Goal: Task Accomplishment & Management: Manage account settings

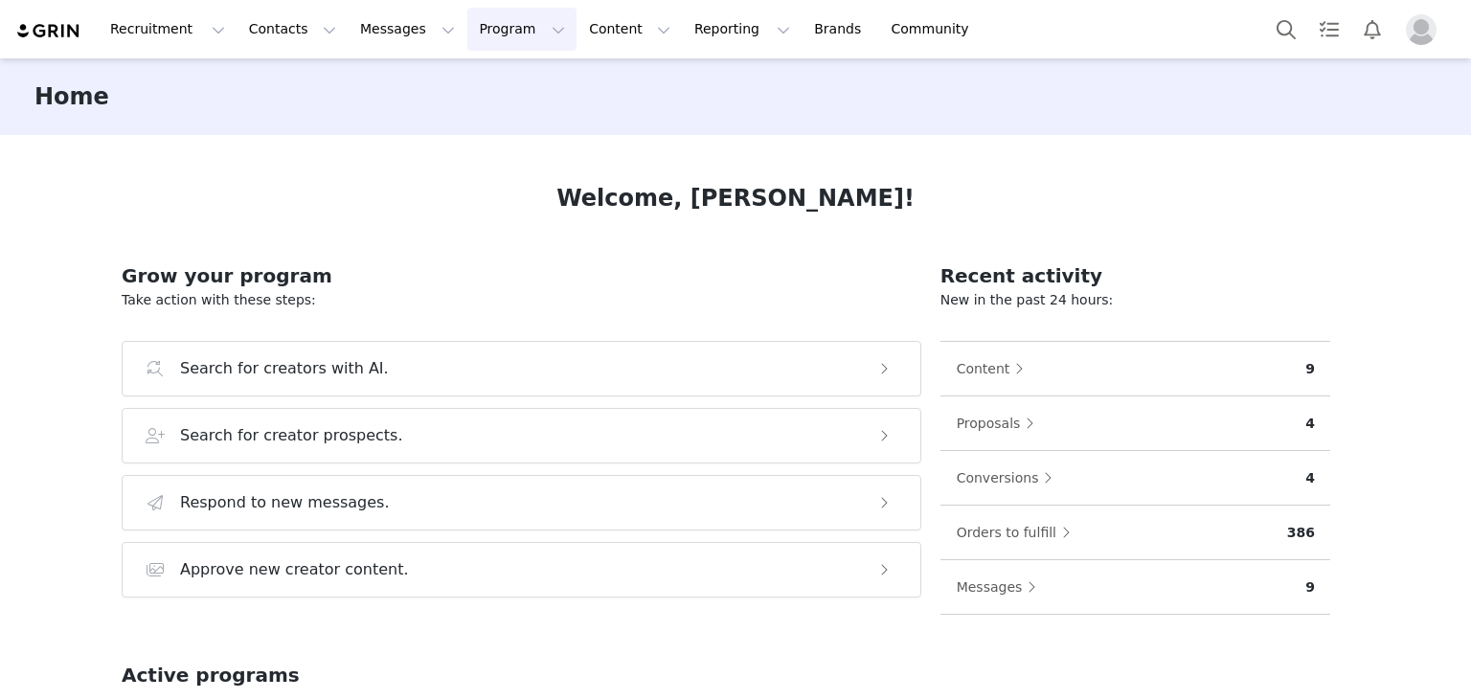
click at [475, 43] on button "Program Program" at bounding box center [521, 29] width 109 height 43
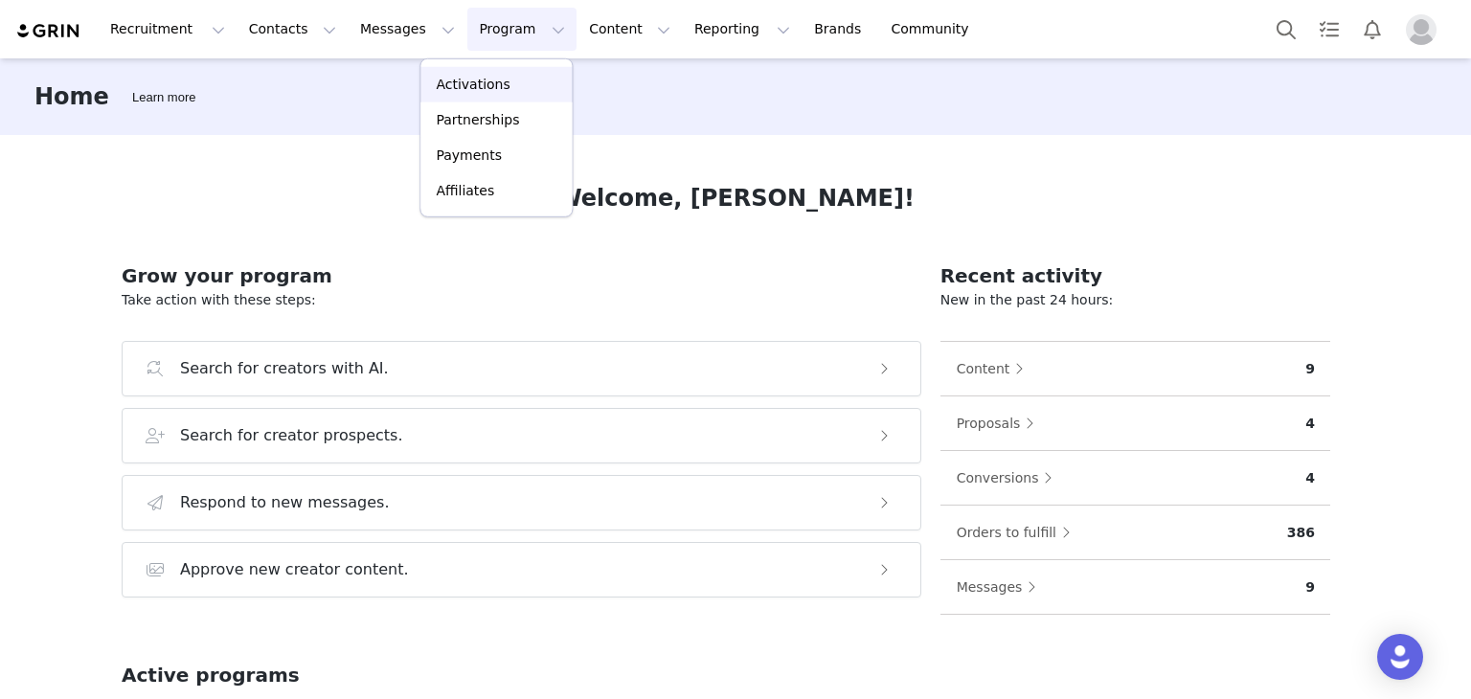
click at [489, 90] on p "Activations" at bounding box center [473, 85] width 74 height 20
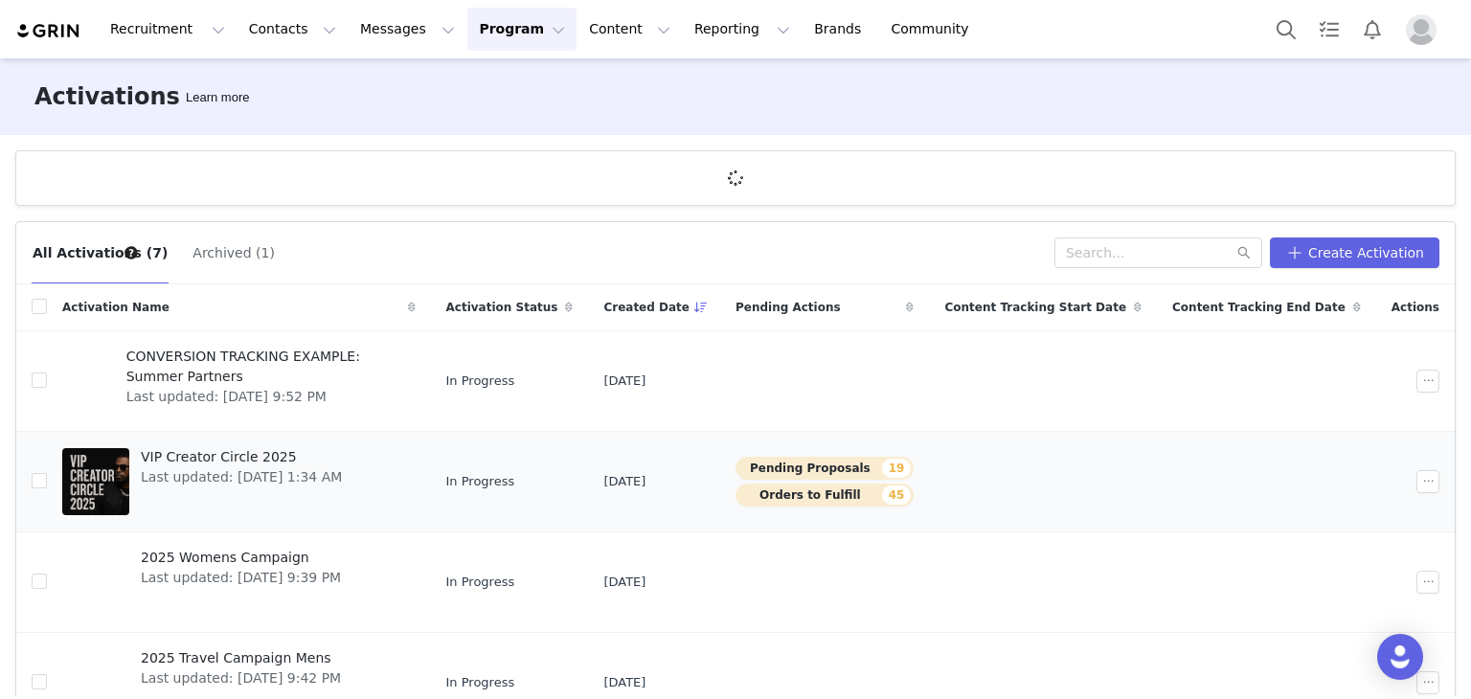
click at [850, 469] on button "Pending Proposals 19" at bounding box center [825, 468] width 178 height 23
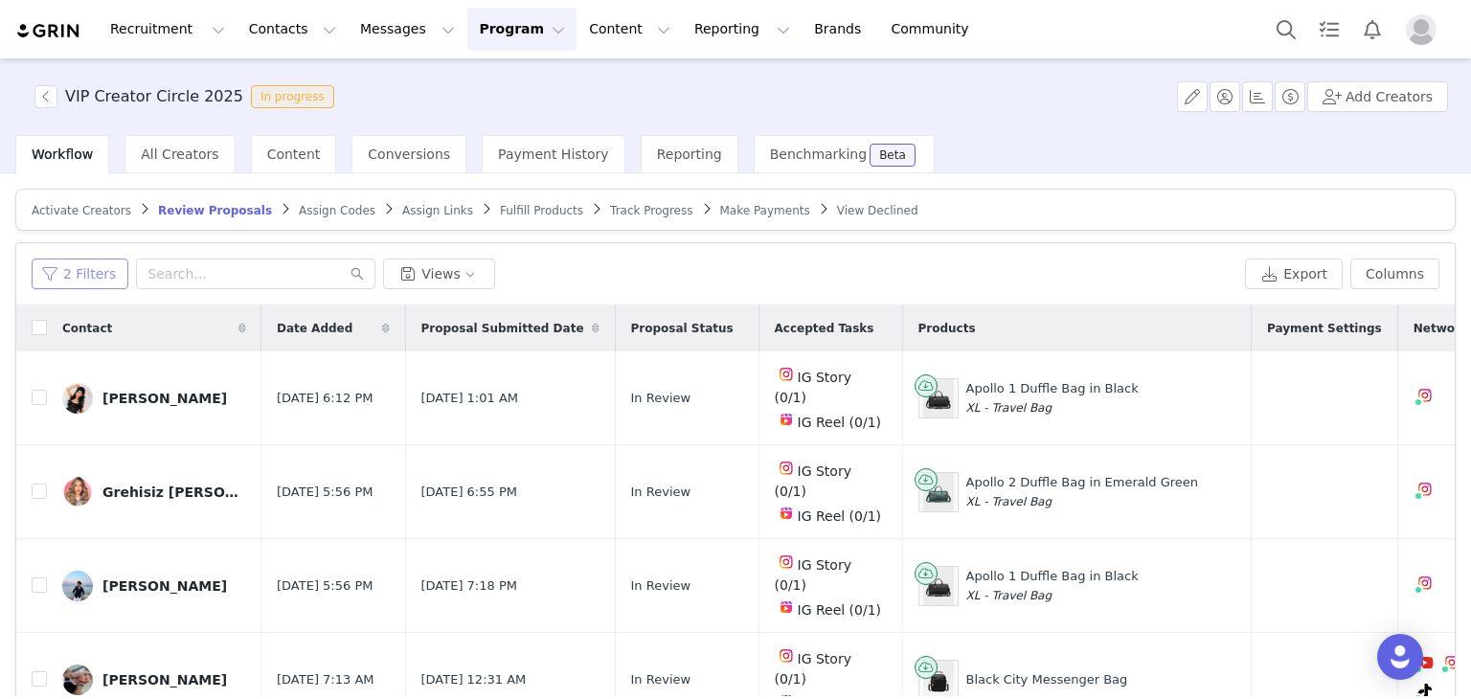
click at [81, 277] on button "2 Filters" at bounding box center [80, 274] width 97 height 31
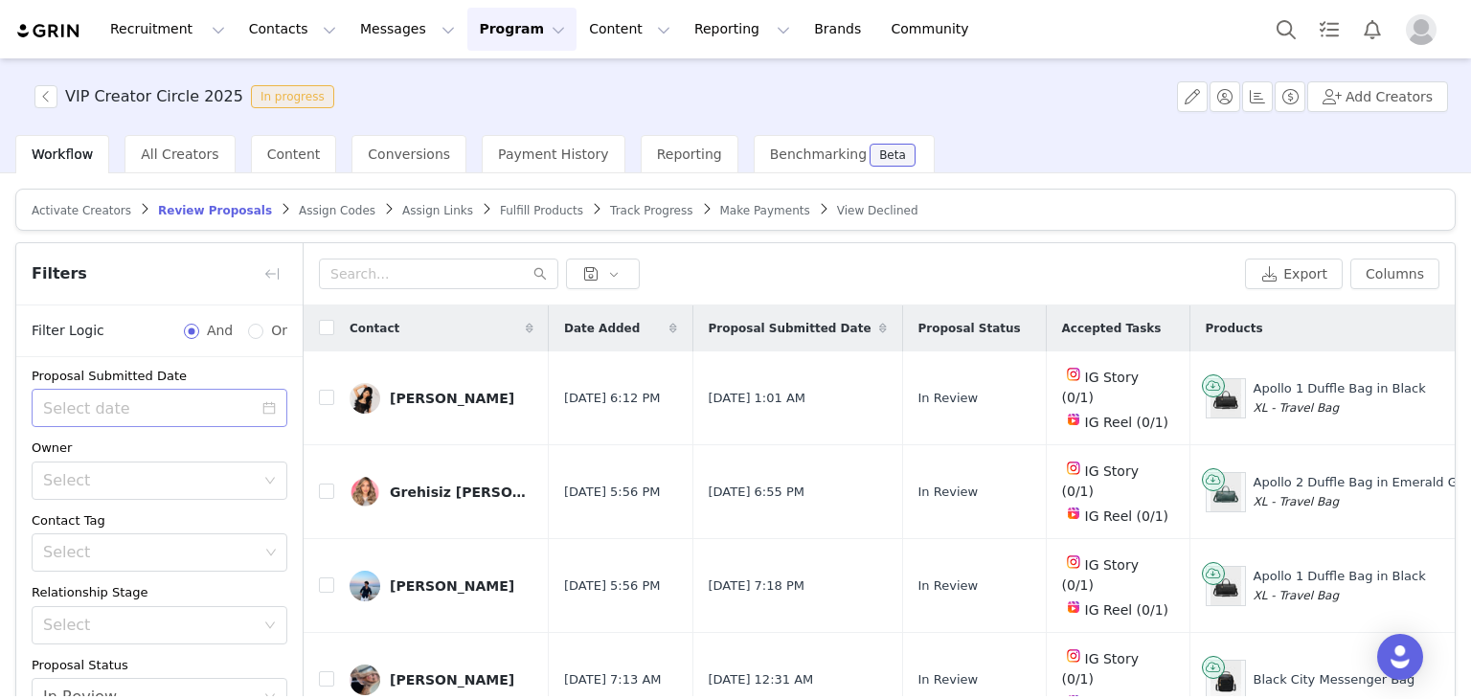
scroll to position [197, 0]
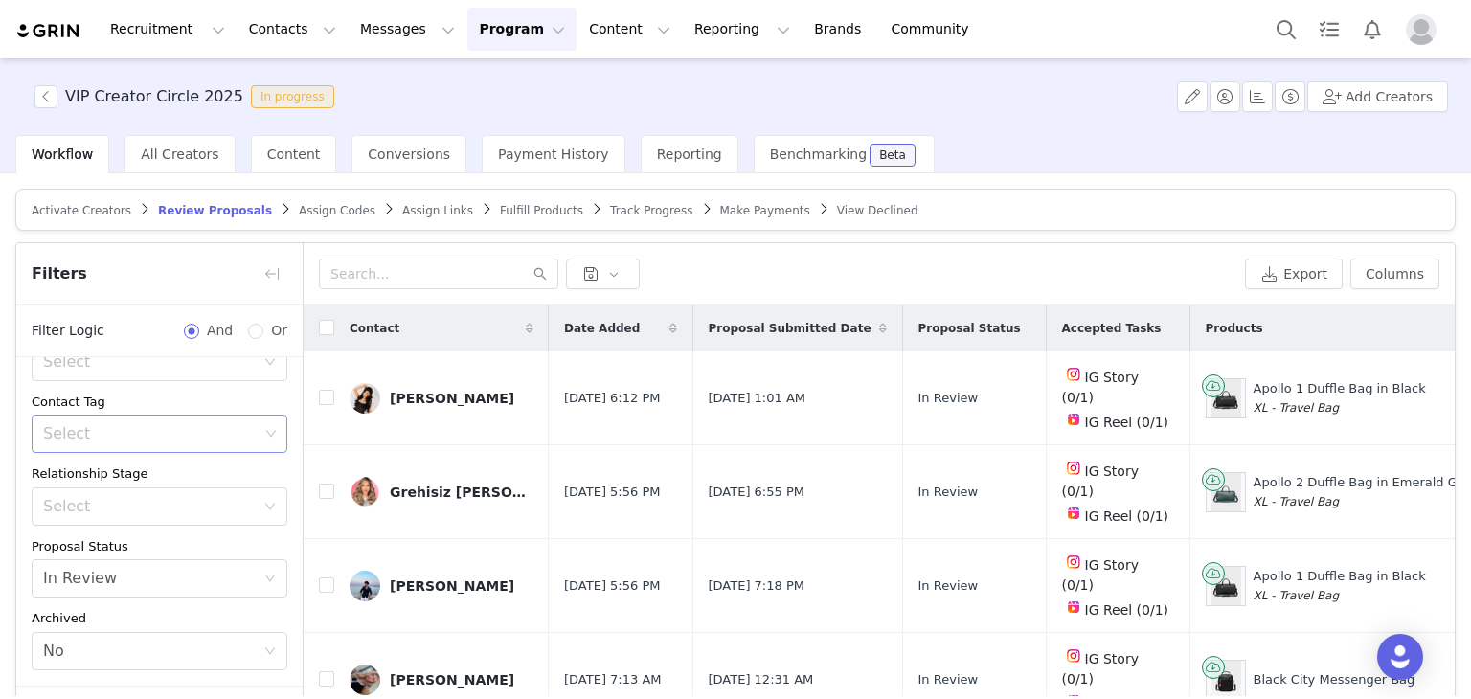
click at [168, 424] on div "Select" at bounding box center [150, 433] width 215 height 19
click at [160, 468] on li "Import 1 - [PERSON_NAME]" at bounding box center [152, 473] width 241 height 31
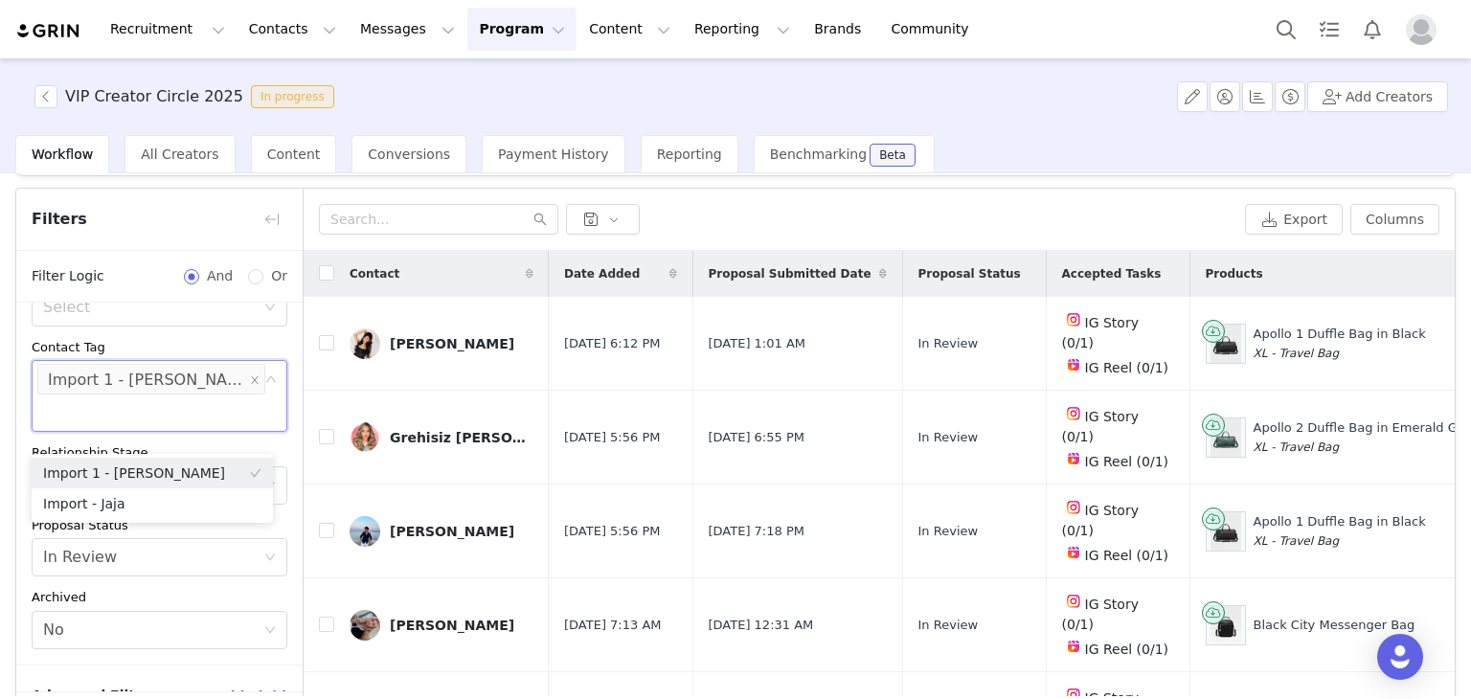
scroll to position [134, 0]
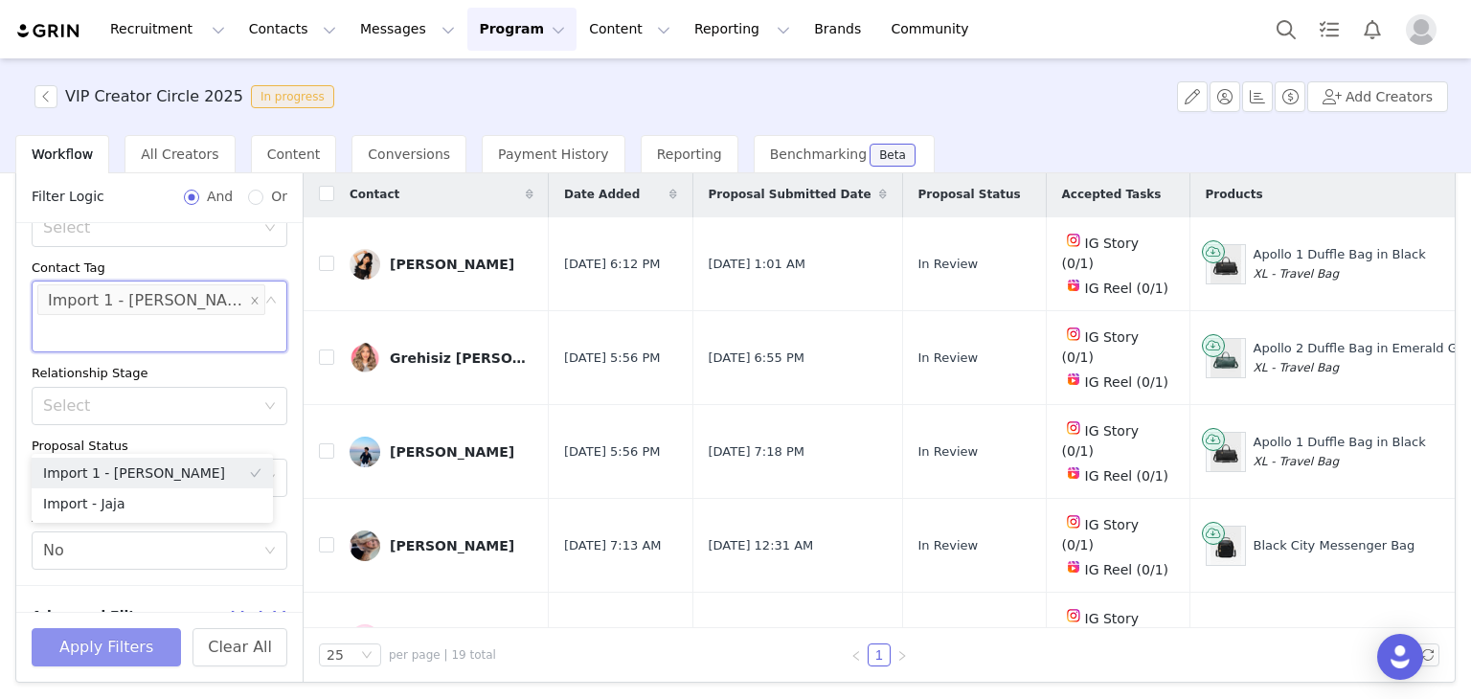
click at [128, 646] on button "Apply Filters" at bounding box center [106, 647] width 149 height 38
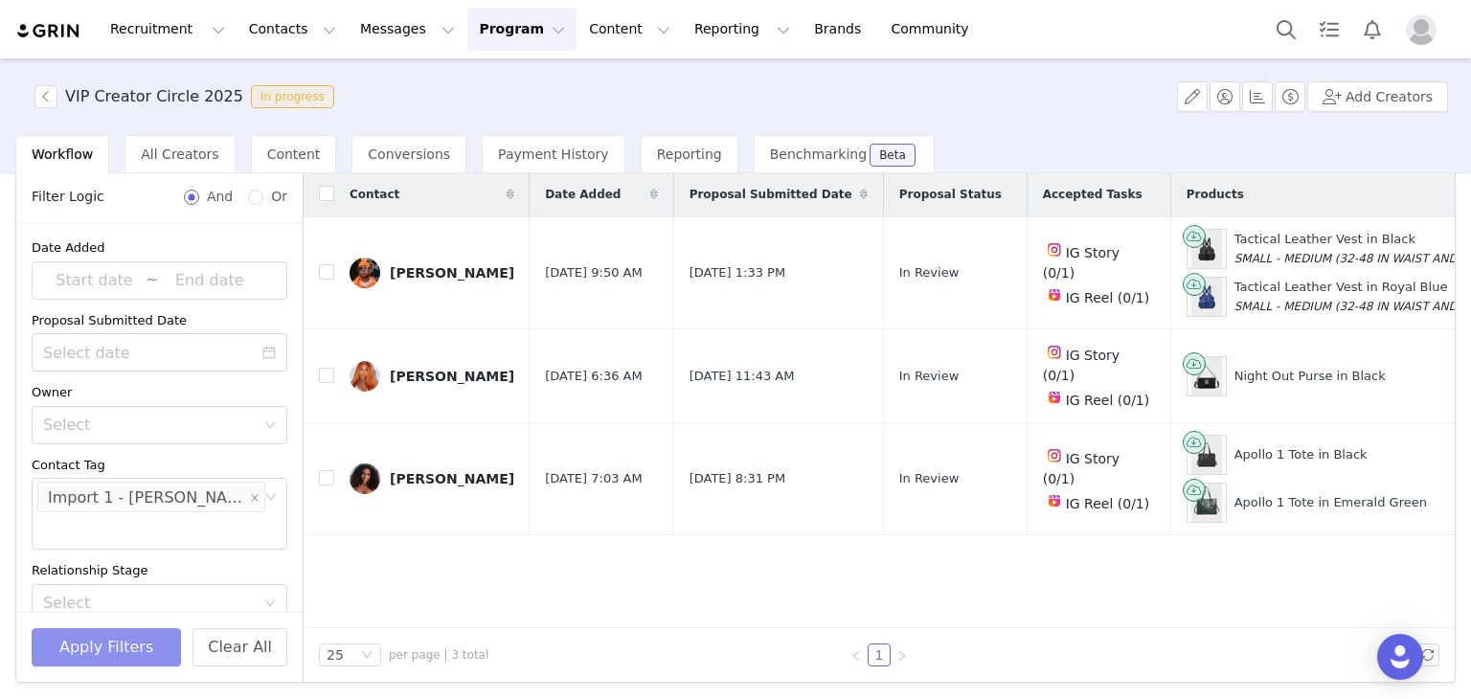
scroll to position [38, 0]
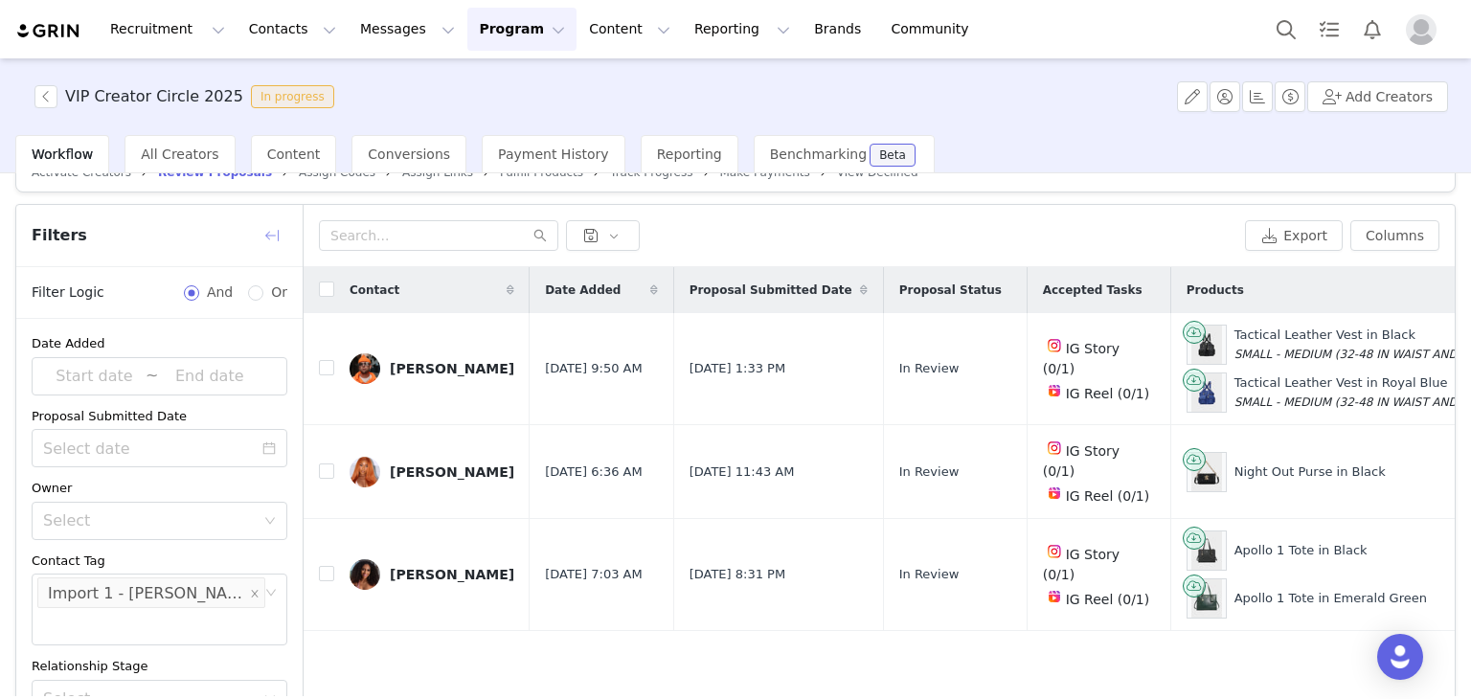
click at [267, 233] on button "button" at bounding box center [272, 235] width 31 height 31
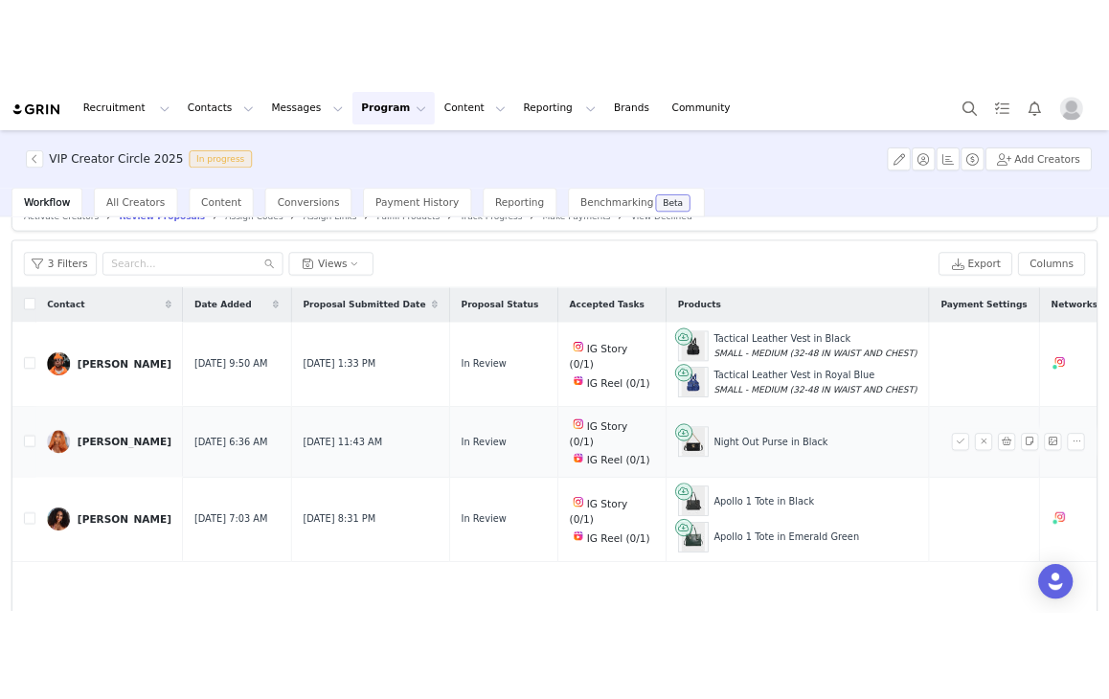
scroll to position [134, 0]
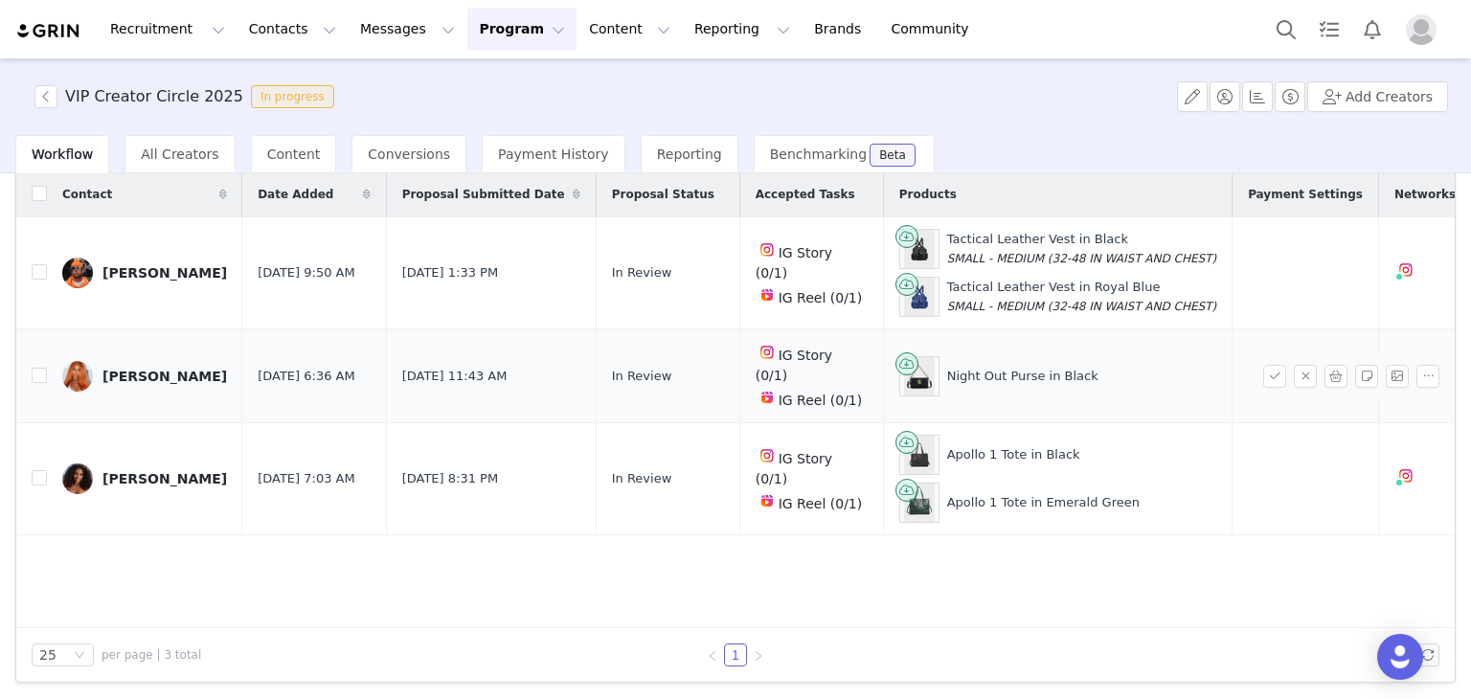
click at [117, 369] on div "[PERSON_NAME]" at bounding box center [164, 376] width 125 height 15
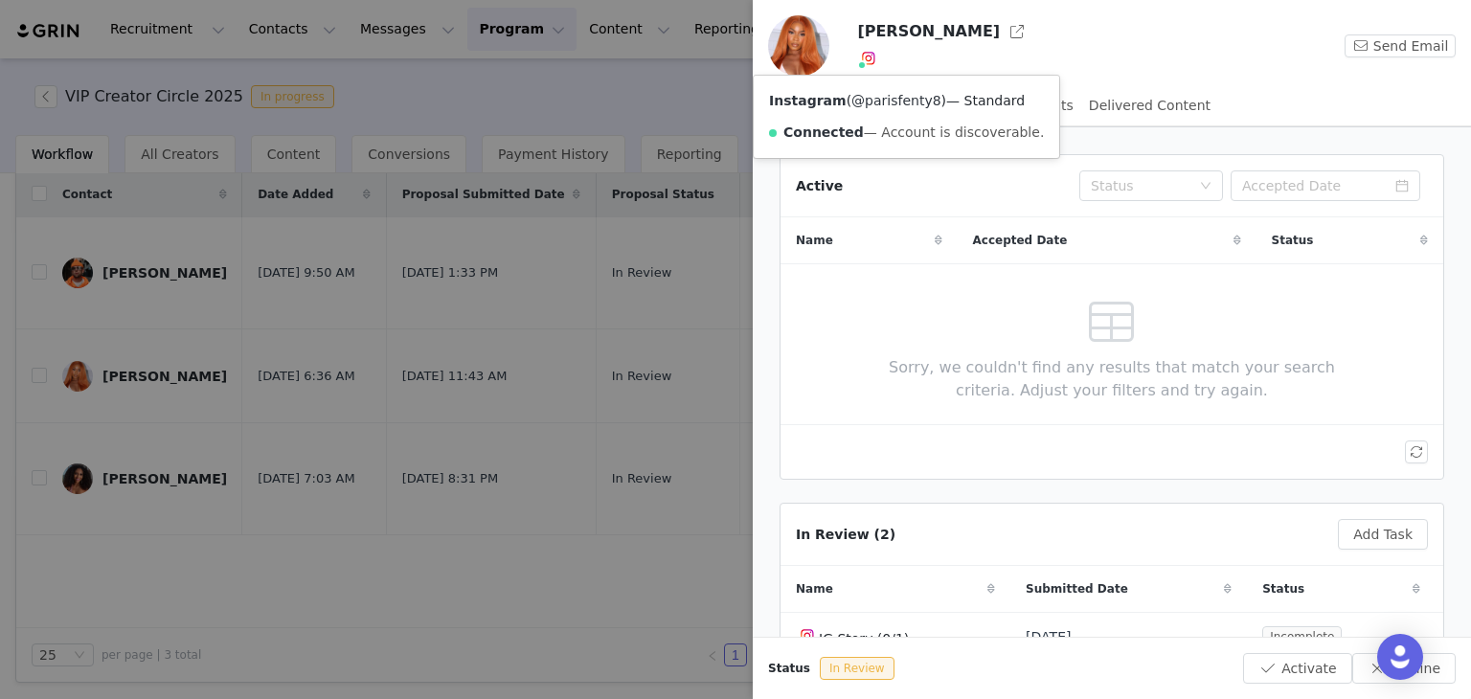
click at [875, 93] on link "@parisfenty8" at bounding box center [896, 100] width 90 height 15
click at [246, 301] on div at bounding box center [735, 349] width 1471 height 699
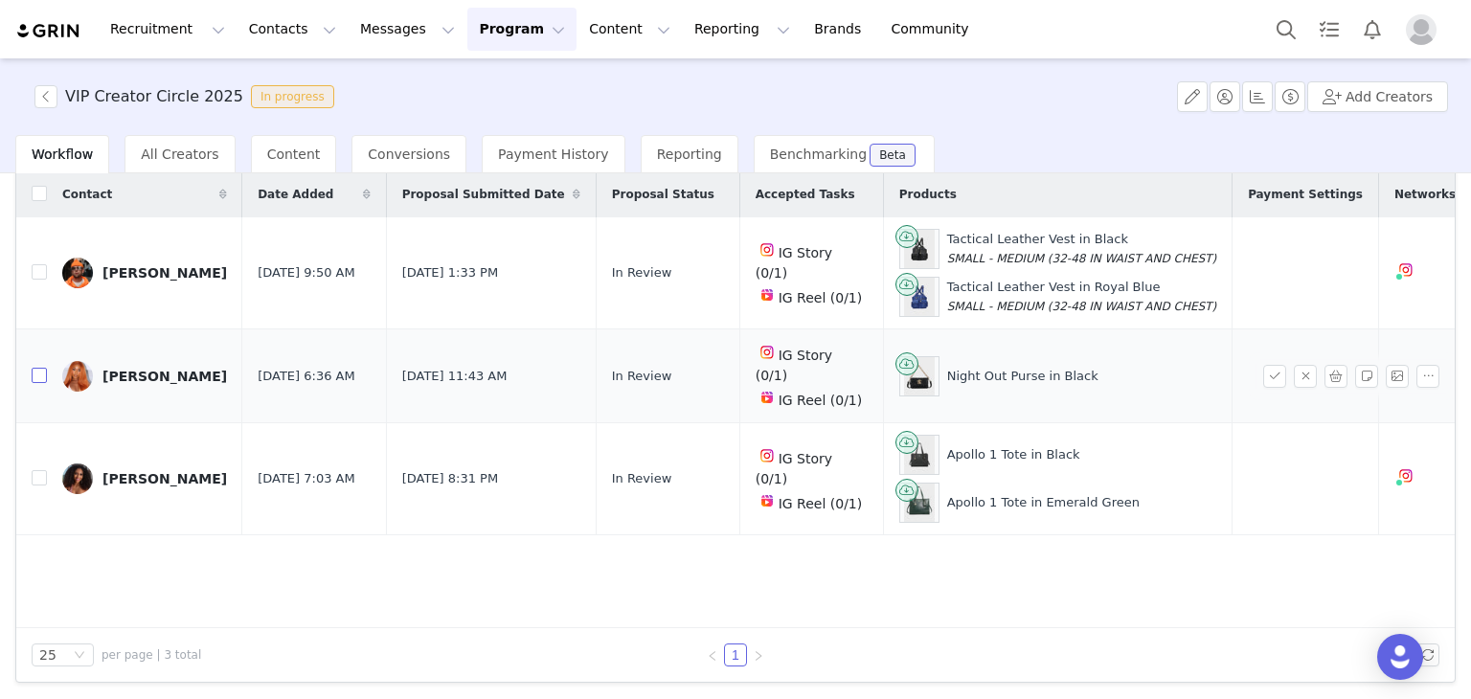
click at [35, 368] on input "checkbox" at bounding box center [39, 375] width 15 height 15
checkbox input "true"
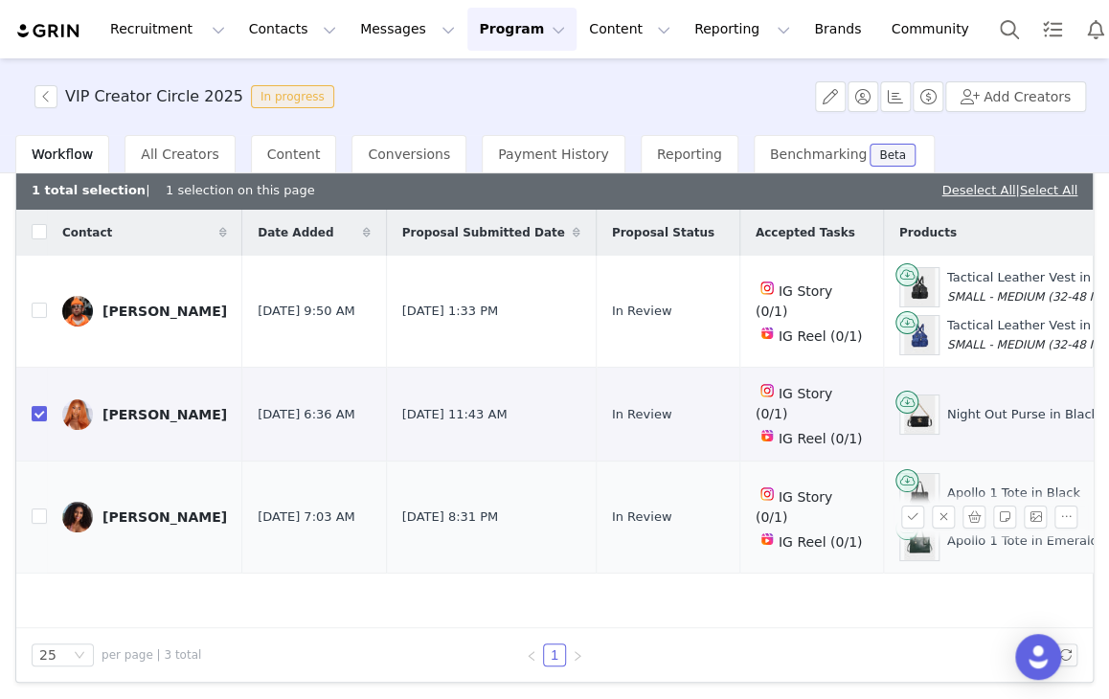
click at [115, 510] on div "[PERSON_NAME]" at bounding box center [164, 517] width 125 height 15
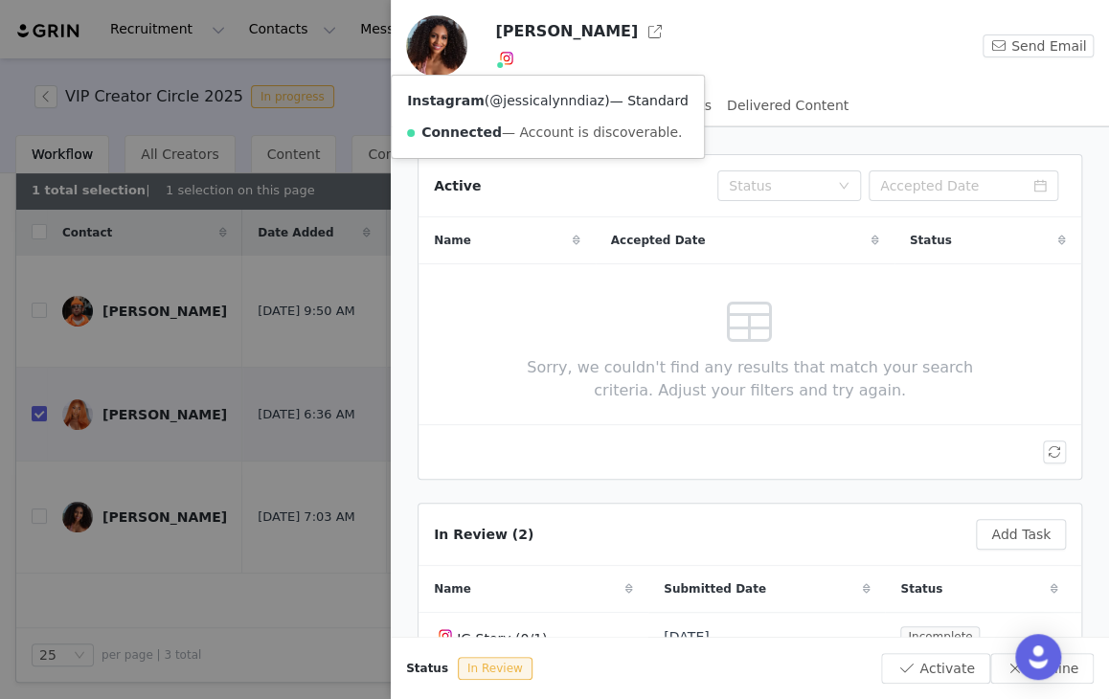
click at [517, 91] on div "Instagram ( @jessicalynndiaz ) — Standard Connected — Account is discoverable." at bounding box center [548, 117] width 312 height 82
click at [517, 93] on link "@jessicalynndiaz" at bounding box center [546, 100] width 115 height 15
click at [124, 426] on div at bounding box center [554, 349] width 1109 height 699
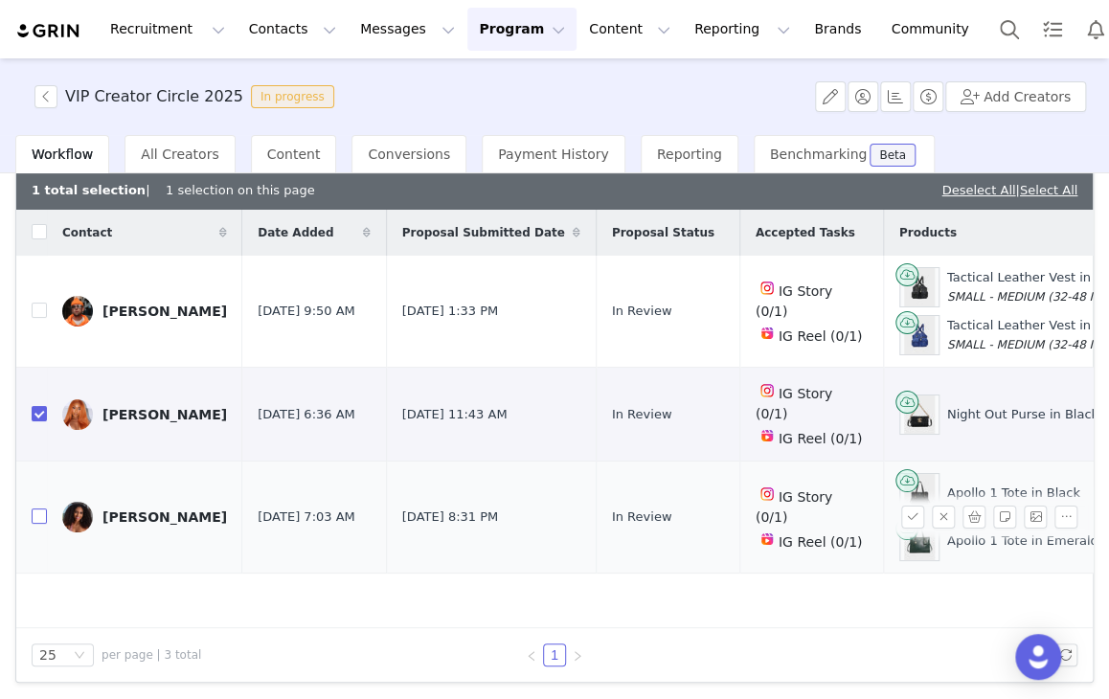
click at [42, 509] on input "checkbox" at bounding box center [39, 516] width 15 height 15
checkbox input "true"
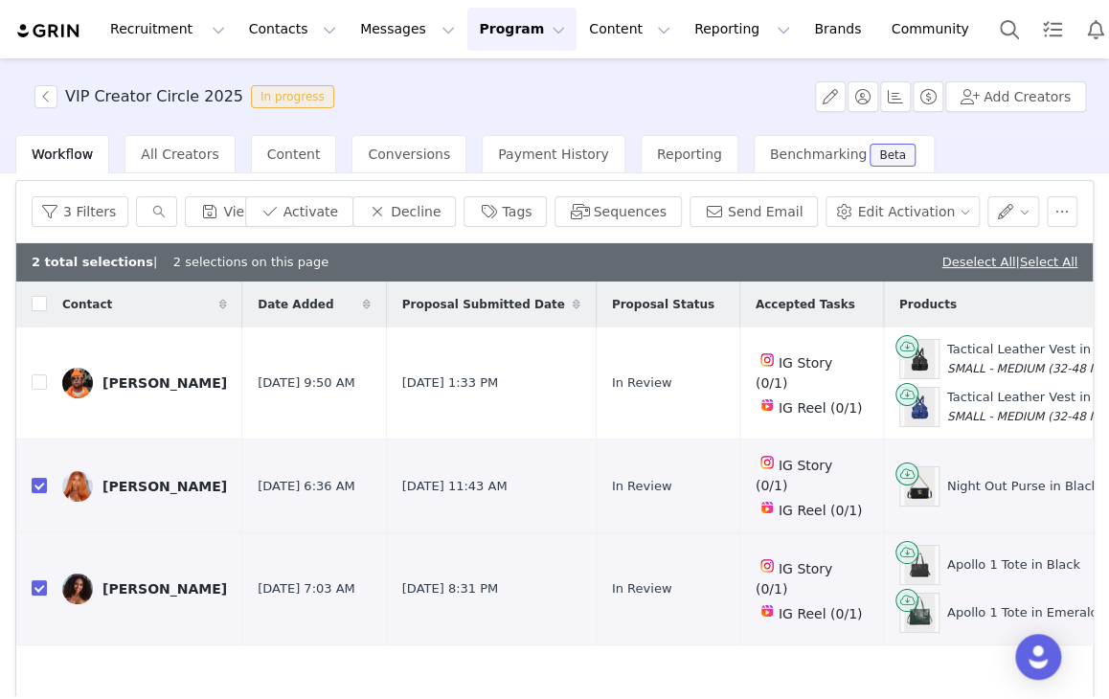
scroll to position [96, 0]
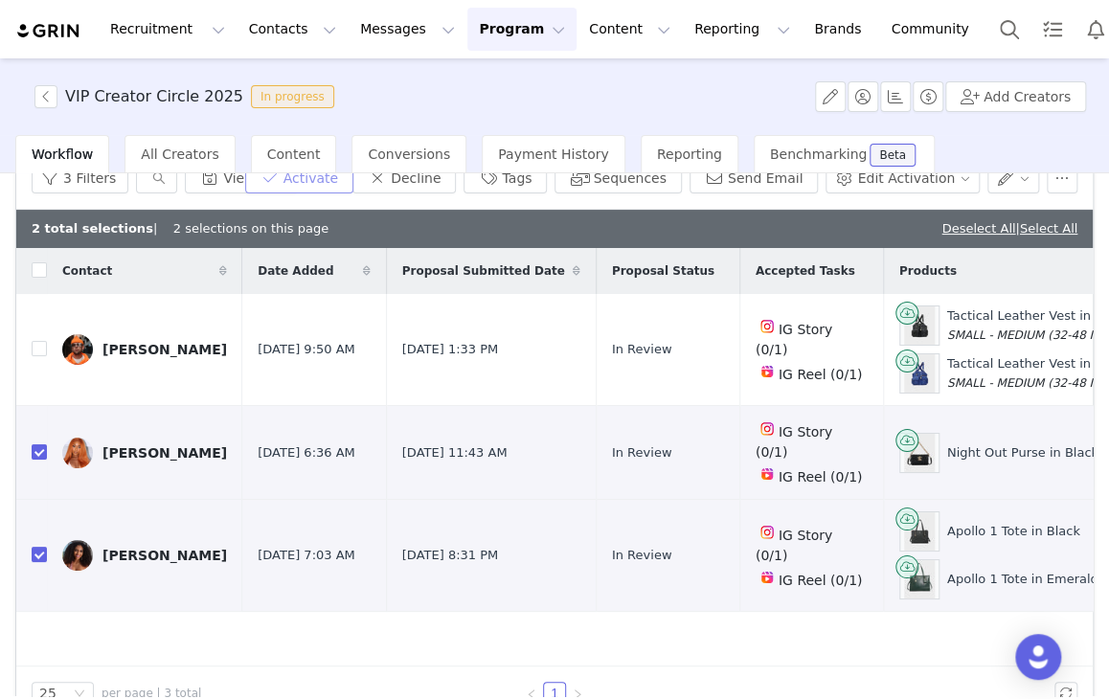
click at [347, 187] on button "Activate" at bounding box center [299, 178] width 108 height 31
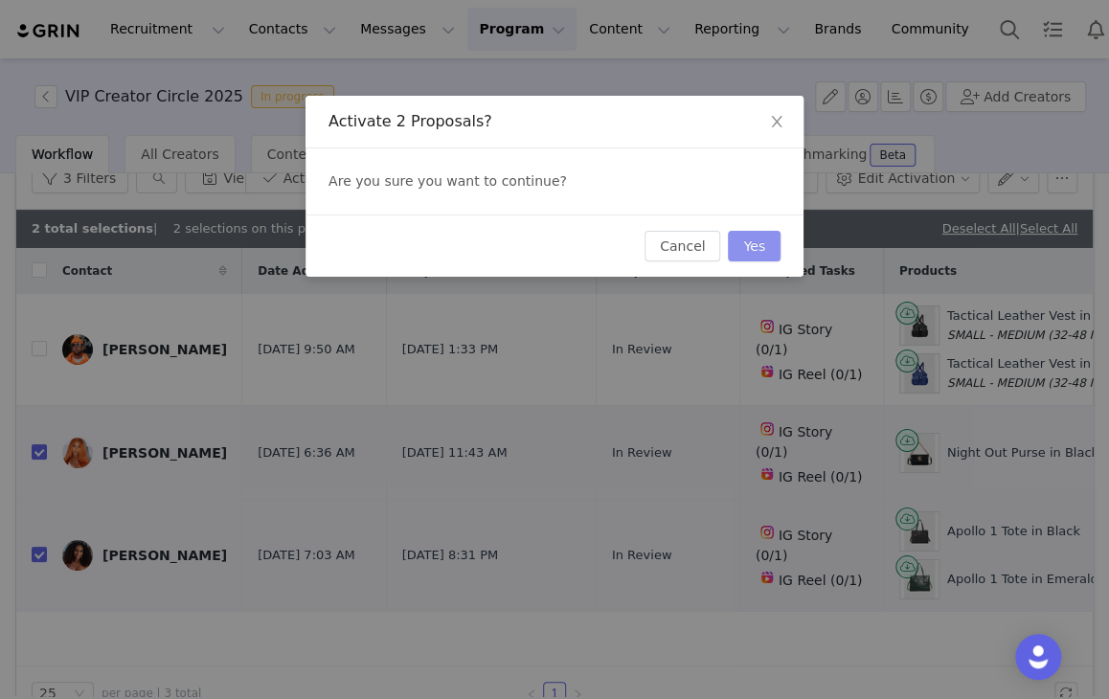
click at [754, 247] on button "Yes" at bounding box center [754, 246] width 53 height 31
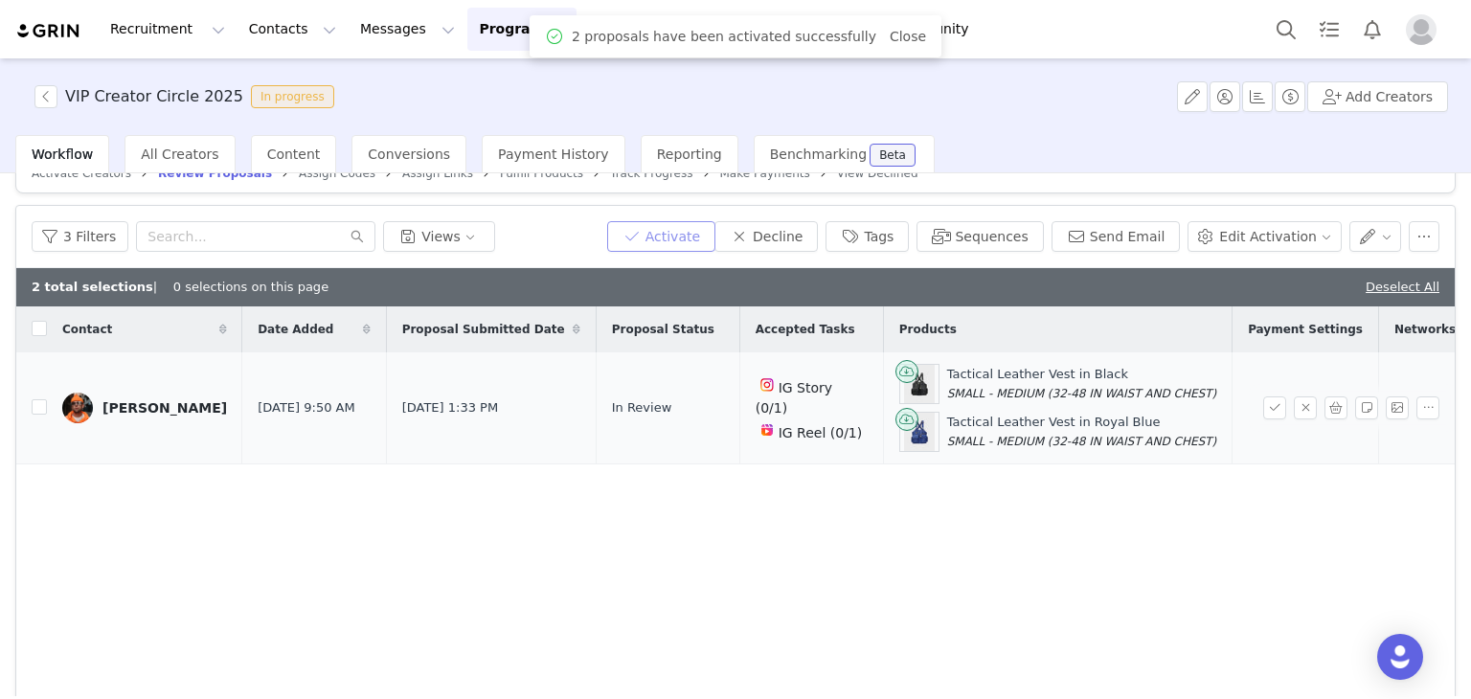
scroll to position [0, 0]
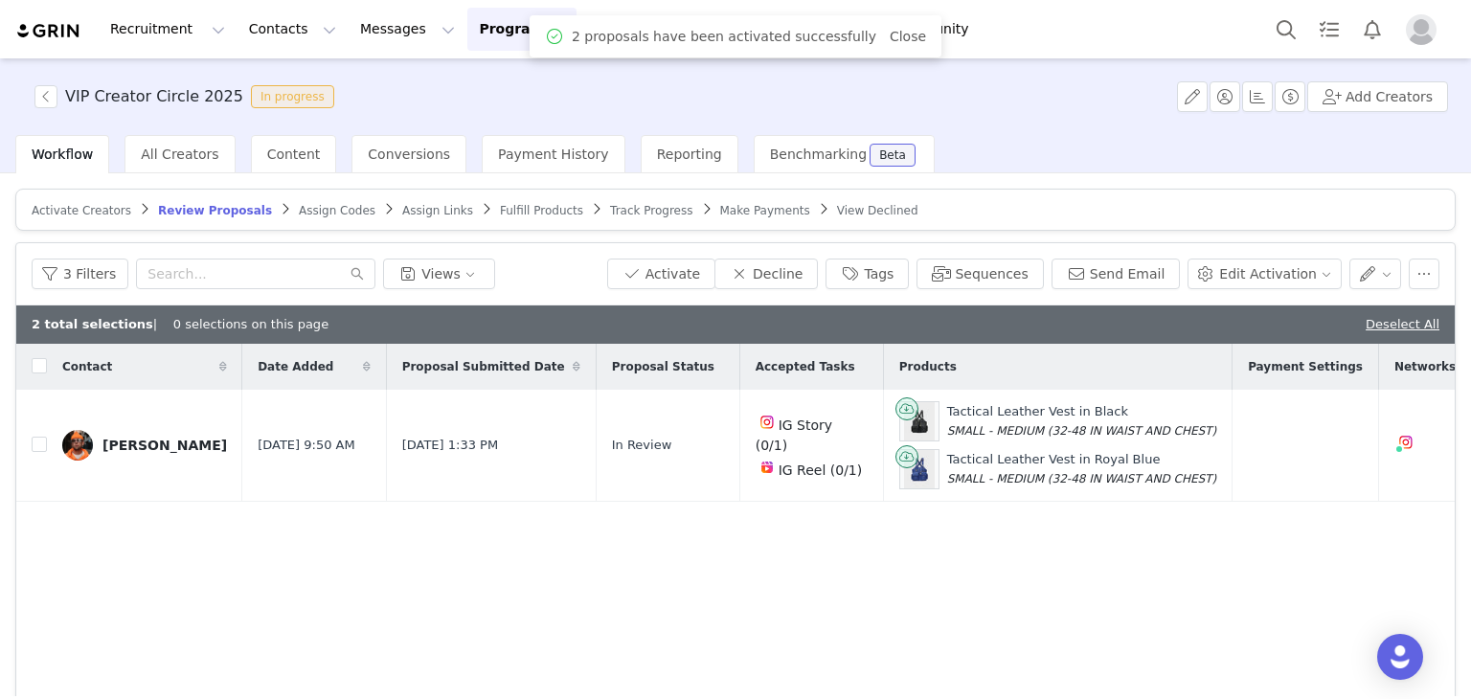
click at [303, 212] on span "Assign Codes" at bounding box center [337, 210] width 77 height 13
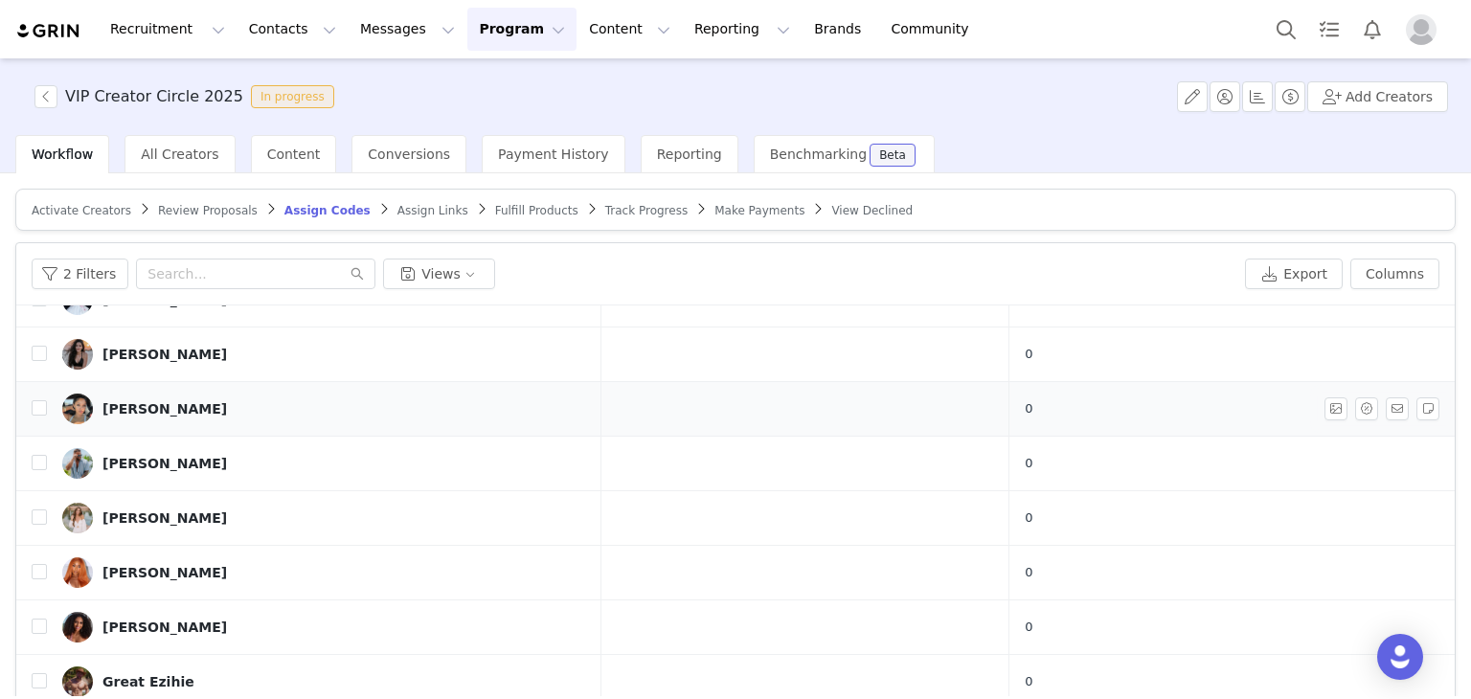
scroll to position [96, 0]
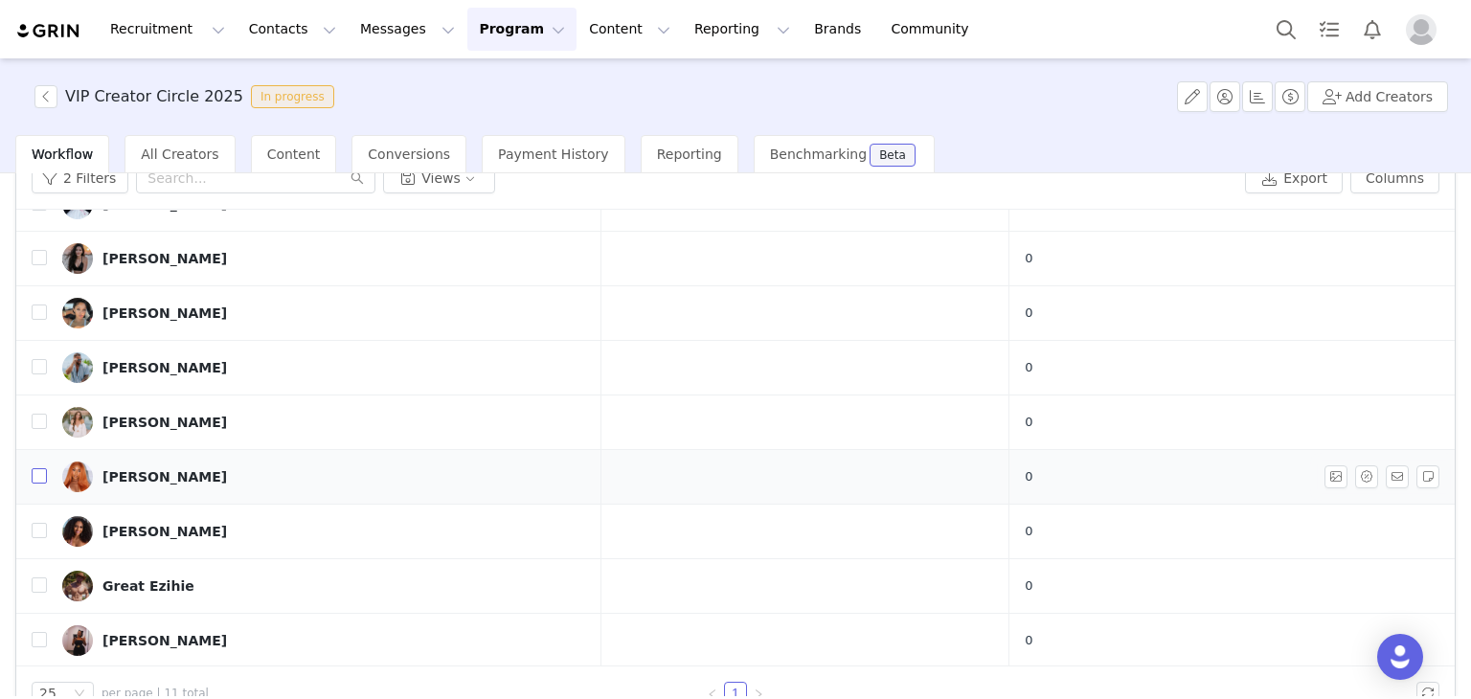
click at [38, 472] on input "checkbox" at bounding box center [39, 475] width 15 height 15
checkbox input "true"
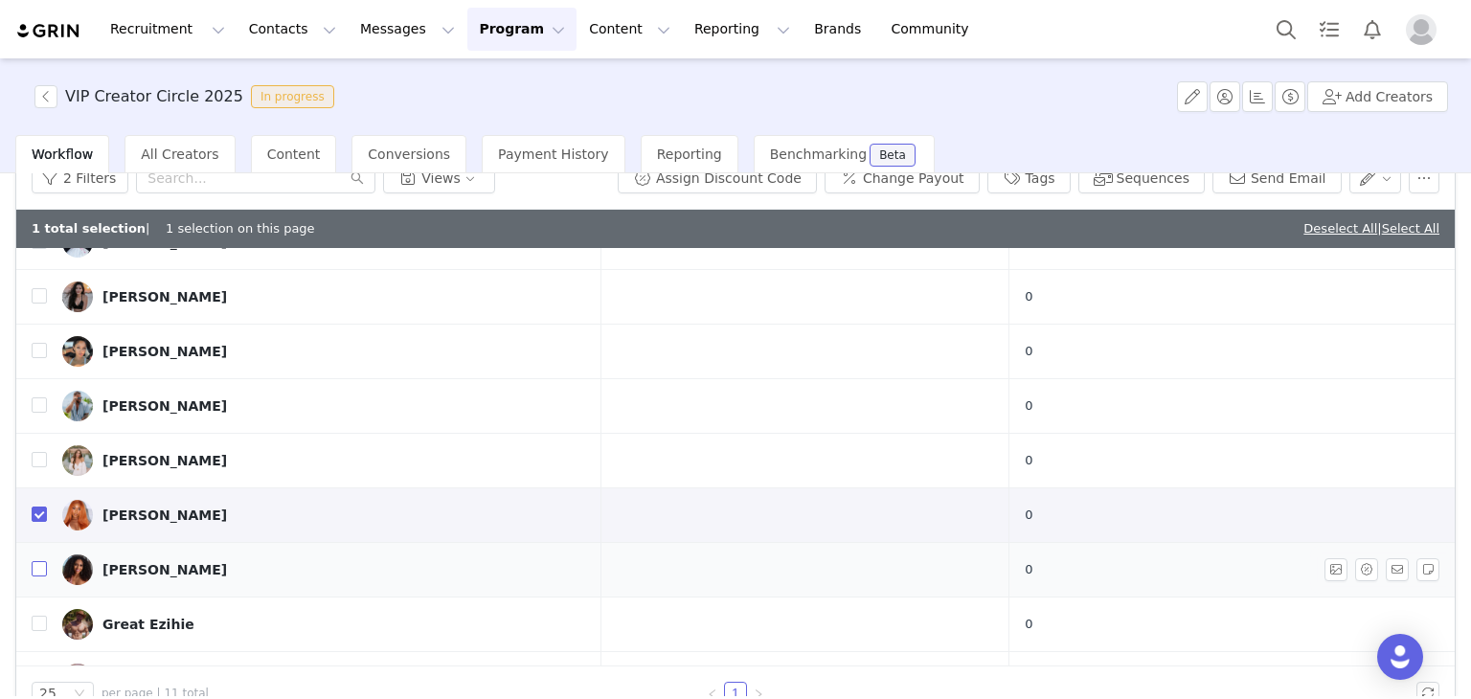
drag, startPoint x: 34, startPoint y: 560, endPoint x: 116, endPoint y: 562, distance: 82.4
click at [34, 561] on input "checkbox" at bounding box center [39, 568] width 15 height 15
checkbox input "true"
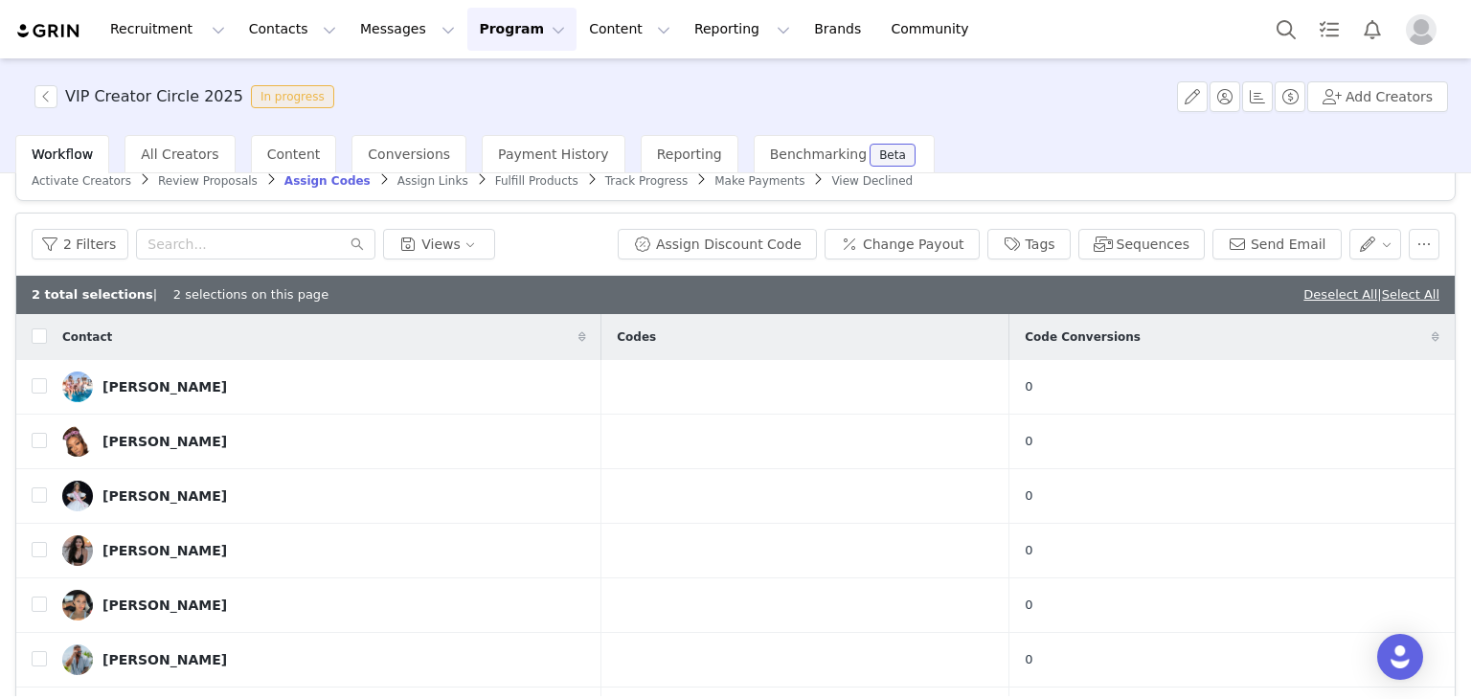
scroll to position [0, 0]
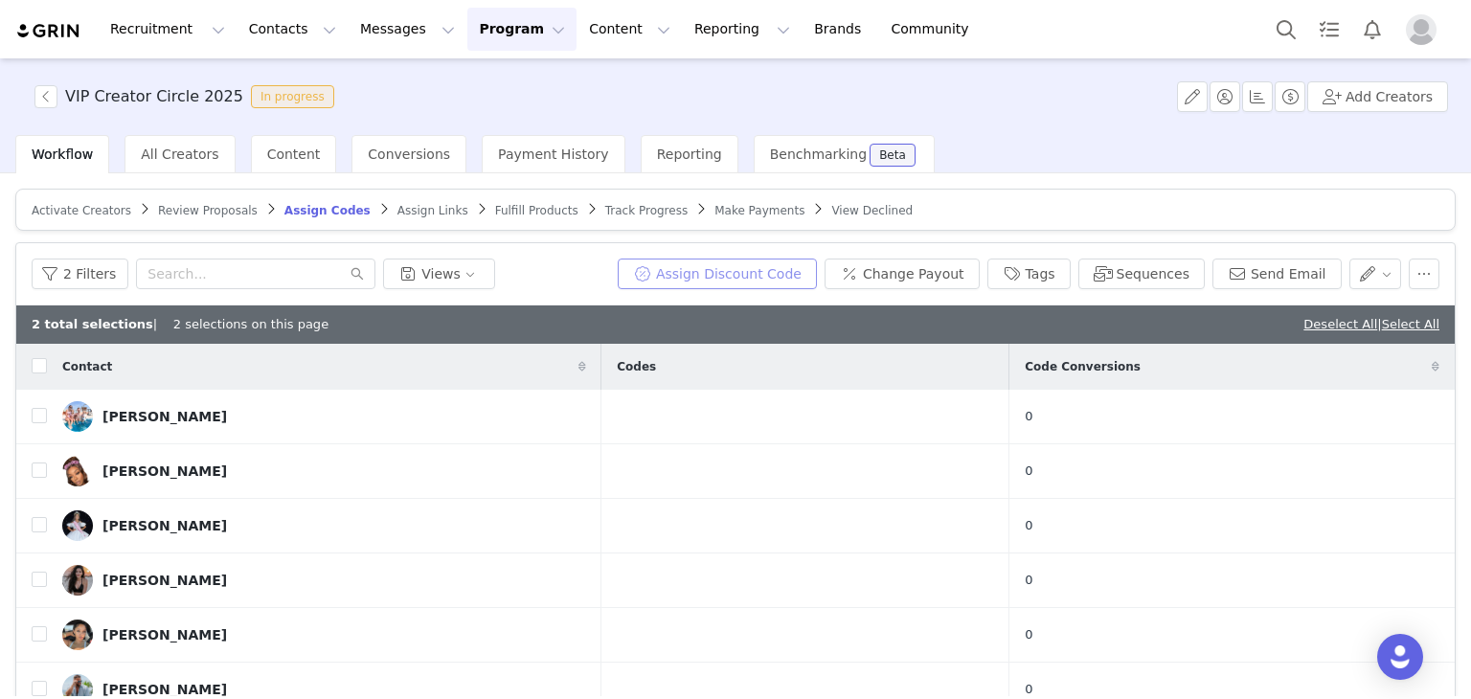
click at [736, 277] on button "Assign Discount Code" at bounding box center [717, 274] width 199 height 31
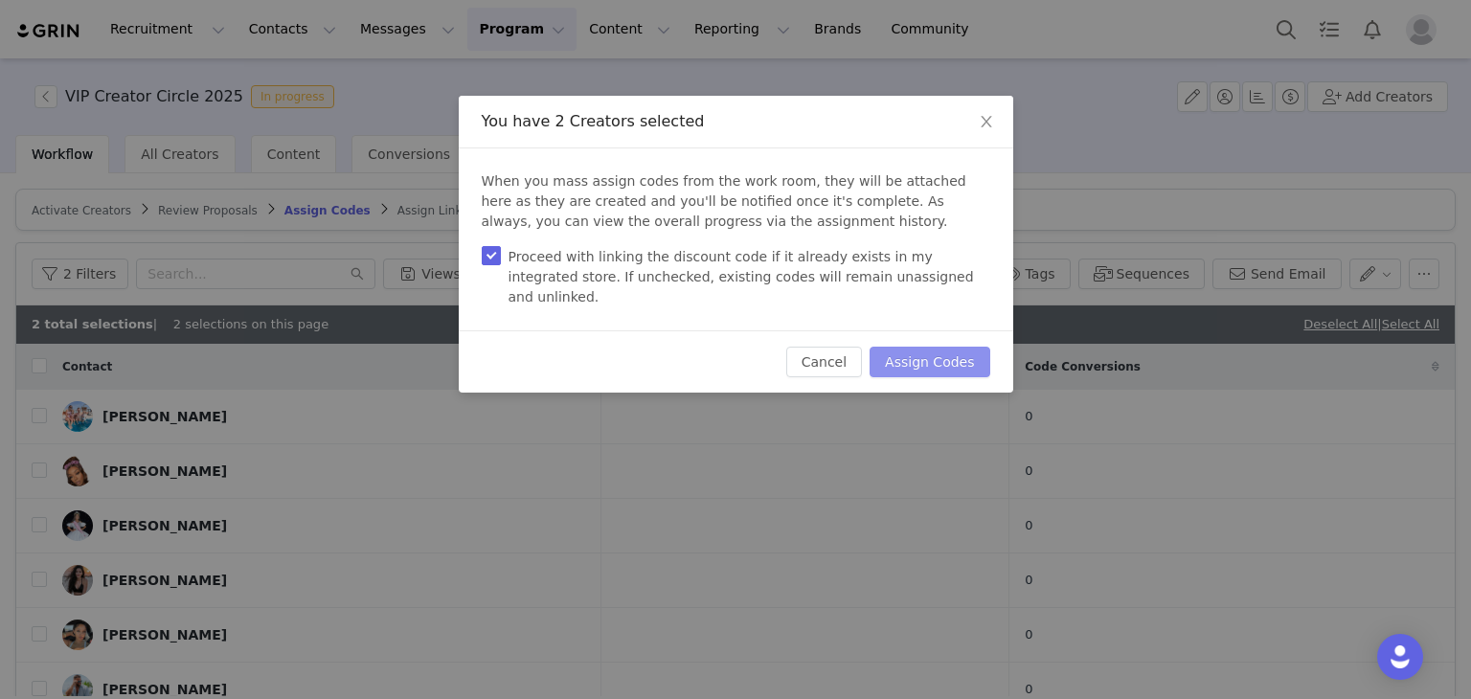
click at [892, 347] on button "Assign Codes" at bounding box center [930, 362] width 120 height 31
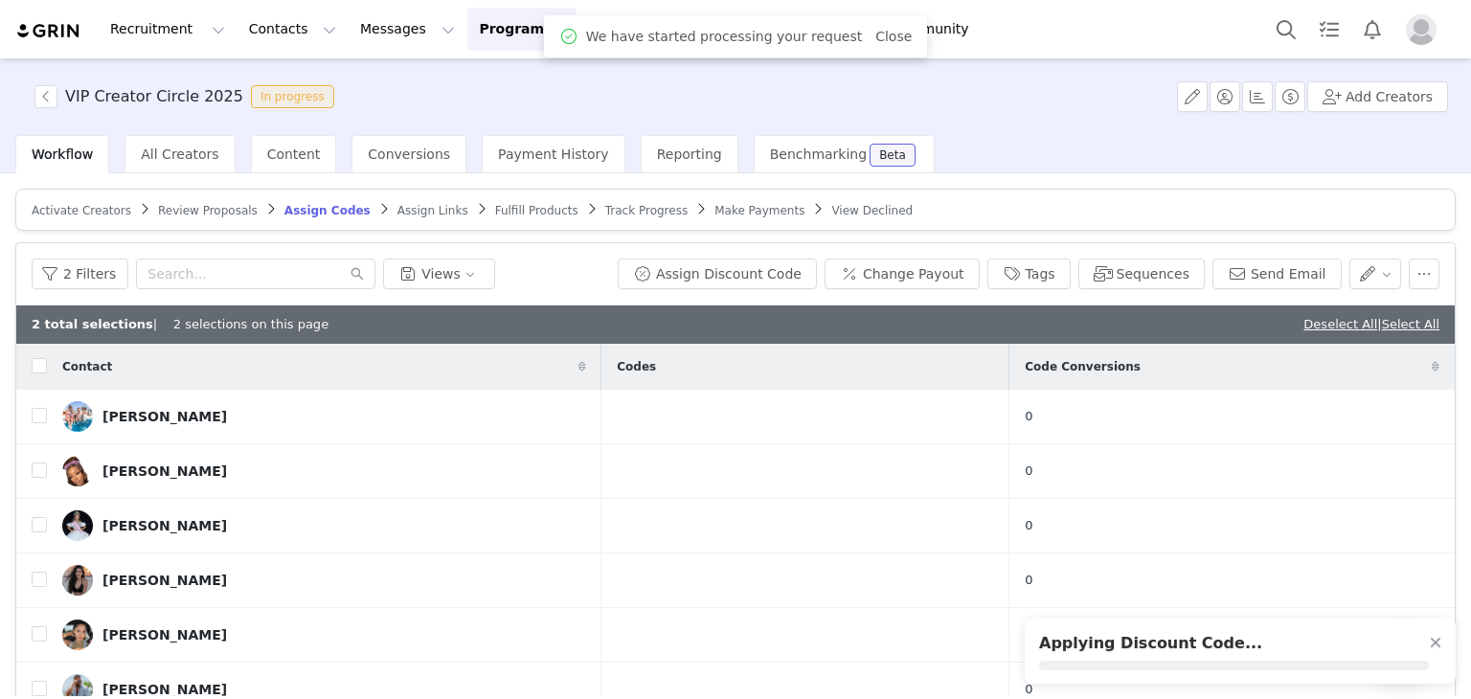
click at [397, 203] on link "Assign Links" at bounding box center [432, 210] width 71 height 14
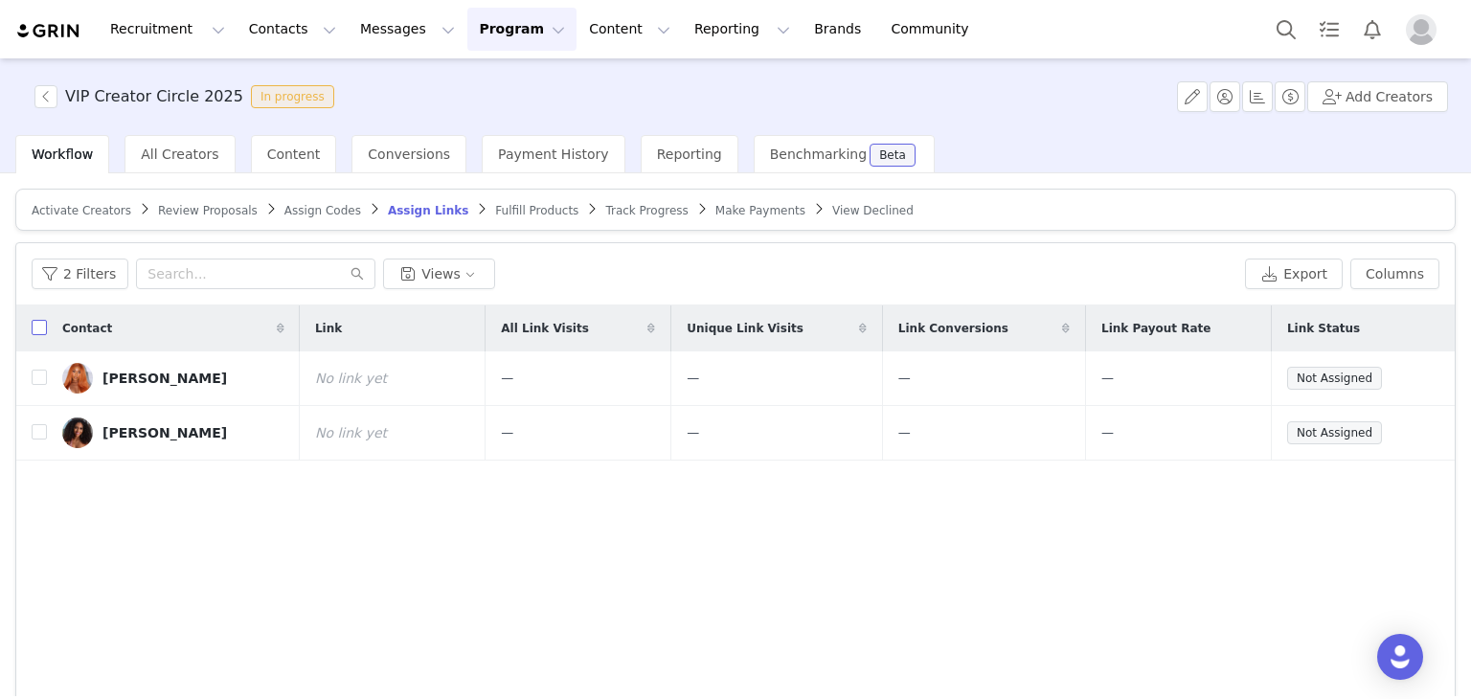
click at [42, 323] on input "checkbox" at bounding box center [39, 327] width 15 height 15
checkbox input "true"
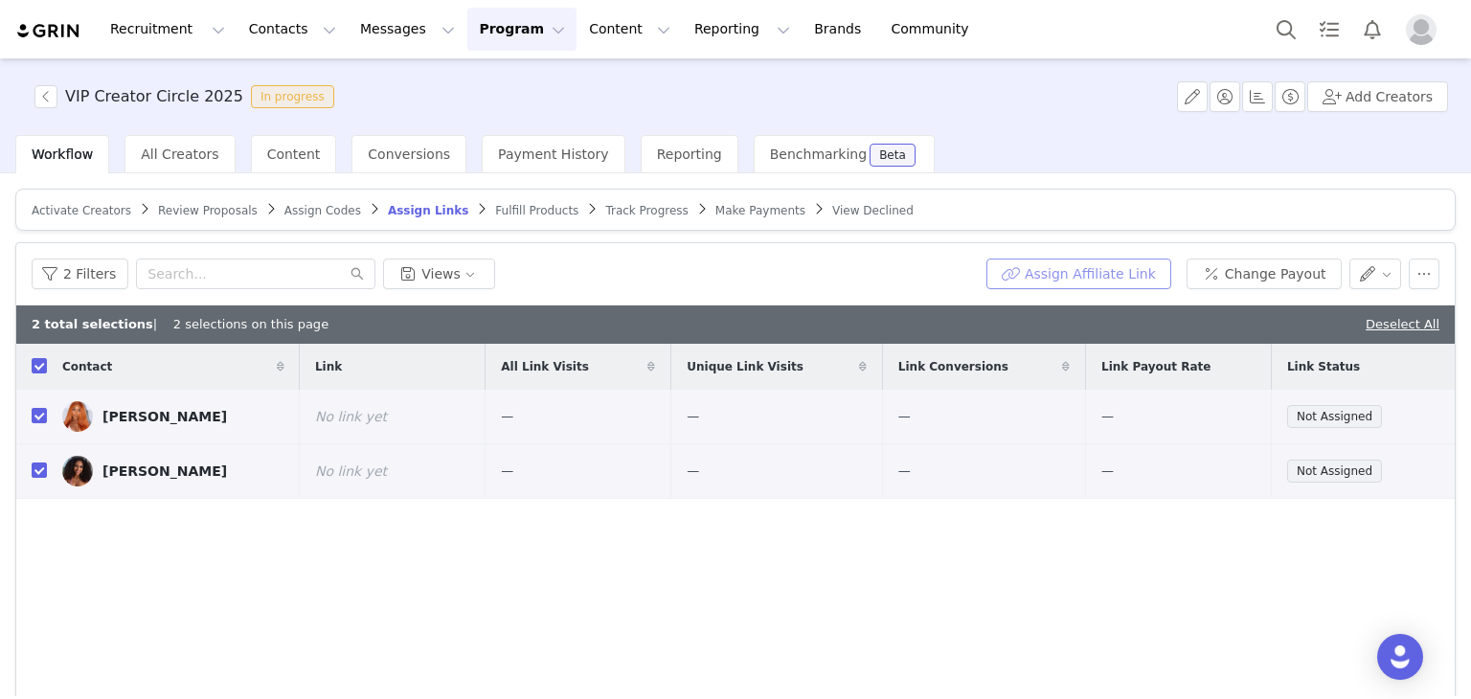
click at [1055, 277] on button "Assign Affiliate Link" at bounding box center [1078, 274] width 185 height 31
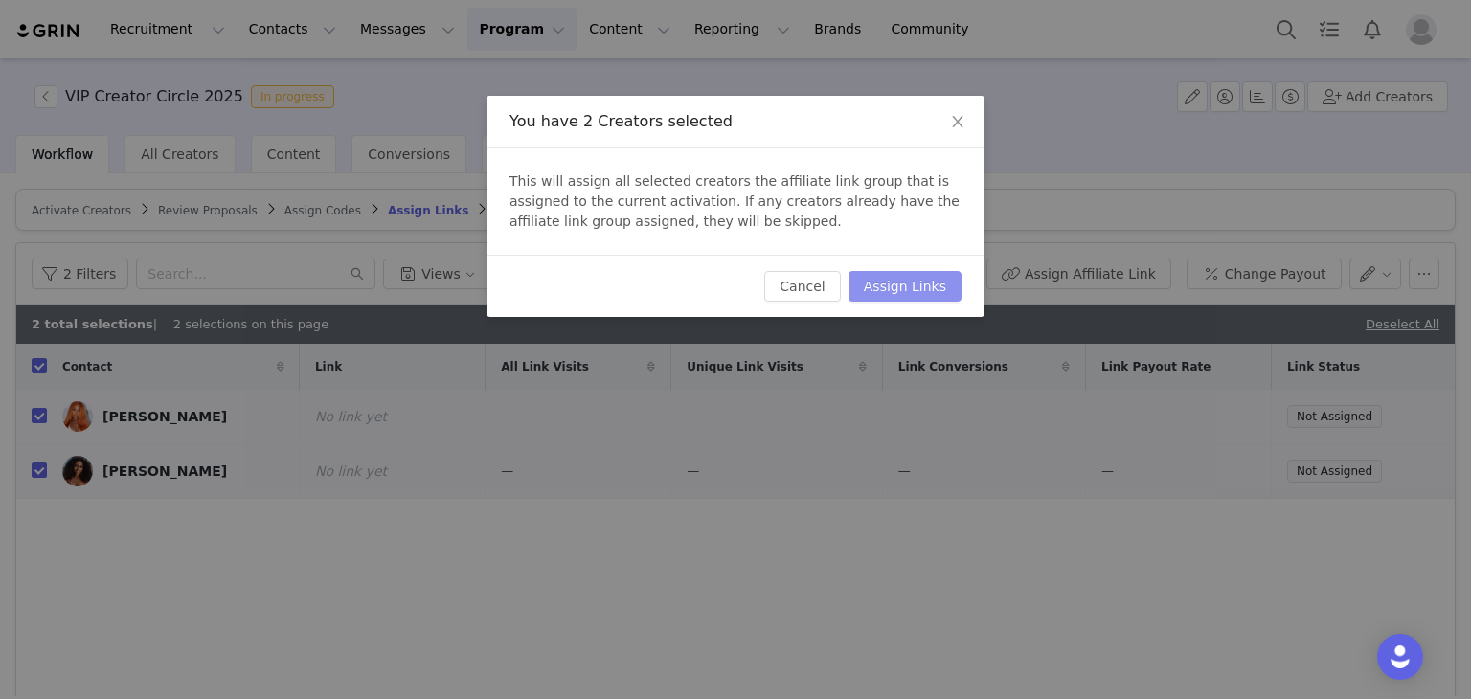
click at [931, 296] on button "Assign Links" at bounding box center [905, 286] width 113 height 31
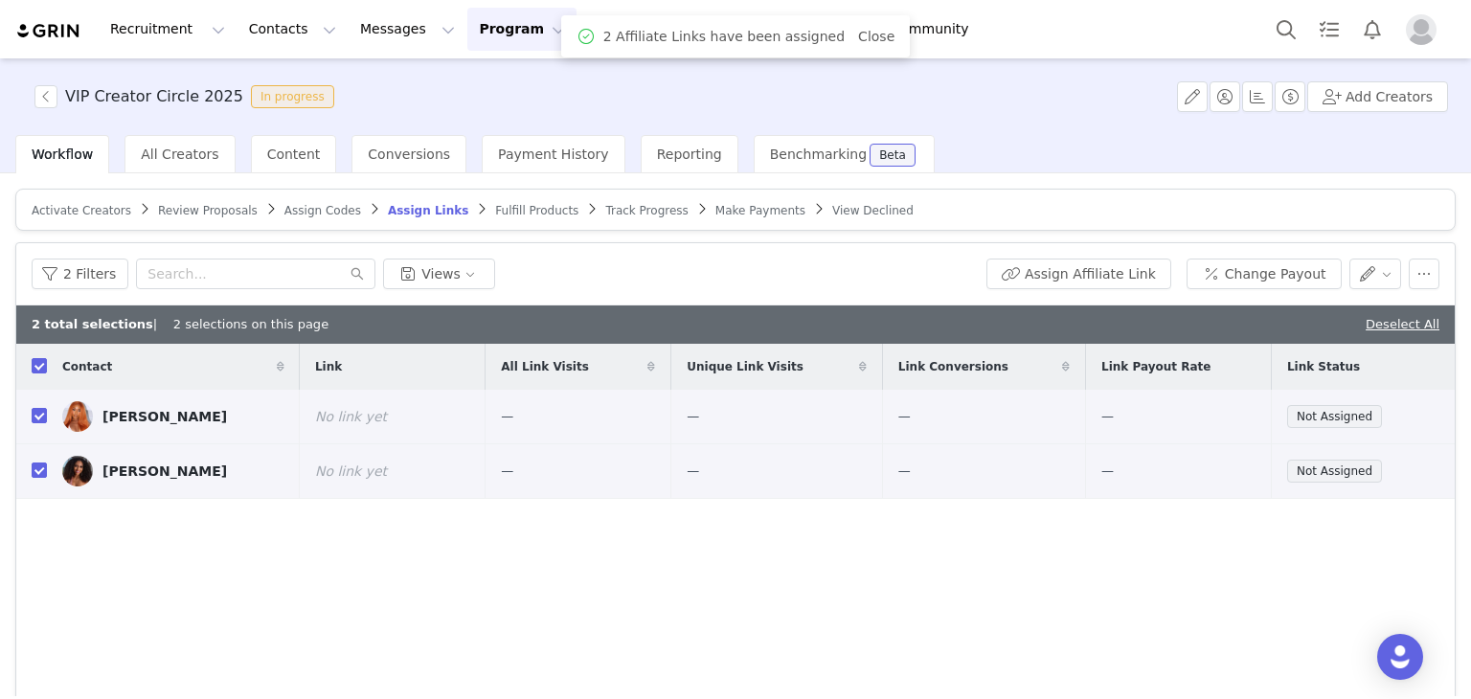
click at [495, 208] on span "Fulfill Products" at bounding box center [536, 210] width 83 height 13
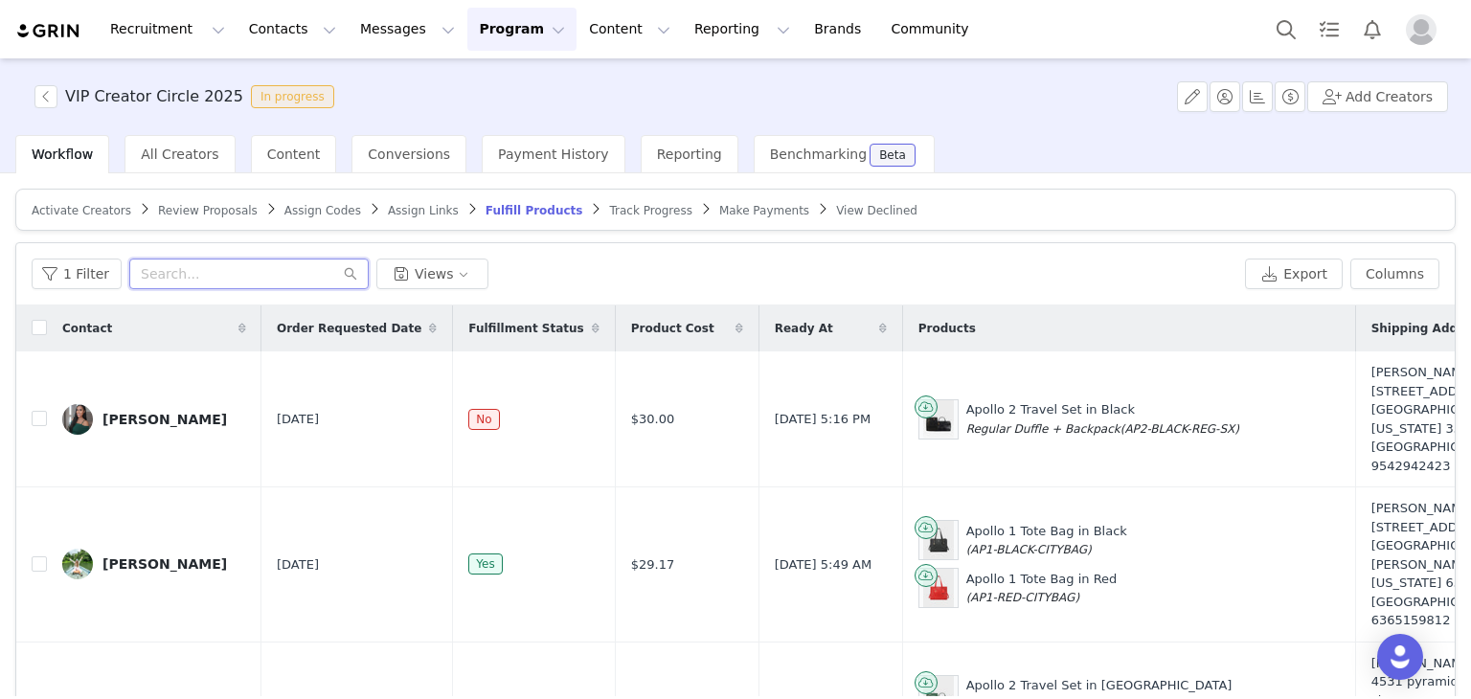
click at [230, 274] on input "text" at bounding box center [248, 274] width 239 height 31
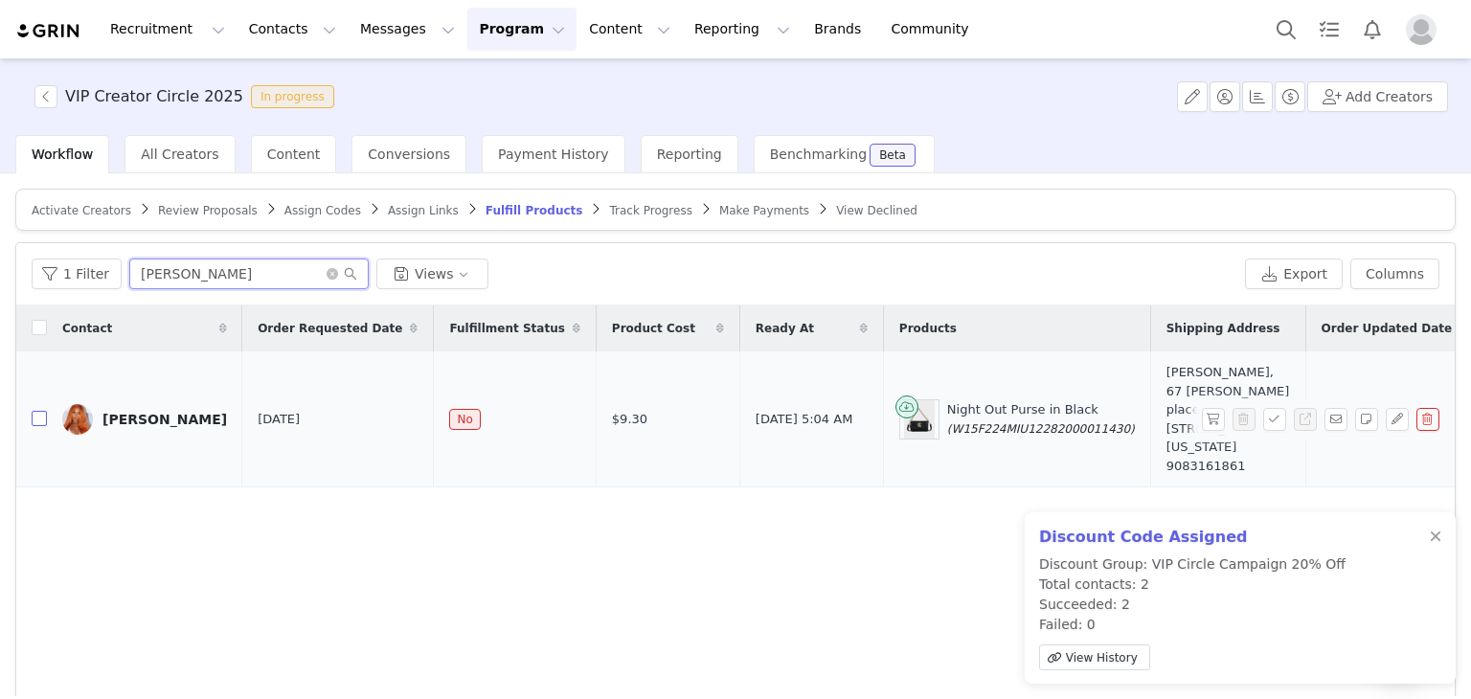
type input "[PERSON_NAME]"
click at [36, 411] on input "checkbox" at bounding box center [39, 418] width 15 height 15
checkbox input "true"
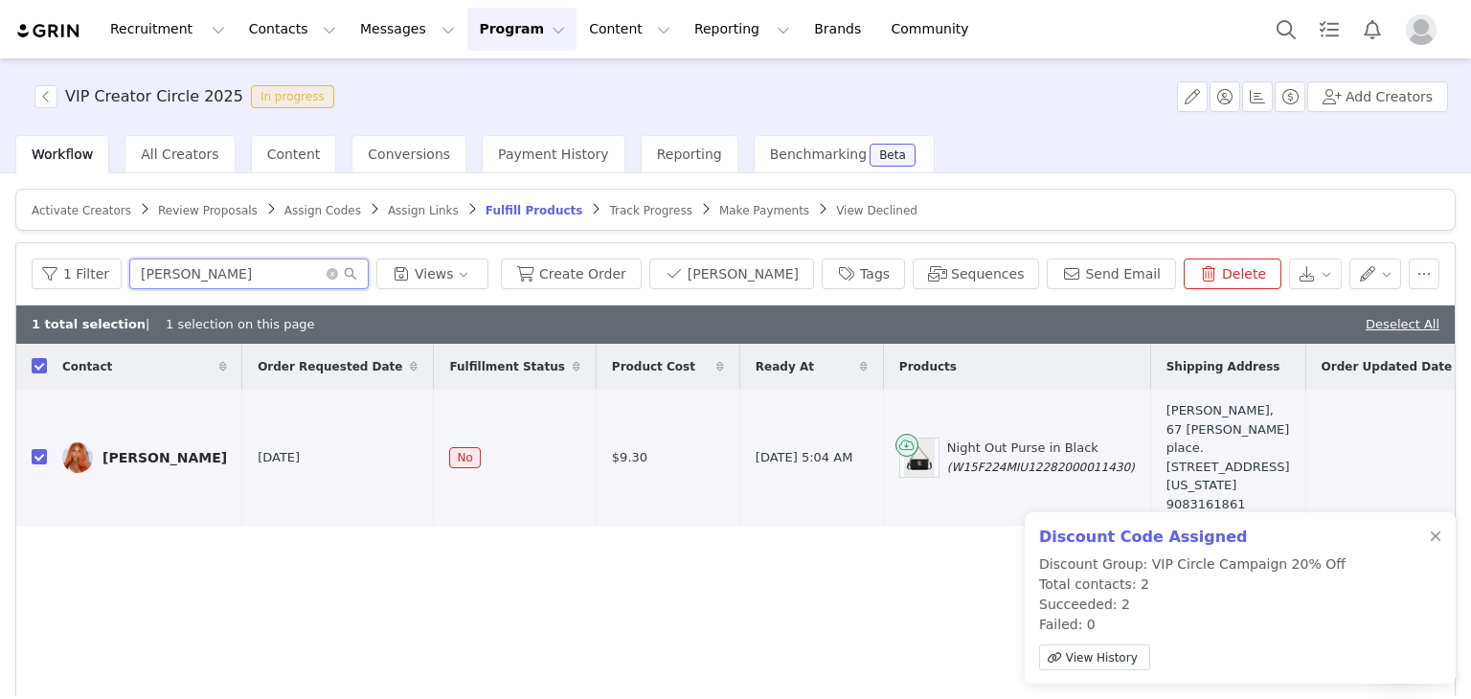
click at [184, 277] on input "[PERSON_NAME]" at bounding box center [248, 274] width 239 height 31
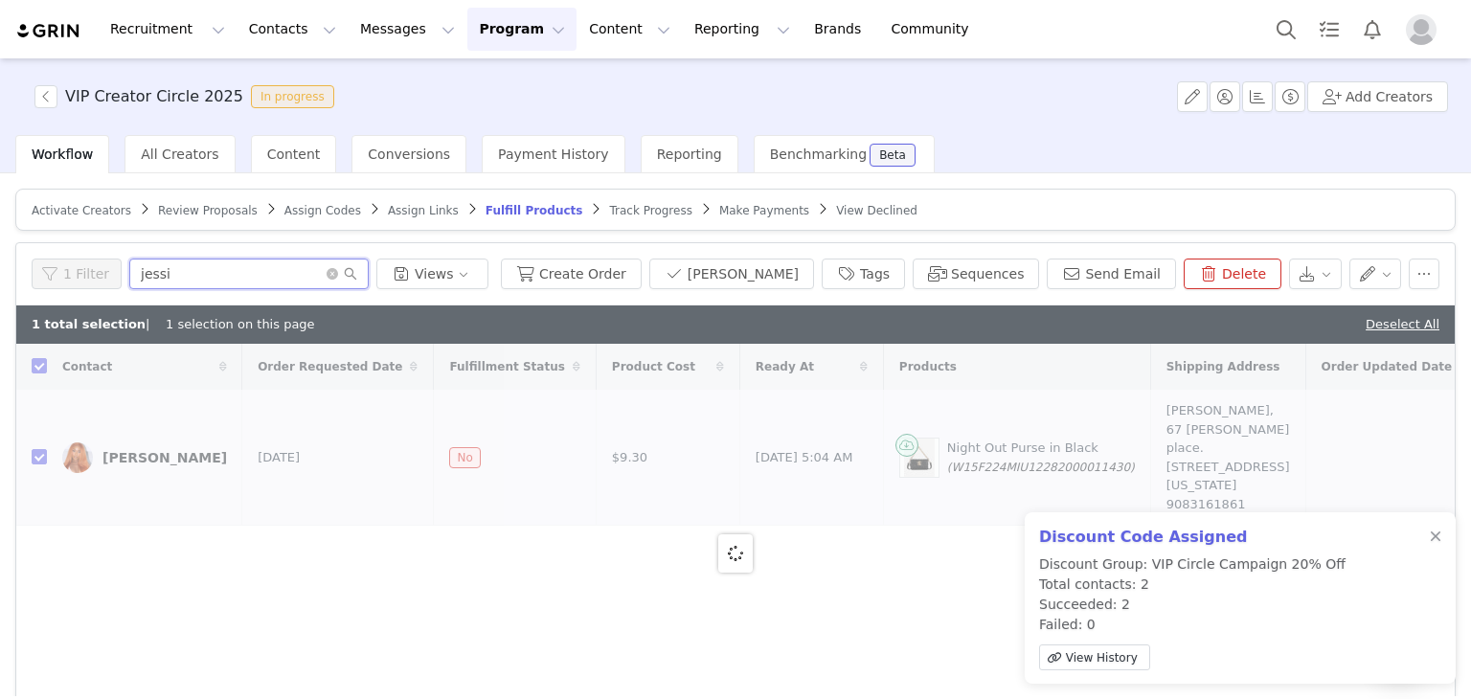
type input "jessic"
checkbox input "false"
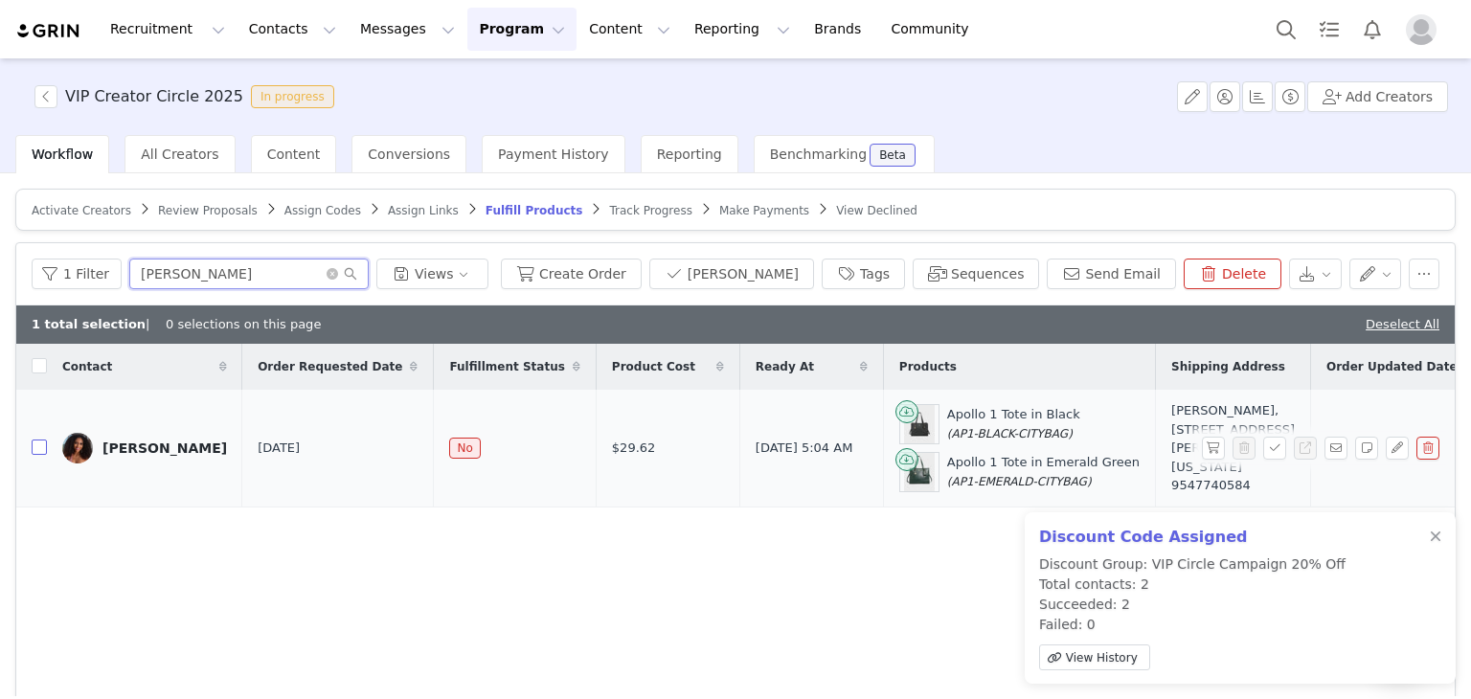
type input "[PERSON_NAME]"
click at [40, 455] on input "checkbox" at bounding box center [39, 447] width 15 height 15
checkbox input "true"
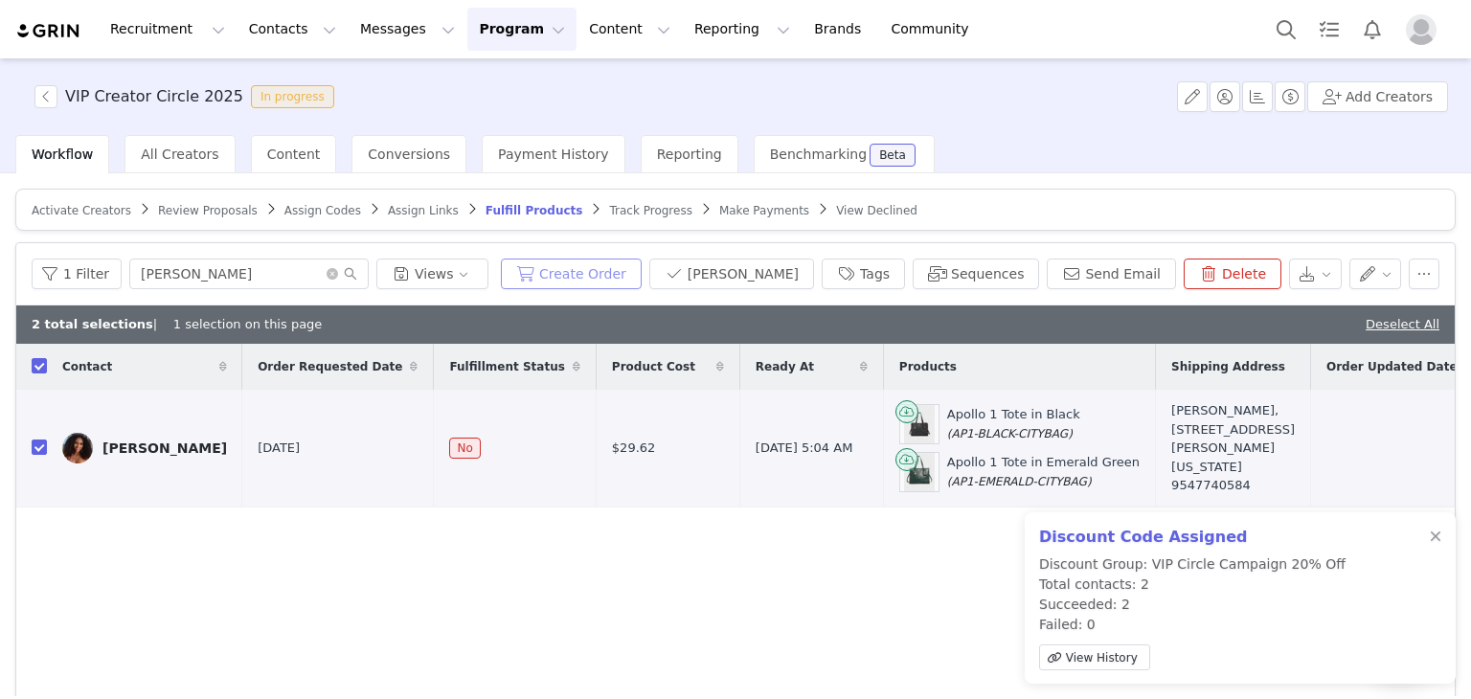
click at [621, 264] on button "Create Order" at bounding box center [571, 274] width 141 height 31
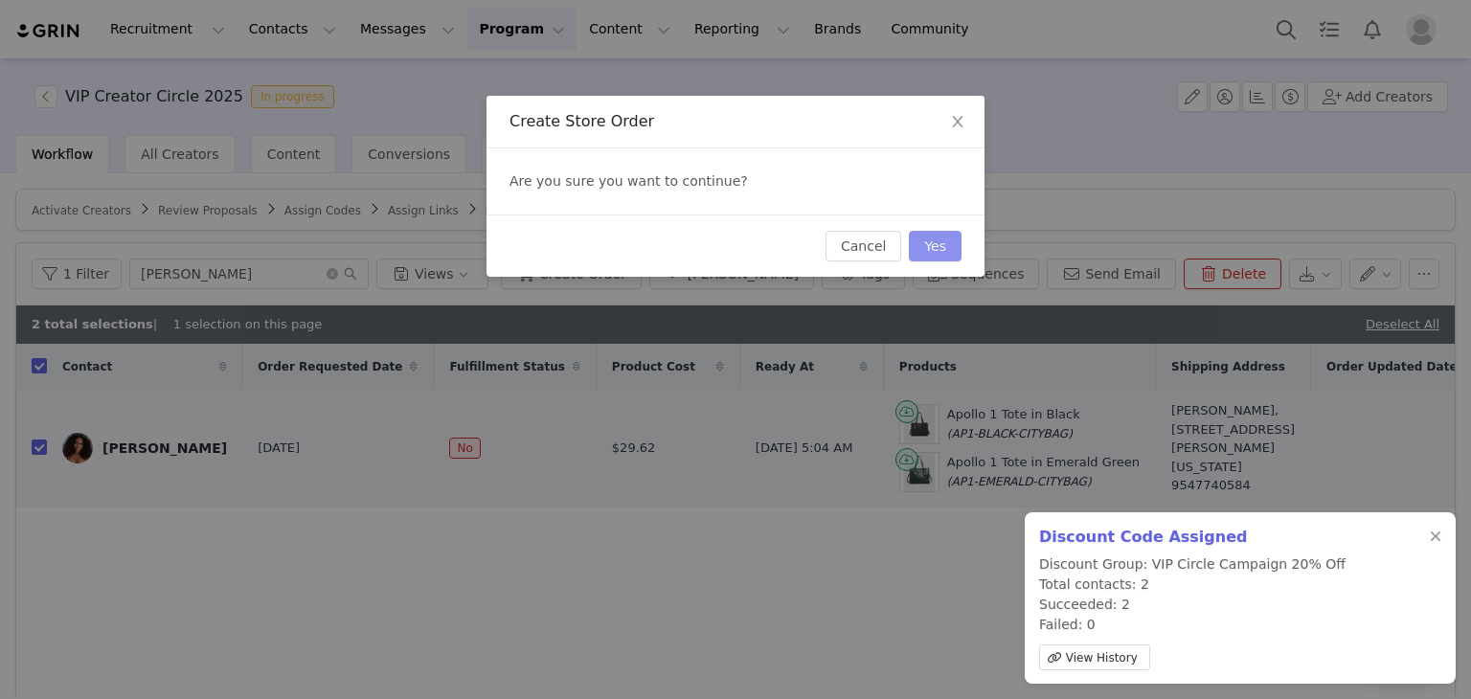
click at [935, 240] on button "Yes" at bounding box center [935, 246] width 53 height 31
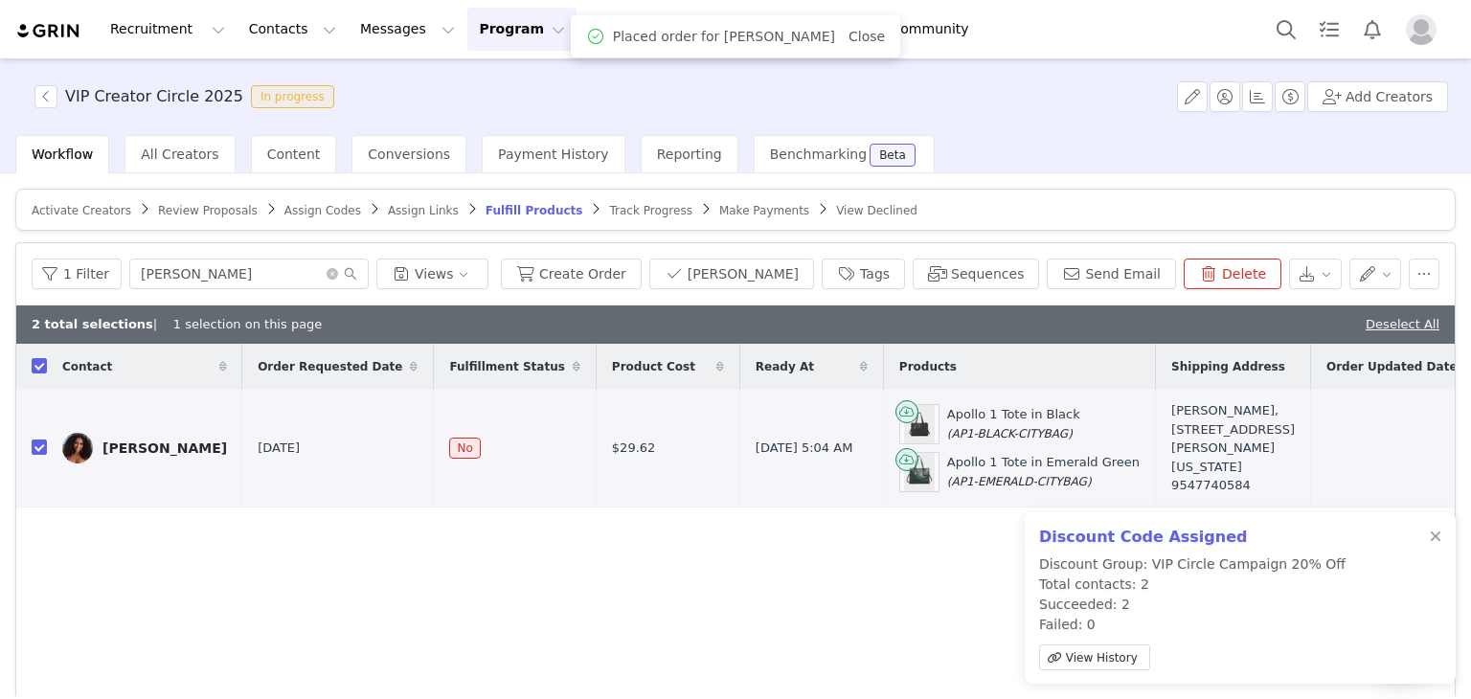
click at [161, 207] on span "Review Proposals" at bounding box center [208, 210] width 100 height 13
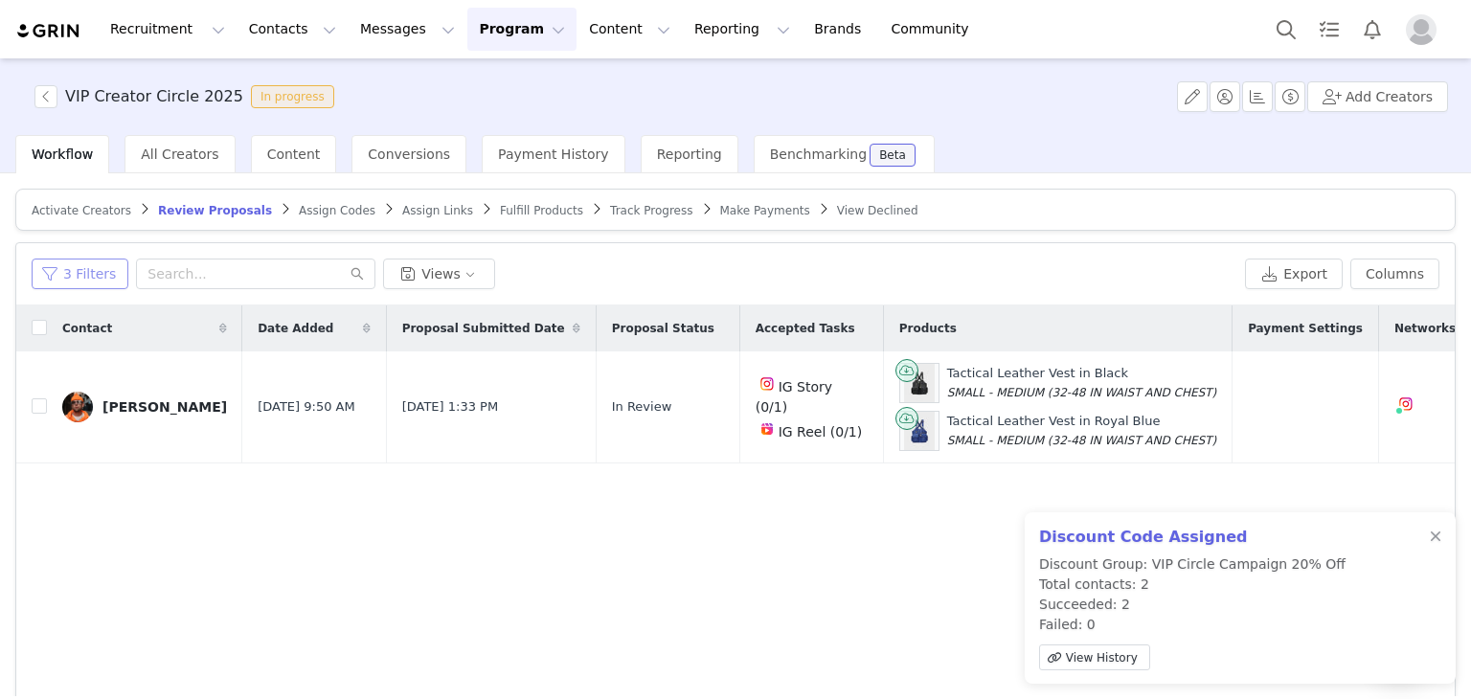
click at [100, 270] on button "3 Filters" at bounding box center [80, 274] width 97 height 31
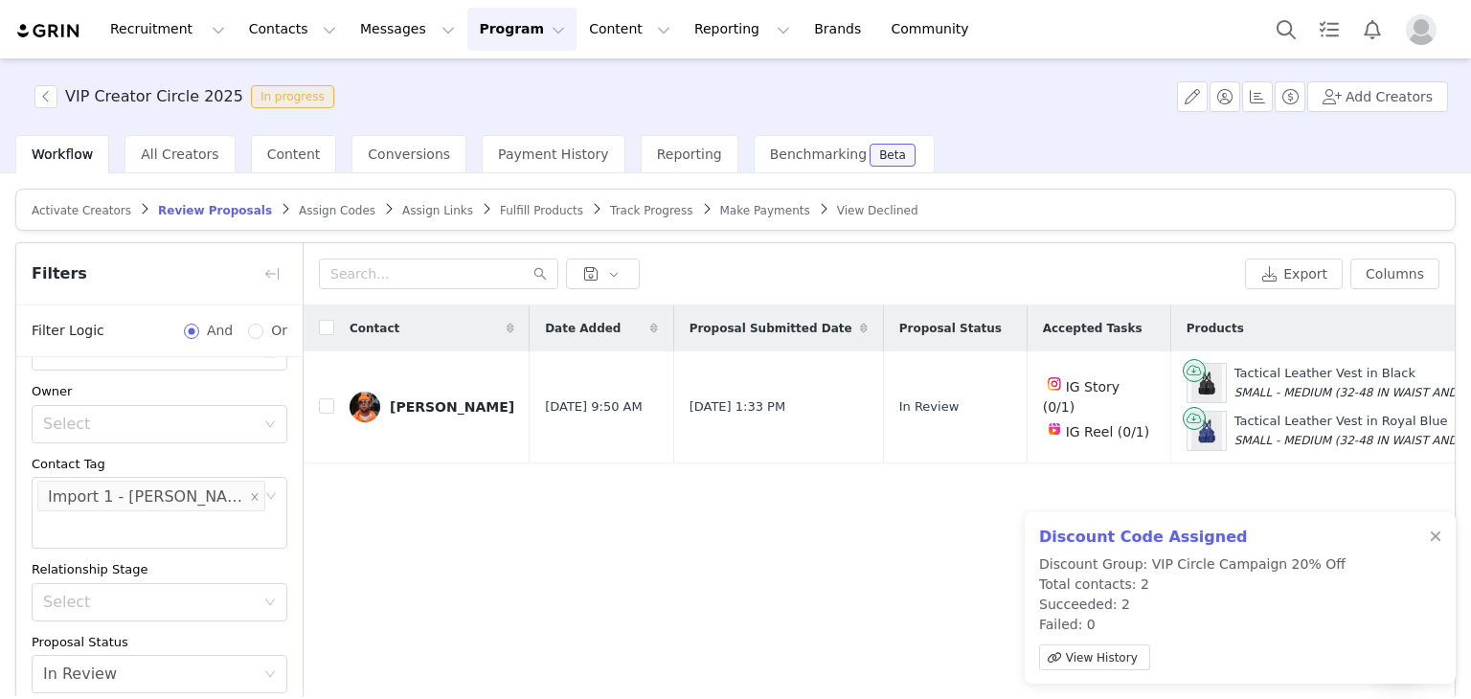
scroll to position [197, 0]
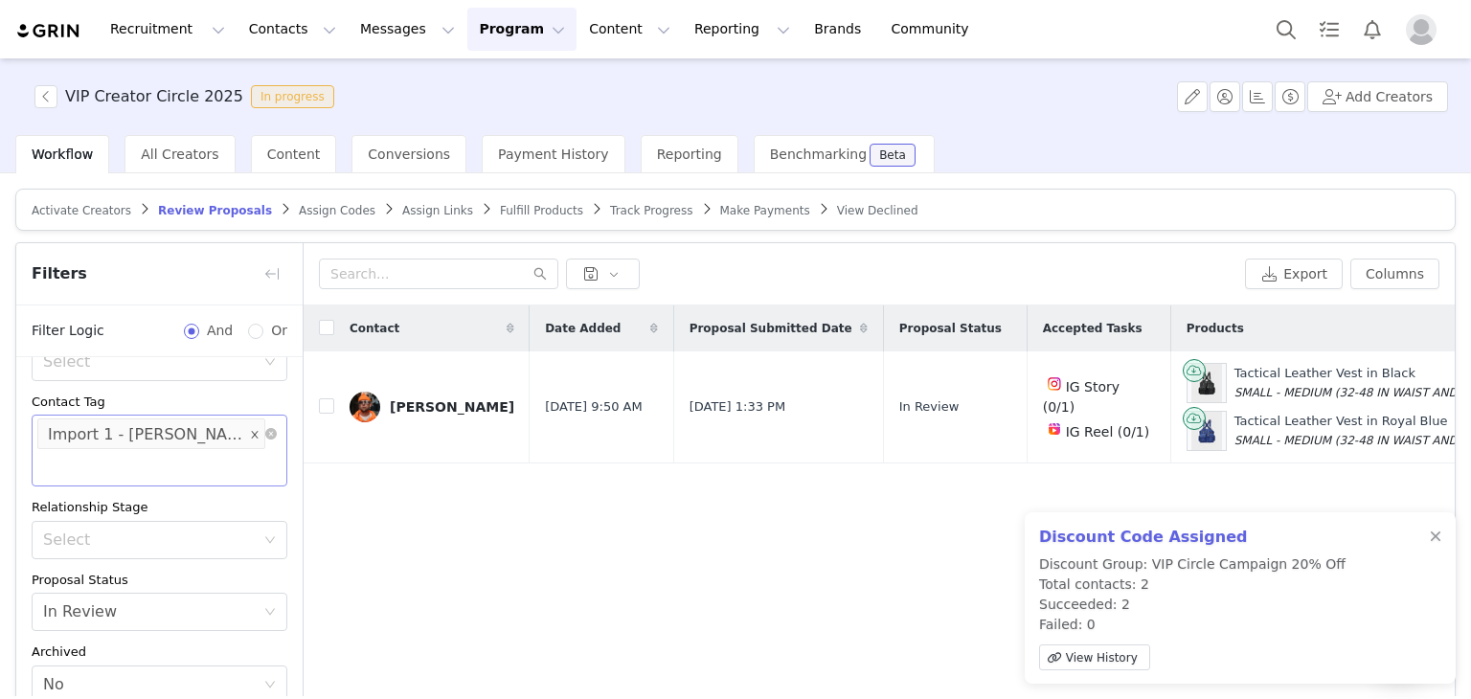
click at [250, 432] on icon "icon: close" at bounding box center [255, 435] width 10 height 10
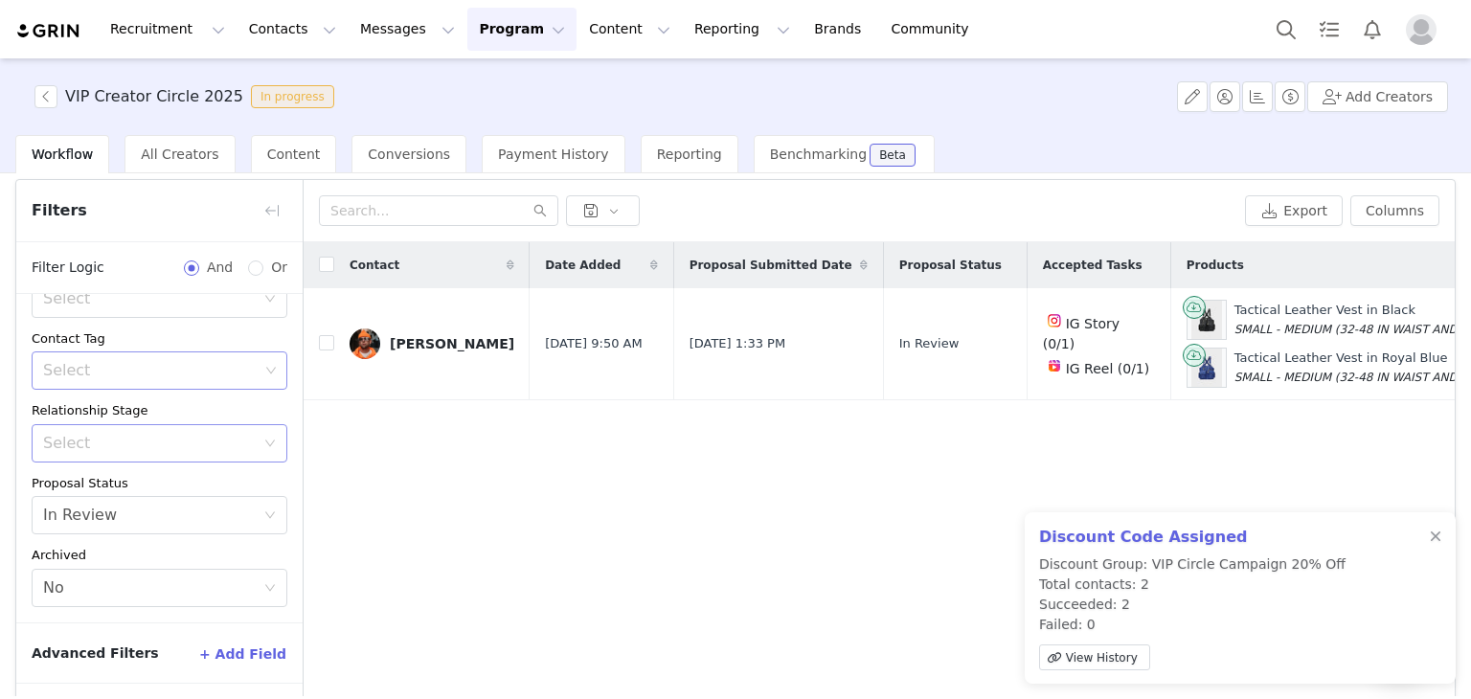
scroll to position [134, 0]
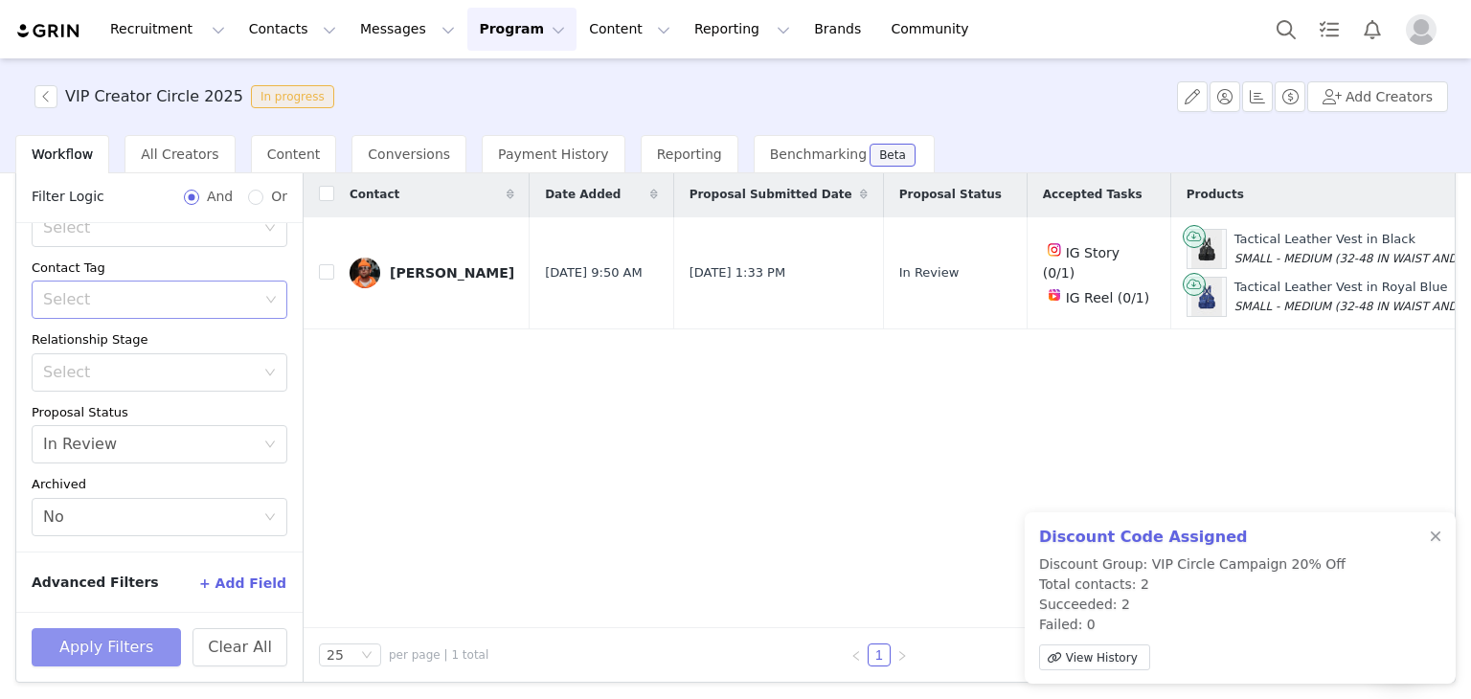
click at [151, 648] on button "Apply Filters" at bounding box center [106, 647] width 149 height 38
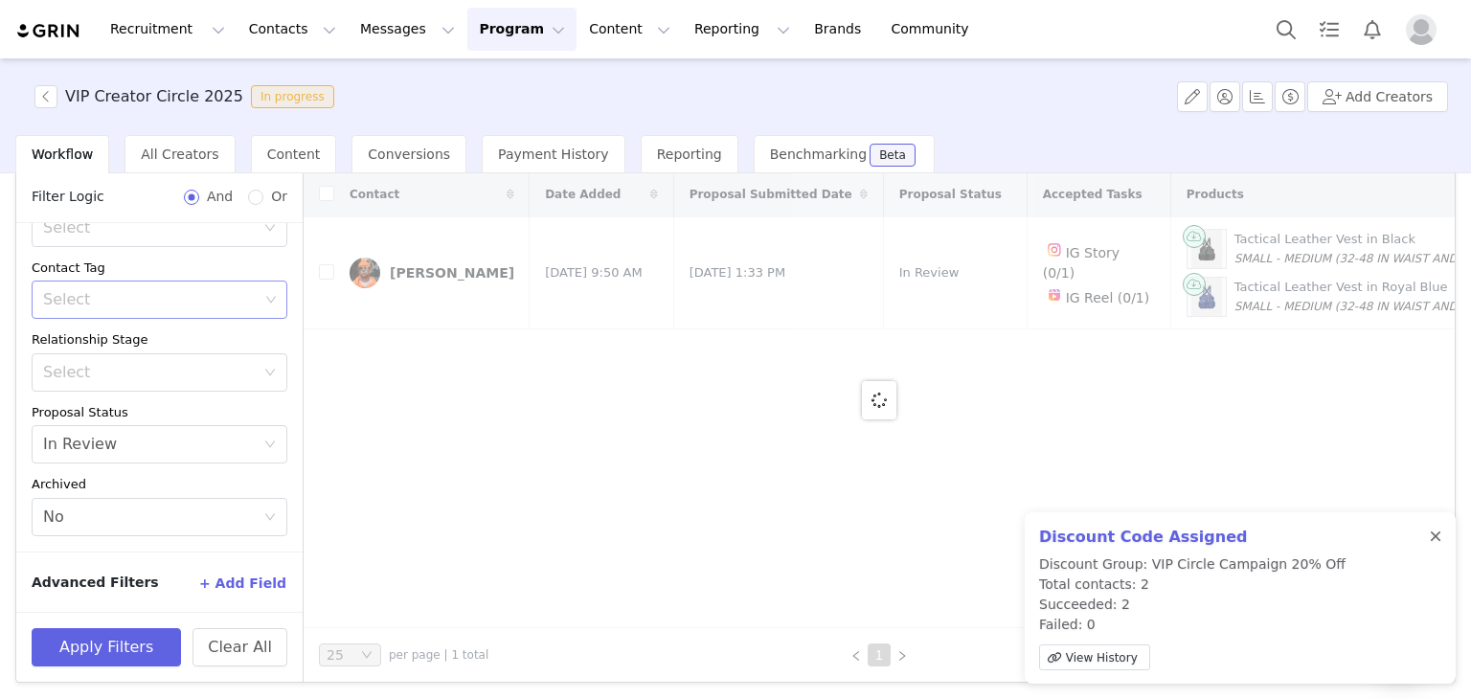
click at [1432, 539] on div at bounding box center [1435, 537] width 11 height 15
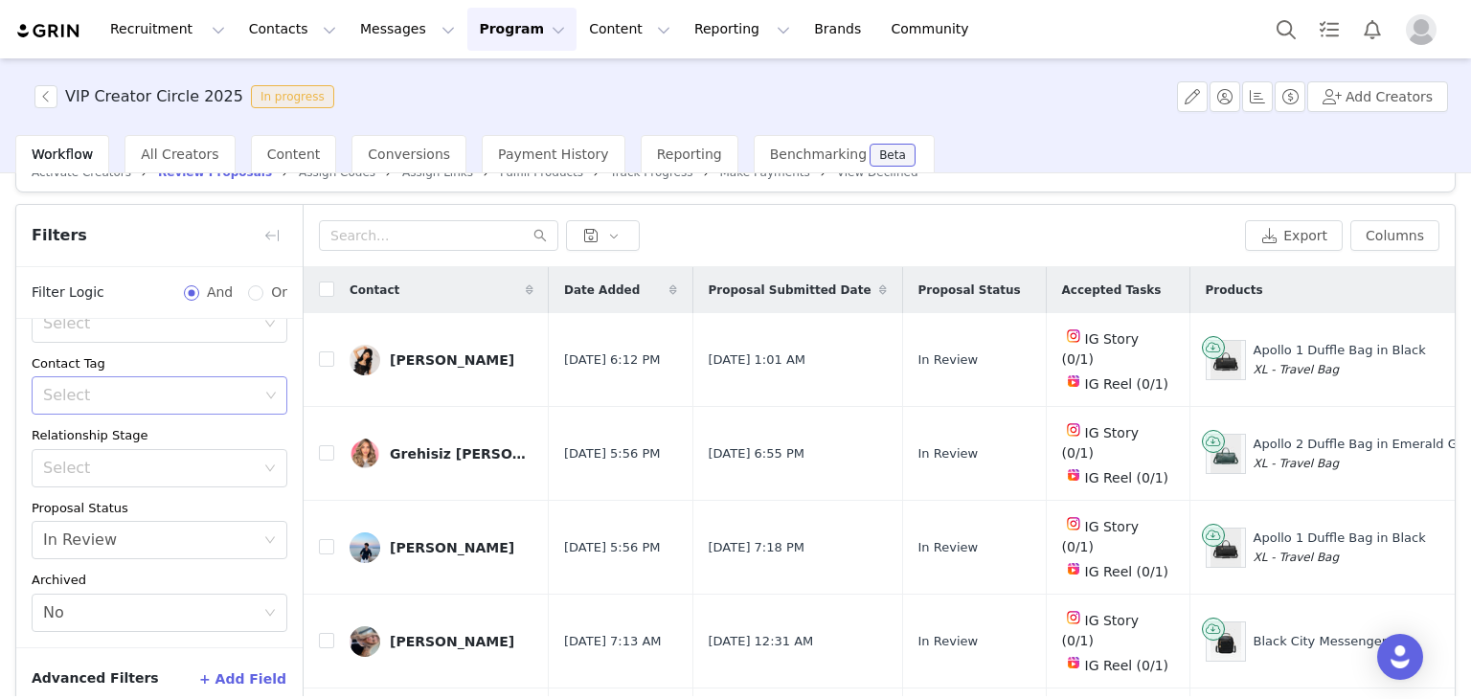
scroll to position [0, 0]
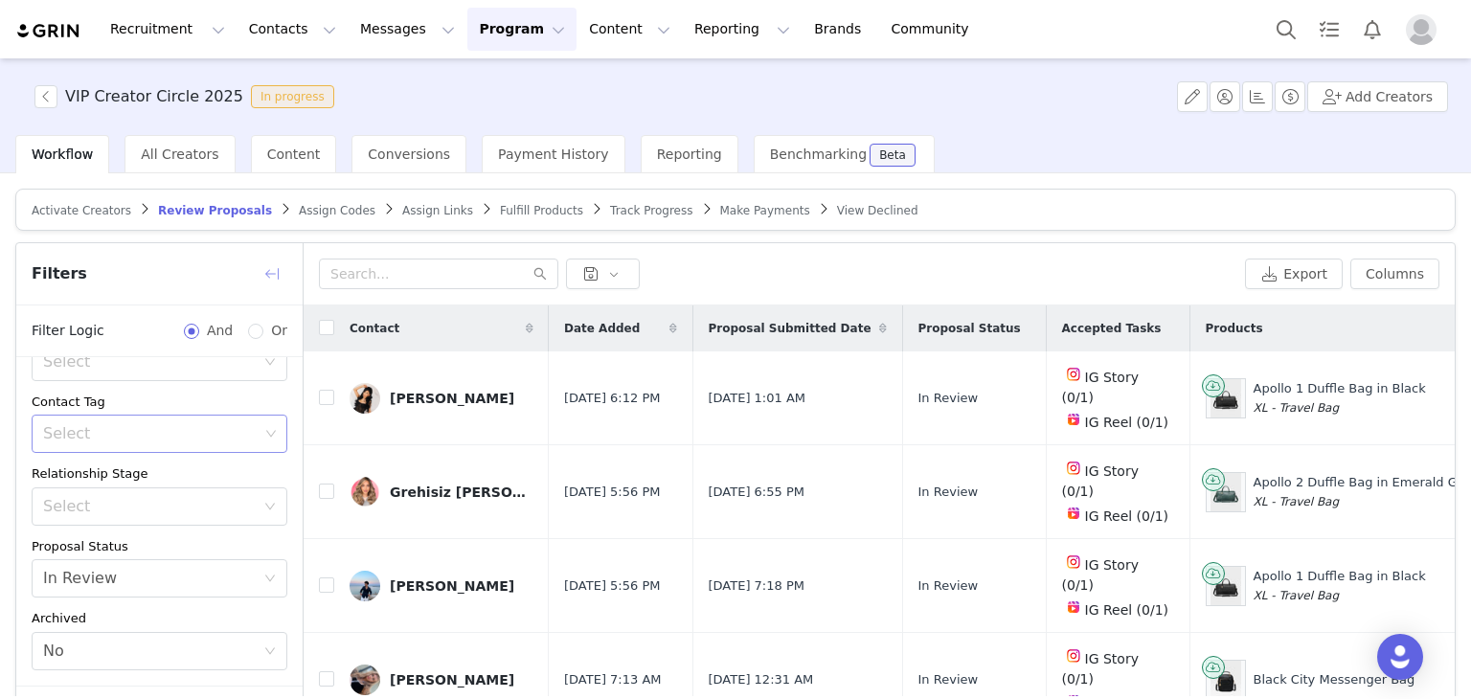
click at [272, 272] on button "button" at bounding box center [272, 274] width 31 height 31
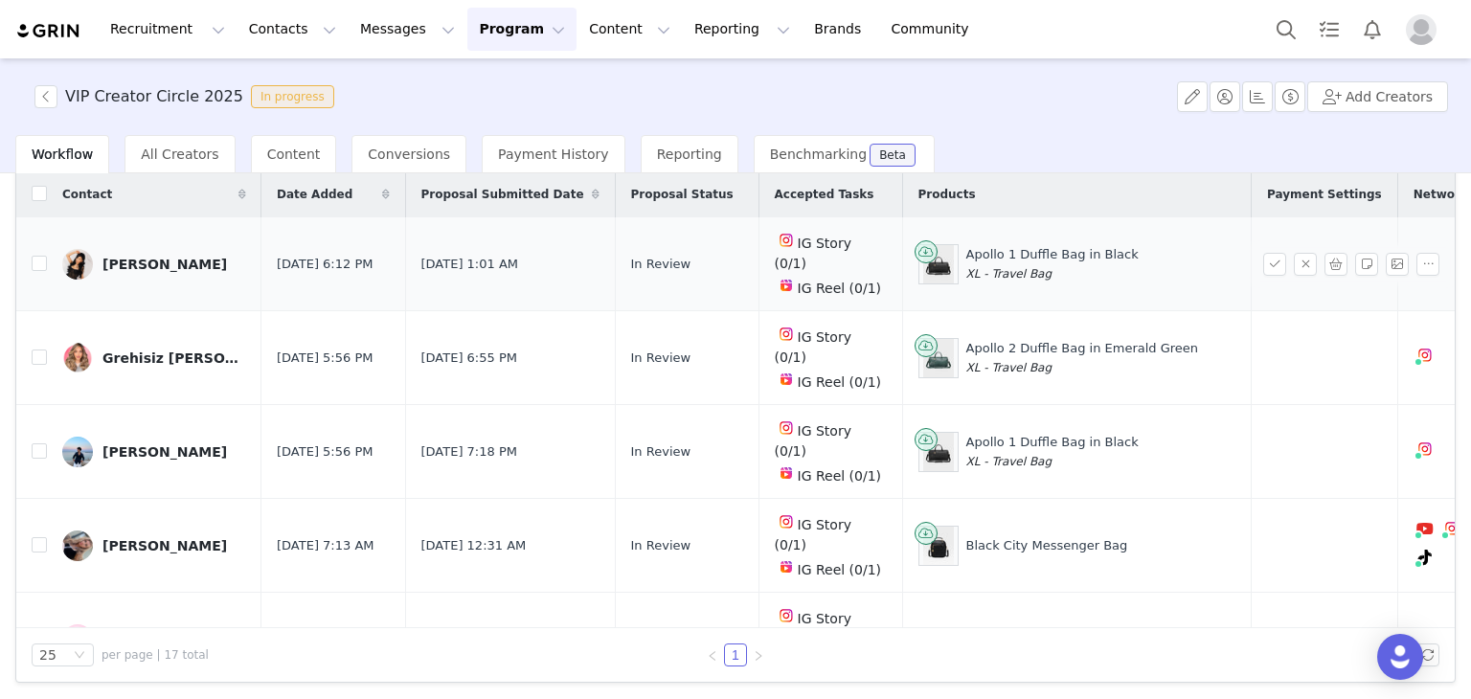
click at [128, 257] on div "[PERSON_NAME]" at bounding box center [164, 264] width 125 height 15
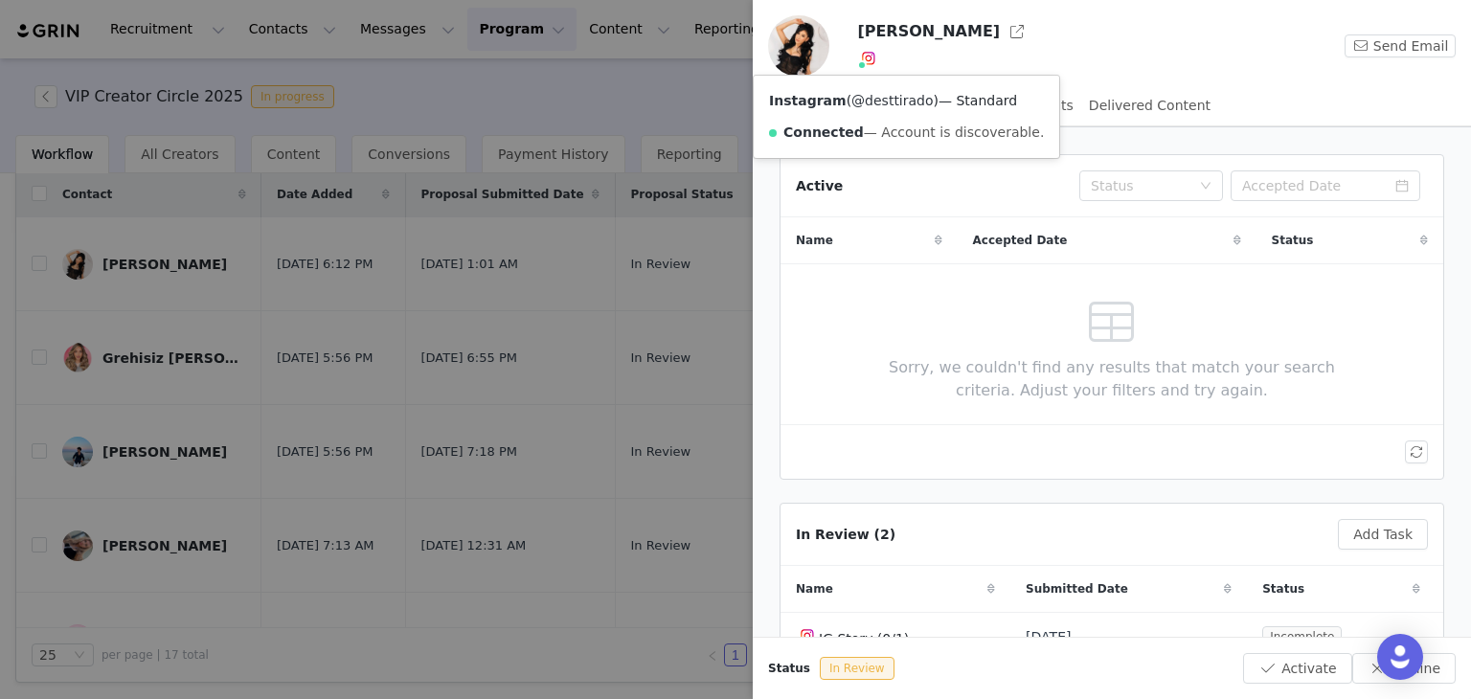
click at [874, 98] on link "@desttirado" at bounding box center [891, 100] width 81 height 15
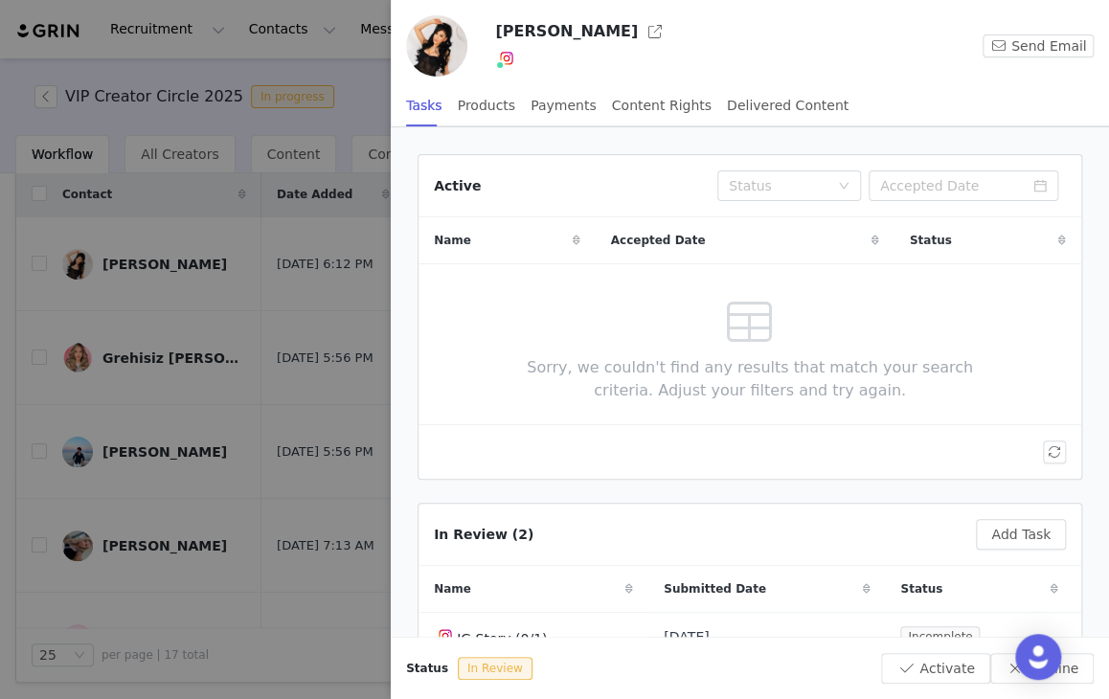
click at [326, 230] on div at bounding box center [554, 349] width 1109 height 699
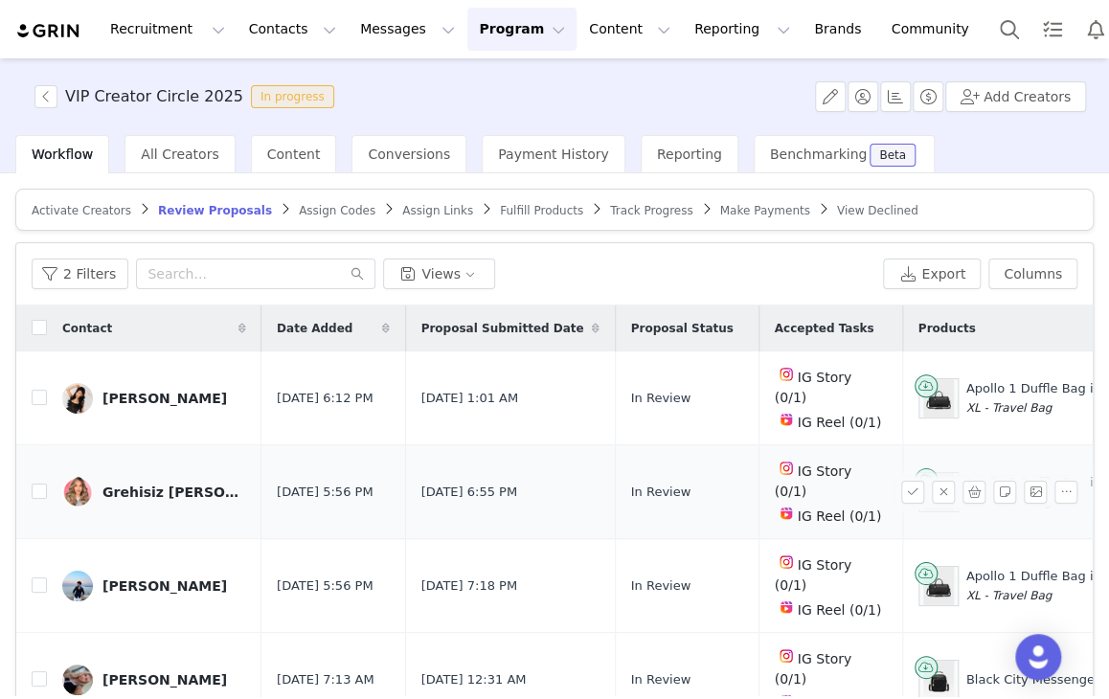
click at [149, 485] on div "Grehisiz [PERSON_NAME] [PERSON_NAME]" at bounding box center [174, 492] width 144 height 15
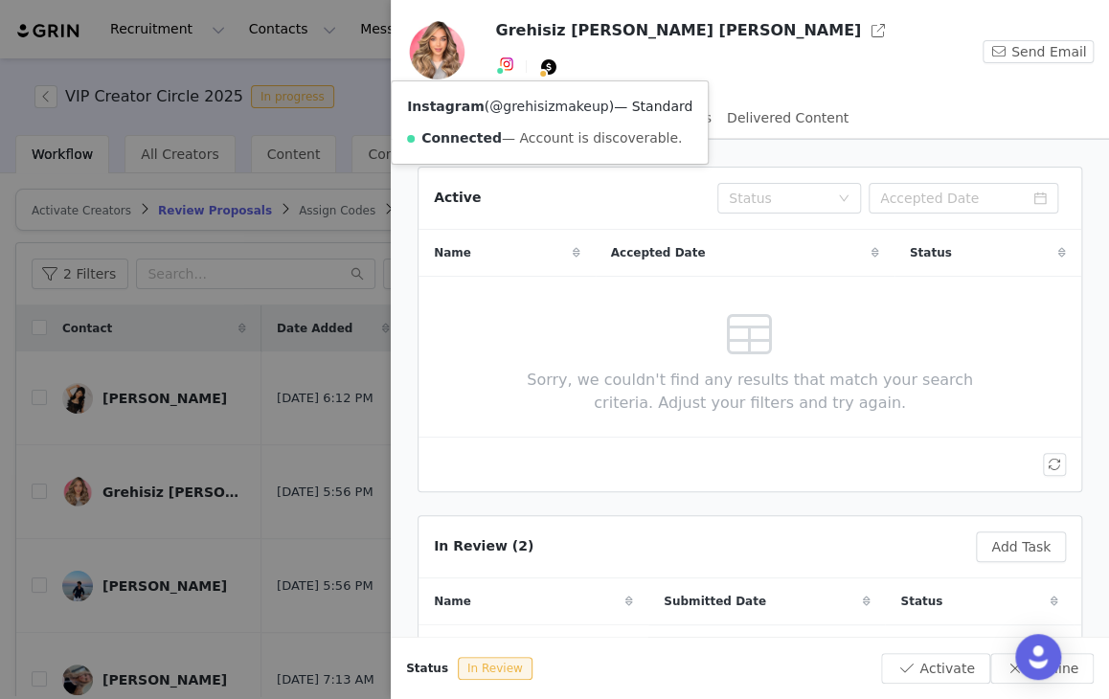
click at [510, 100] on link "@grehisizmakeup" at bounding box center [548, 106] width 119 height 15
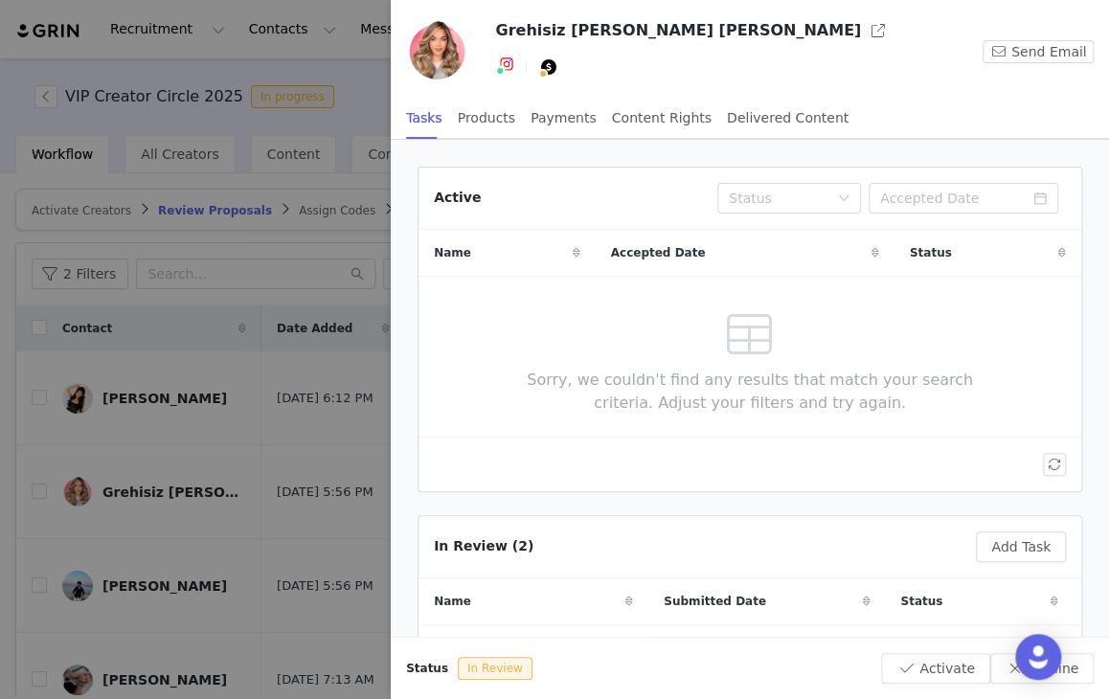
click at [227, 398] on div at bounding box center [554, 349] width 1109 height 699
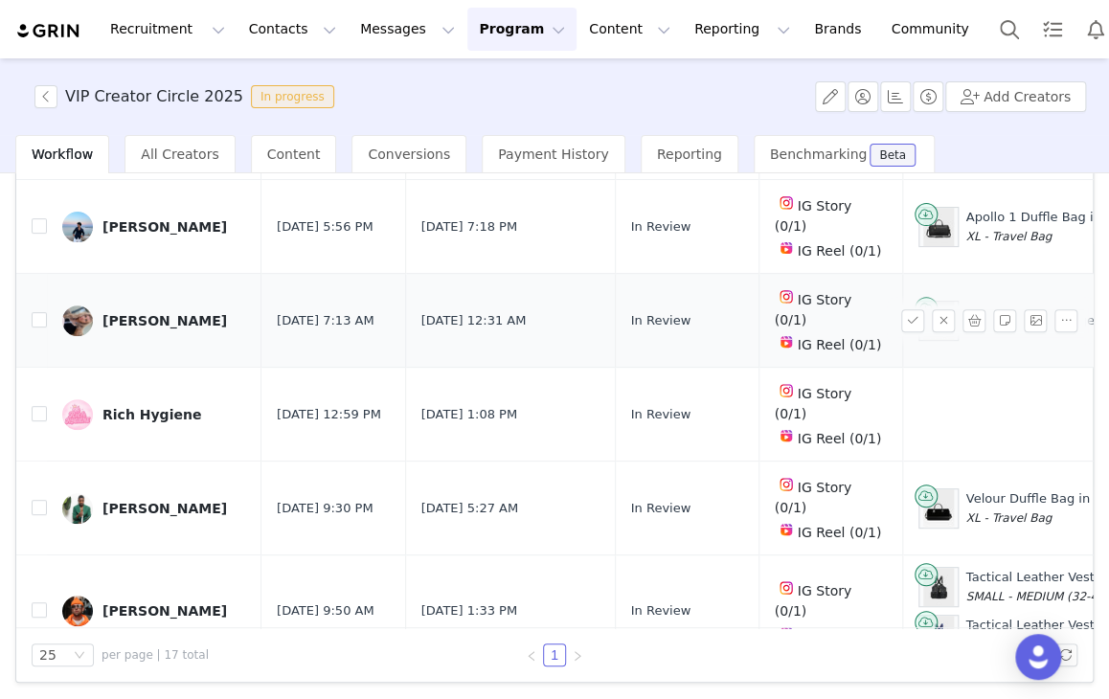
scroll to position [192, 0]
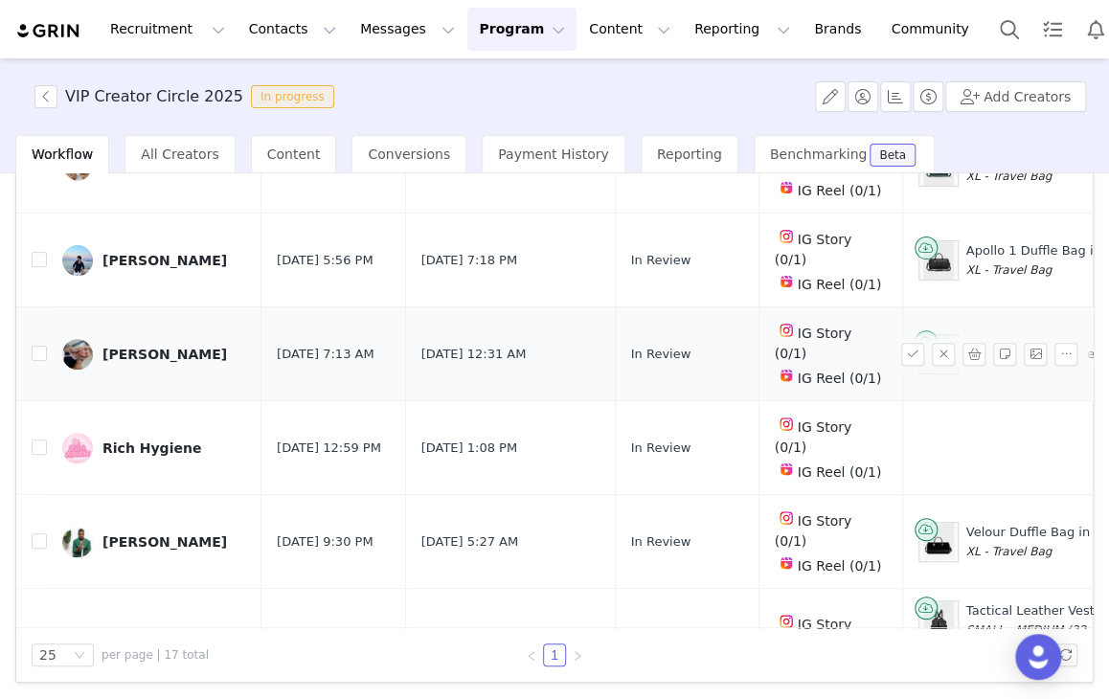
drag, startPoint x: 157, startPoint y: 276, endPoint x: 169, endPoint y: 276, distance: 11.5
click at [157, 347] on div "[PERSON_NAME]" at bounding box center [164, 354] width 125 height 15
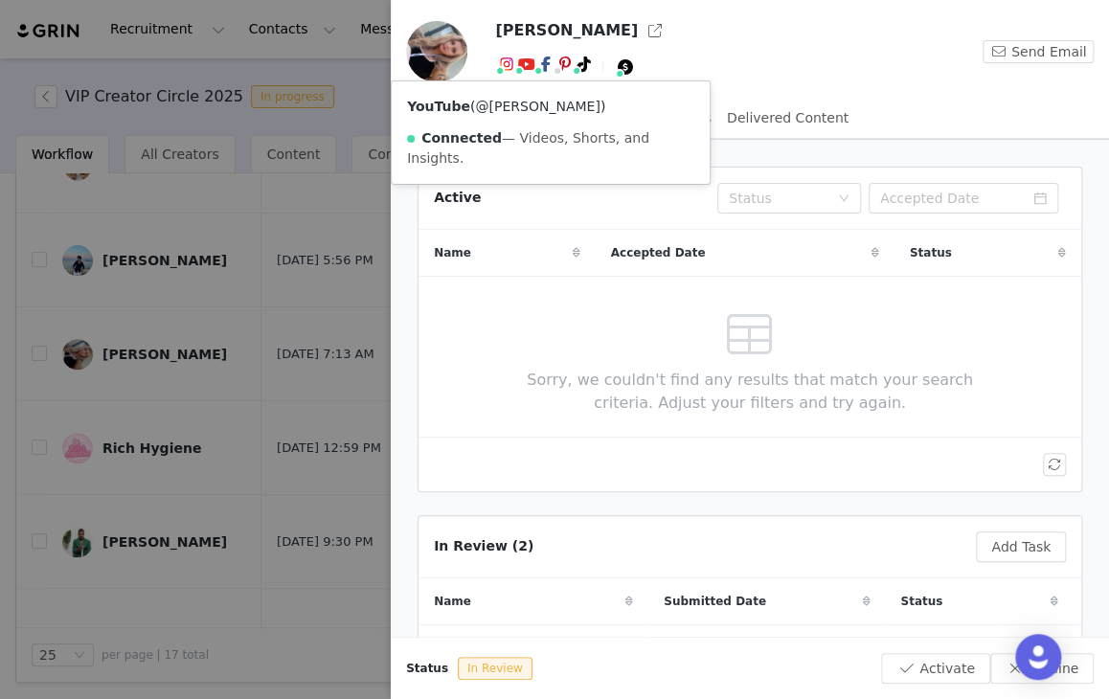
click at [516, 102] on link "@[PERSON_NAME]" at bounding box center [537, 106] width 125 height 15
click at [510, 99] on link "@oxmxl" at bounding box center [516, 106] width 54 height 15
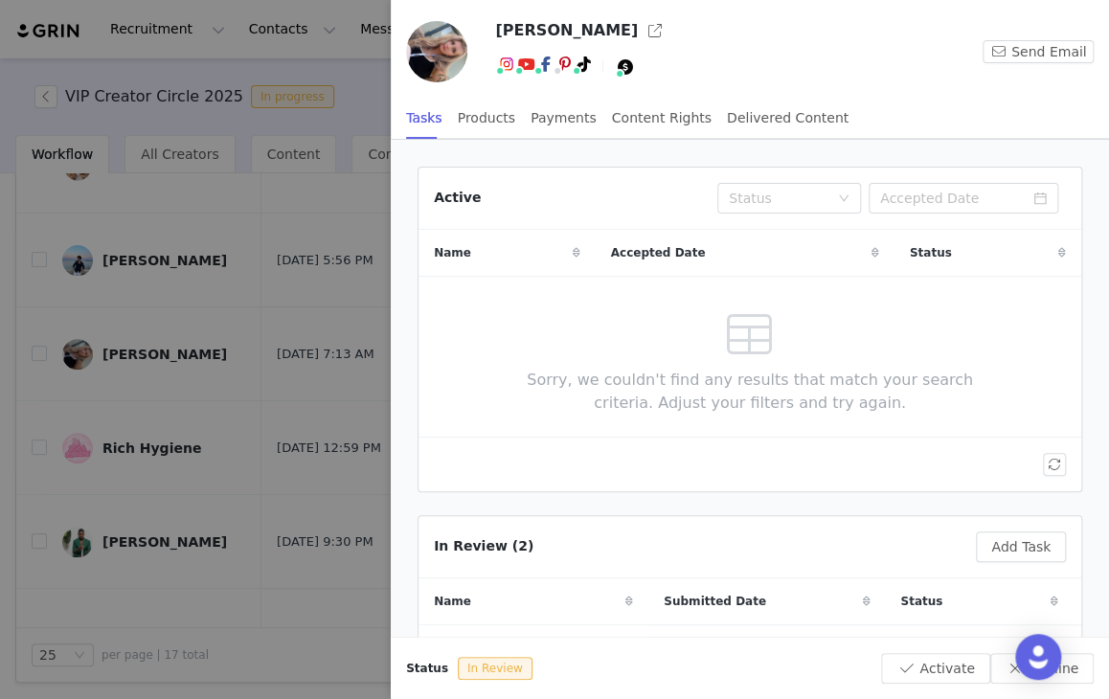
click at [196, 473] on div at bounding box center [554, 349] width 1109 height 699
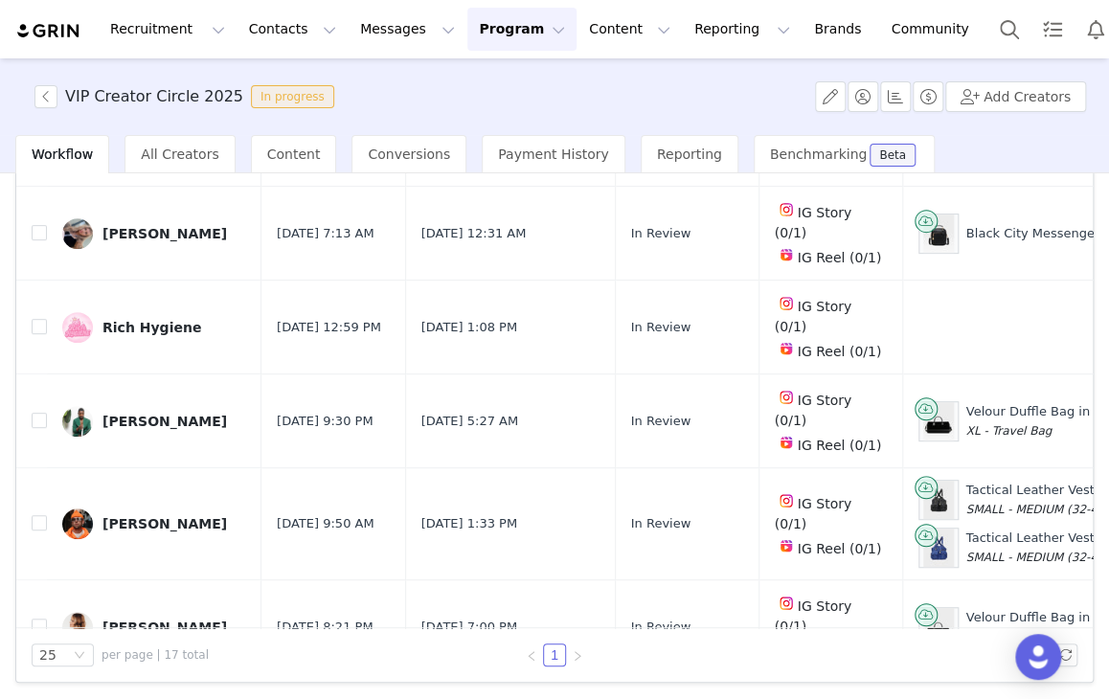
scroll to position [383, 0]
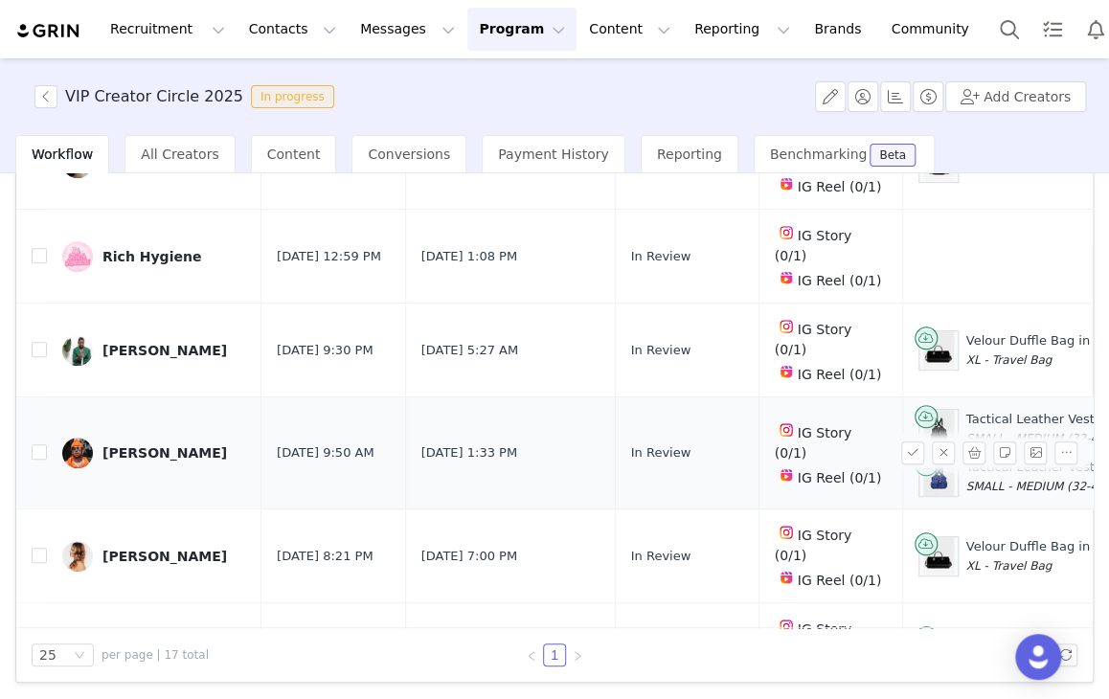
click at [160, 445] on div "[PERSON_NAME]" at bounding box center [164, 452] width 125 height 15
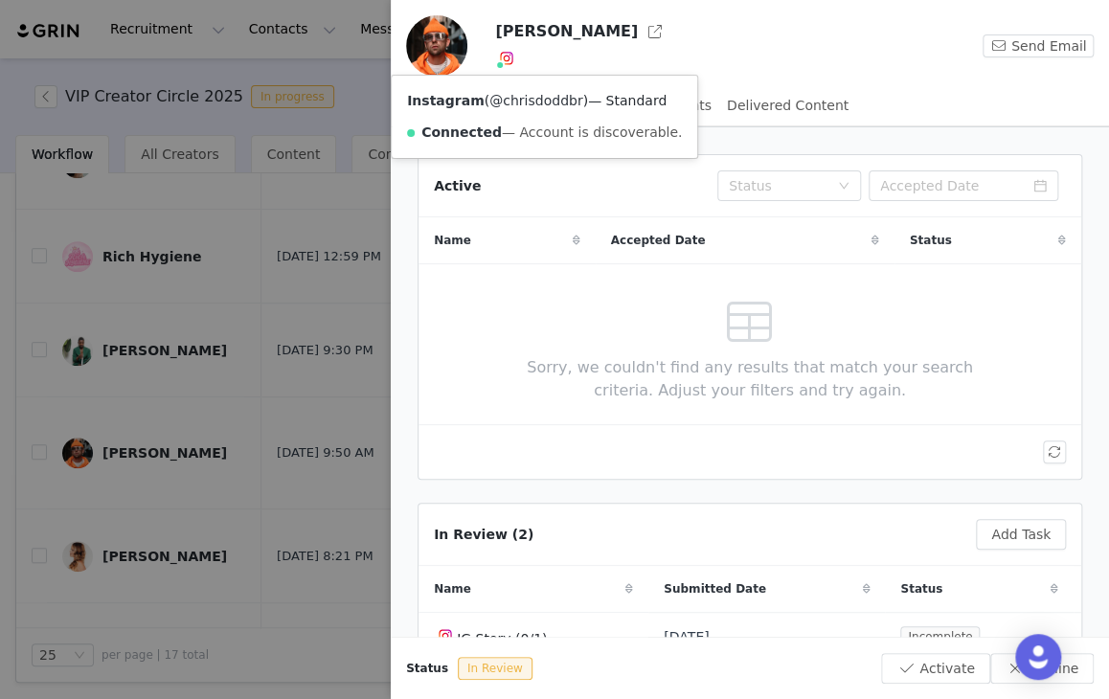
click at [513, 93] on link "@chrisdoddbr" at bounding box center [535, 100] width 93 height 15
click at [256, 324] on div at bounding box center [554, 349] width 1109 height 699
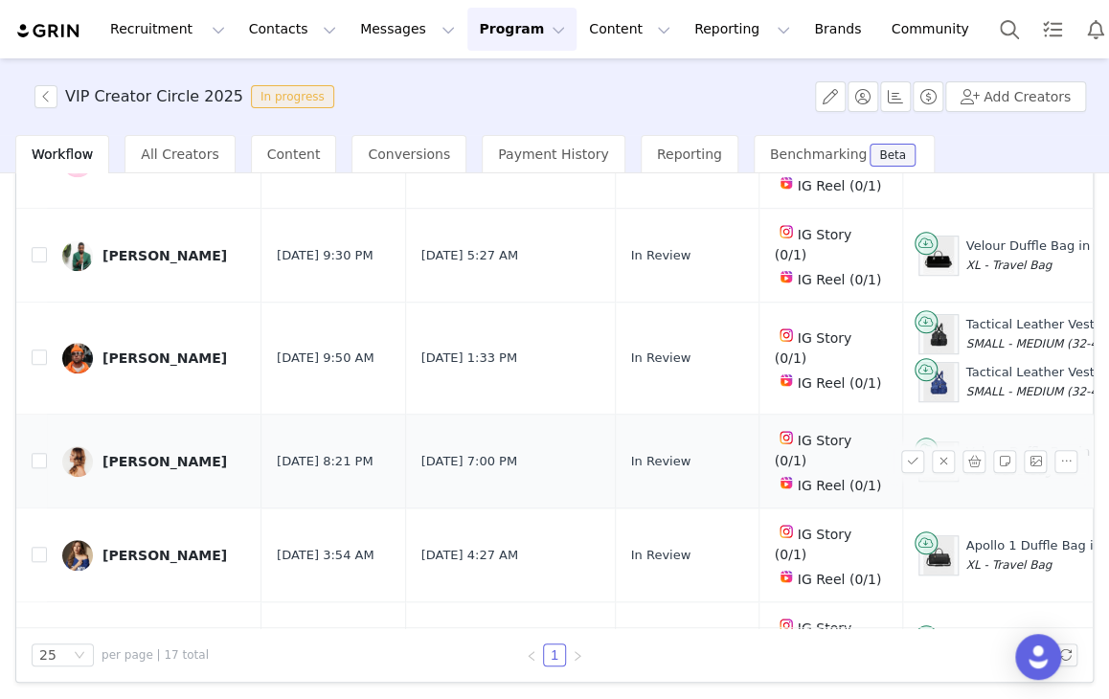
scroll to position [479, 0]
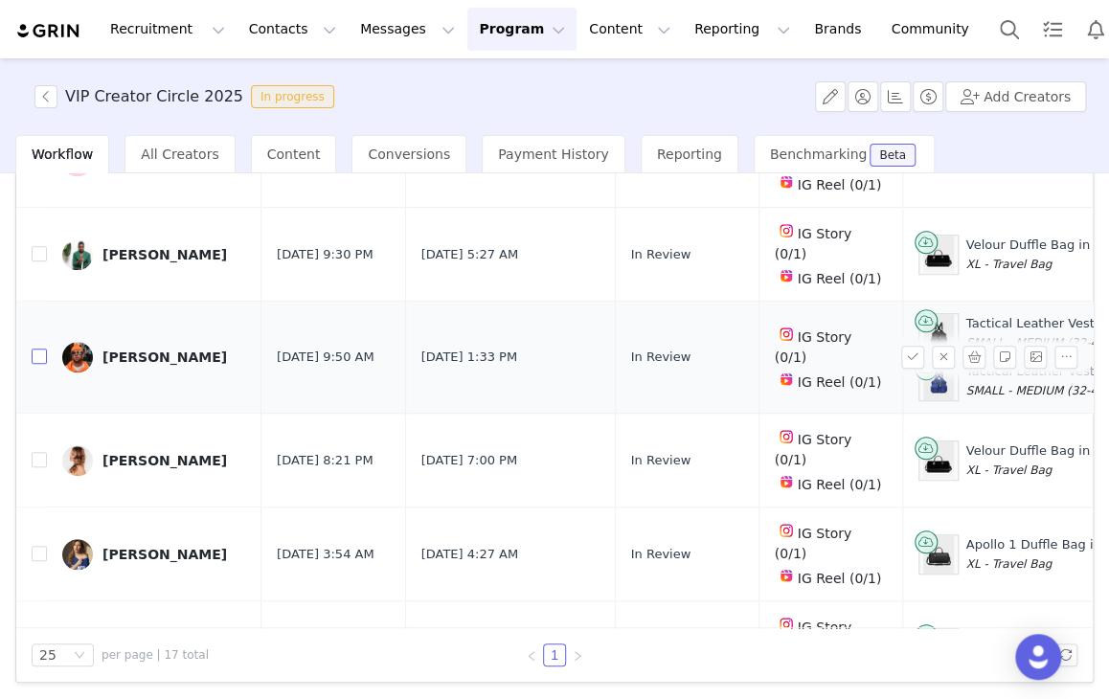
drag, startPoint x: 39, startPoint y: 227, endPoint x: 52, endPoint y: 238, distance: 16.9
click at [39, 349] on input "checkbox" at bounding box center [39, 356] width 15 height 15
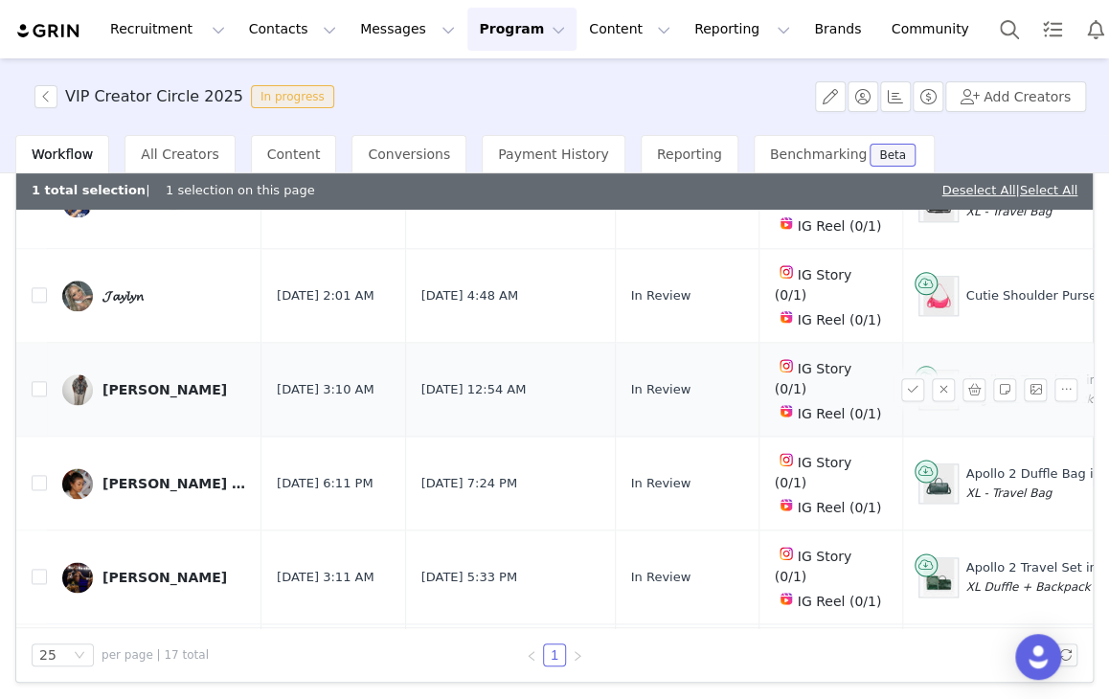
scroll to position [905, 0]
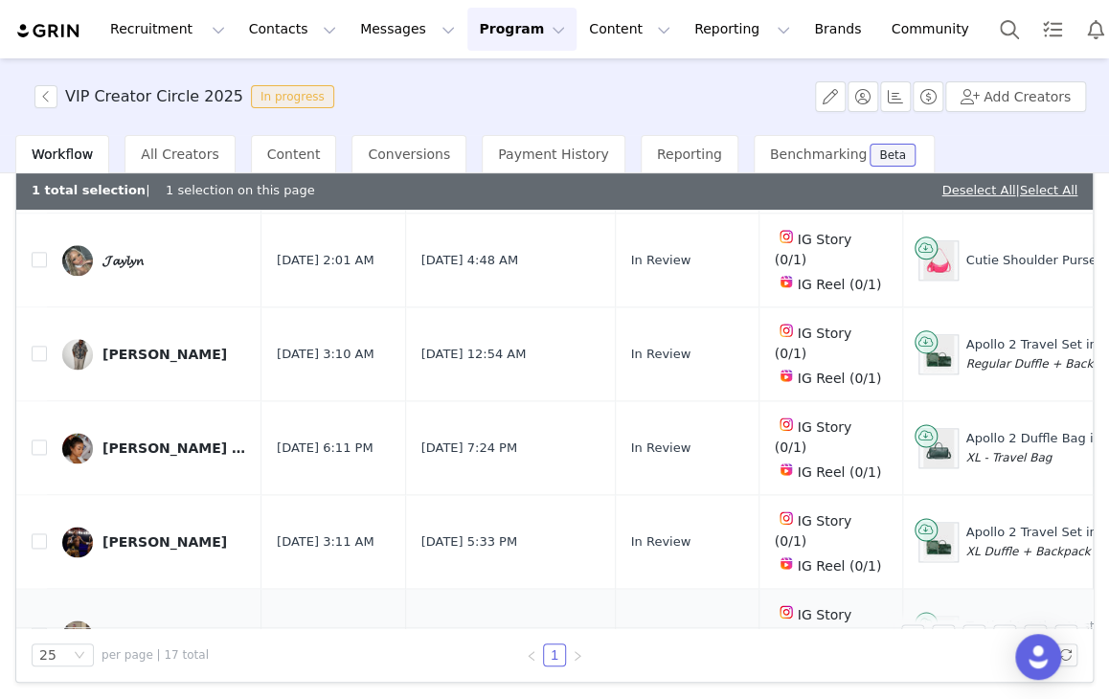
click at [164, 628] on div "[PERSON_NAME] ([GEOGRAPHIC_DATA])" at bounding box center [174, 635] width 144 height 15
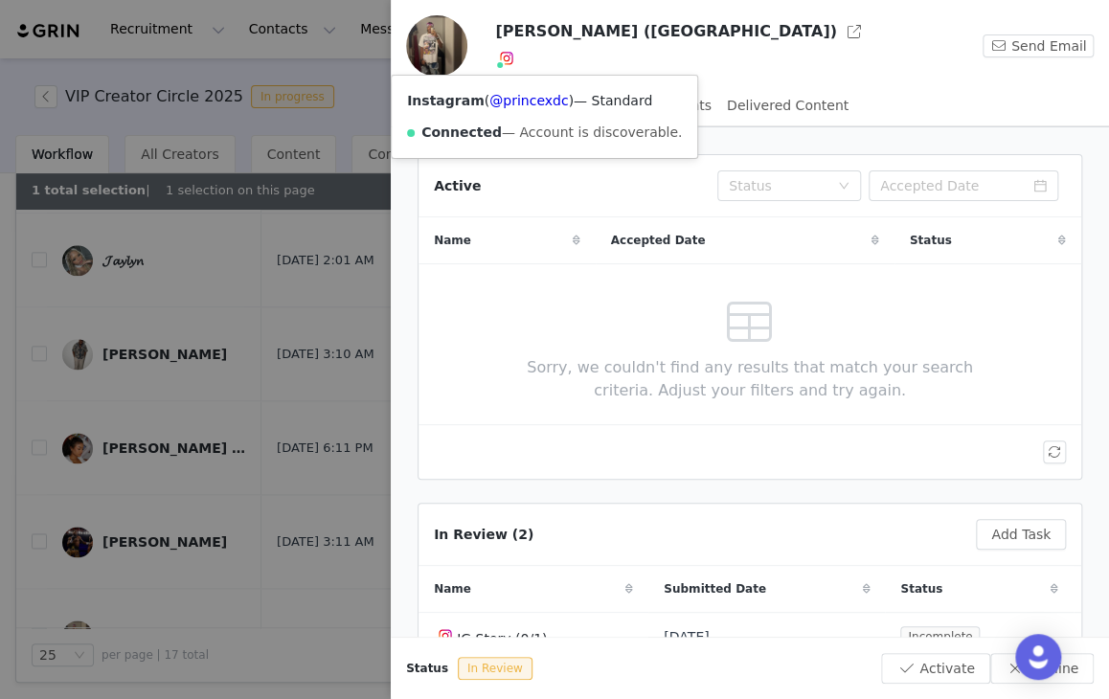
click at [510, 87] on div "Instagram ( @princexdc ) — Standard Connected — Account is discoverable." at bounding box center [545, 117] width 306 height 82
click at [510, 101] on link "@princexdc" at bounding box center [528, 100] width 79 height 15
click at [229, 307] on div at bounding box center [554, 349] width 1109 height 699
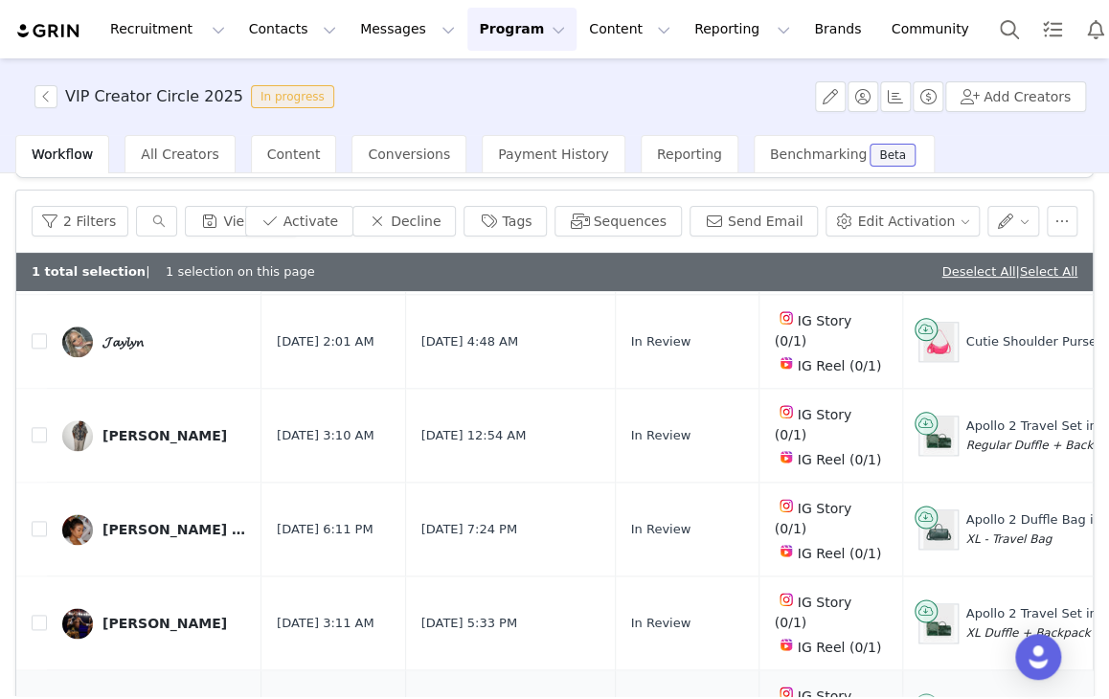
scroll to position [0, 0]
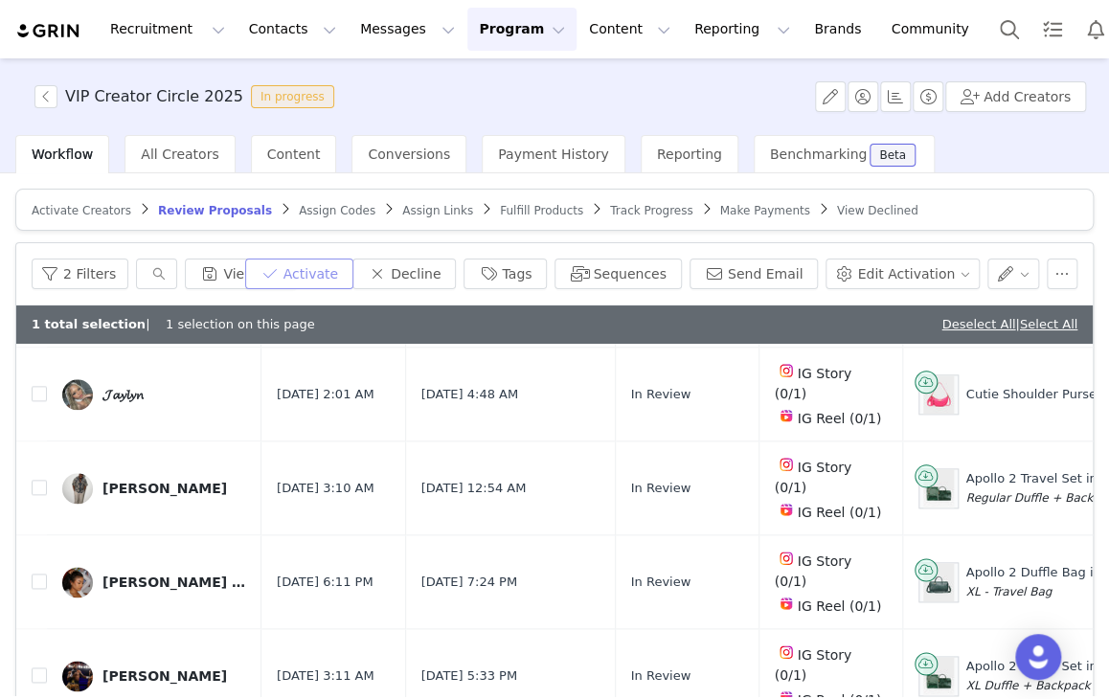
click at [343, 268] on button "Activate" at bounding box center [299, 274] width 108 height 31
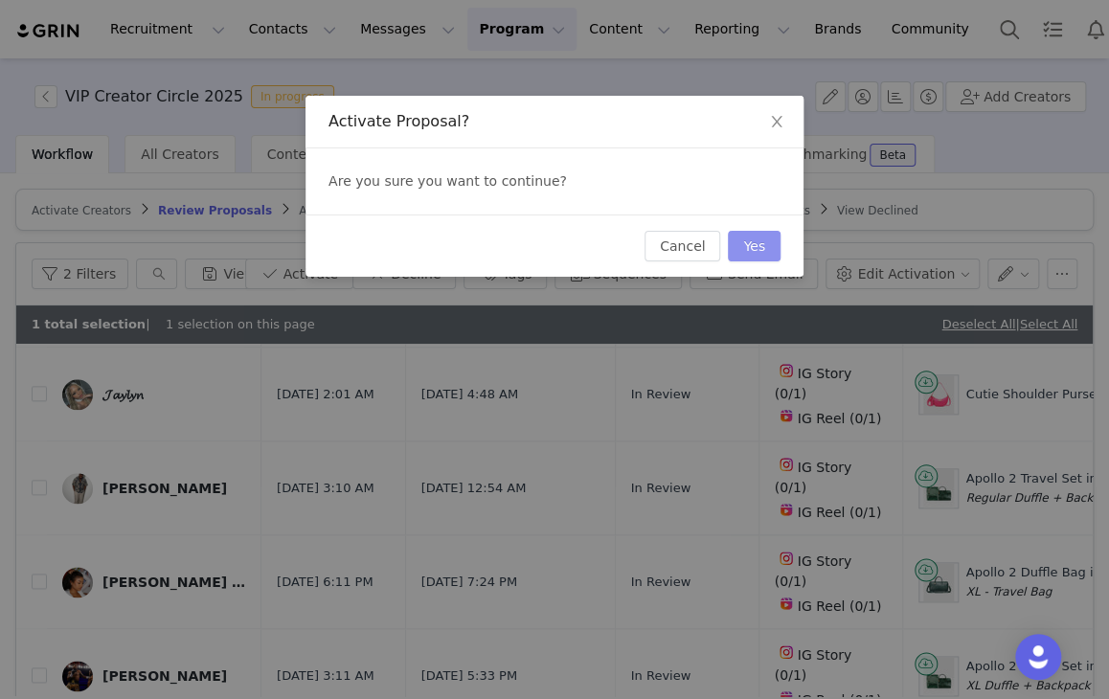
click at [741, 238] on button "Yes" at bounding box center [754, 246] width 53 height 31
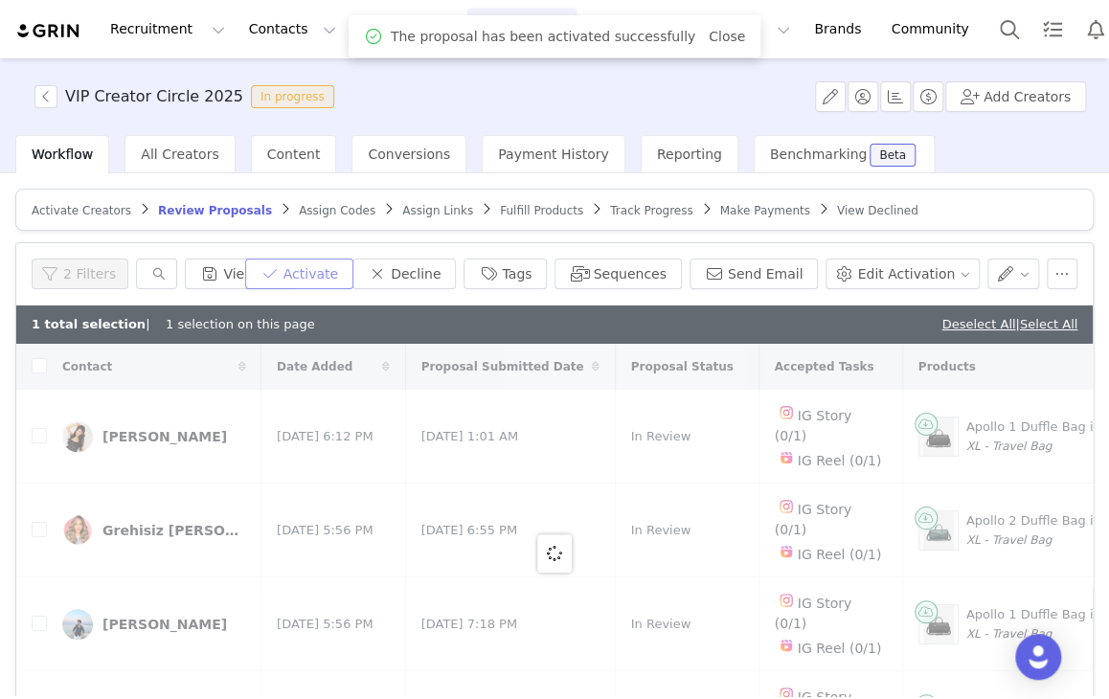
checkbox input "false"
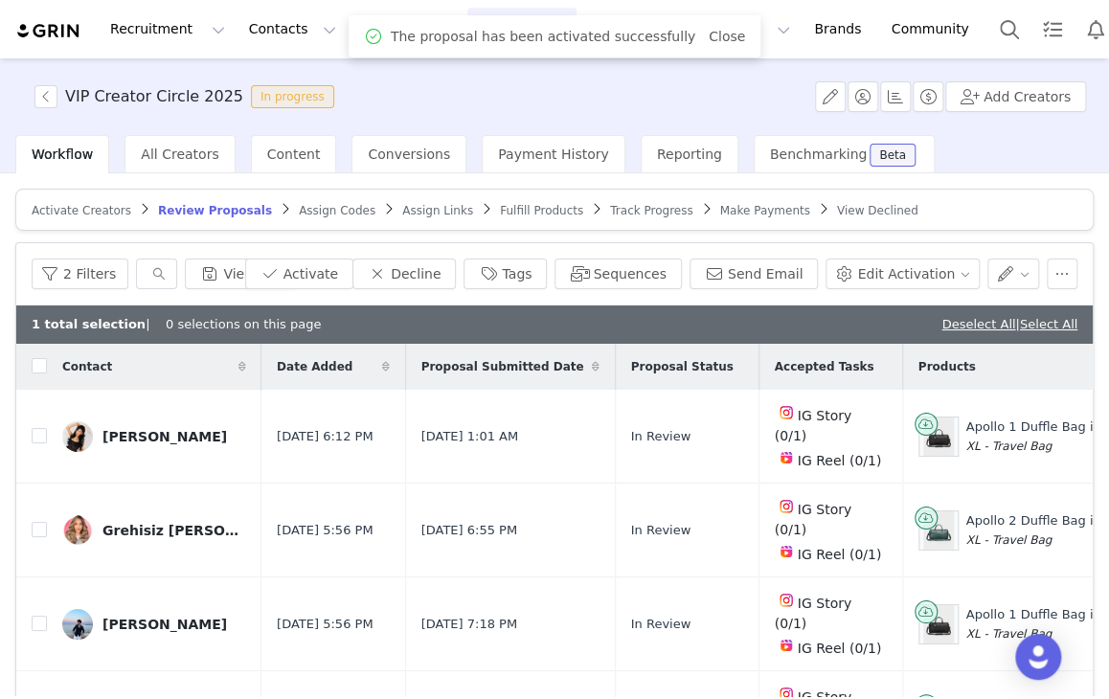
click at [299, 211] on span "Assign Codes" at bounding box center [337, 210] width 77 height 13
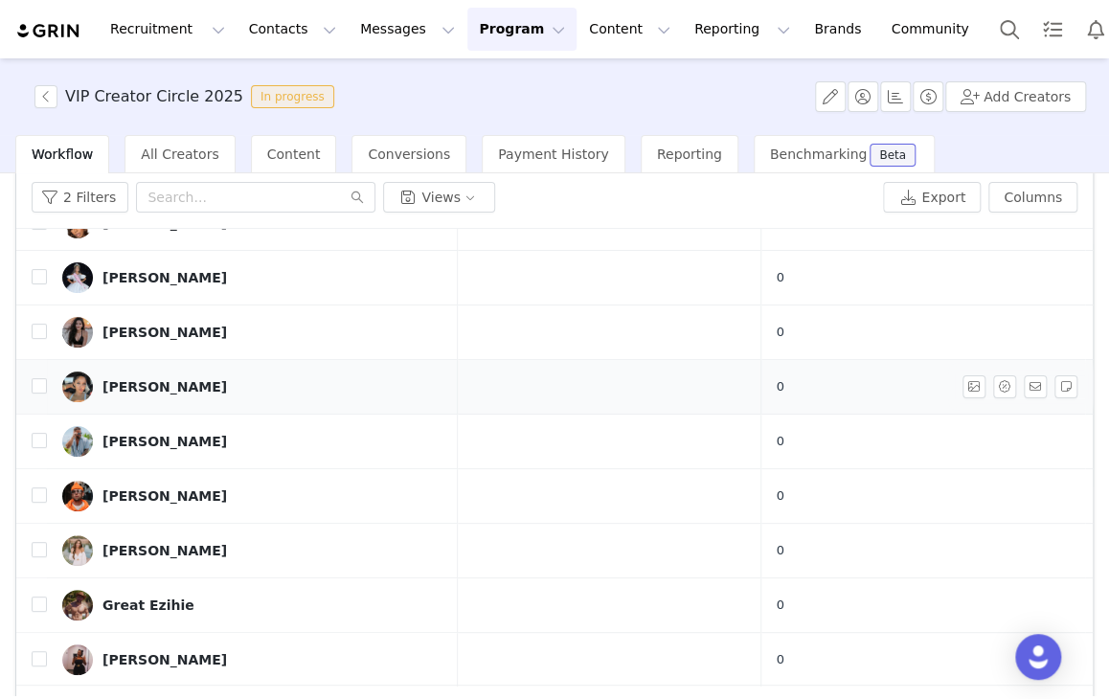
scroll to position [134, 0]
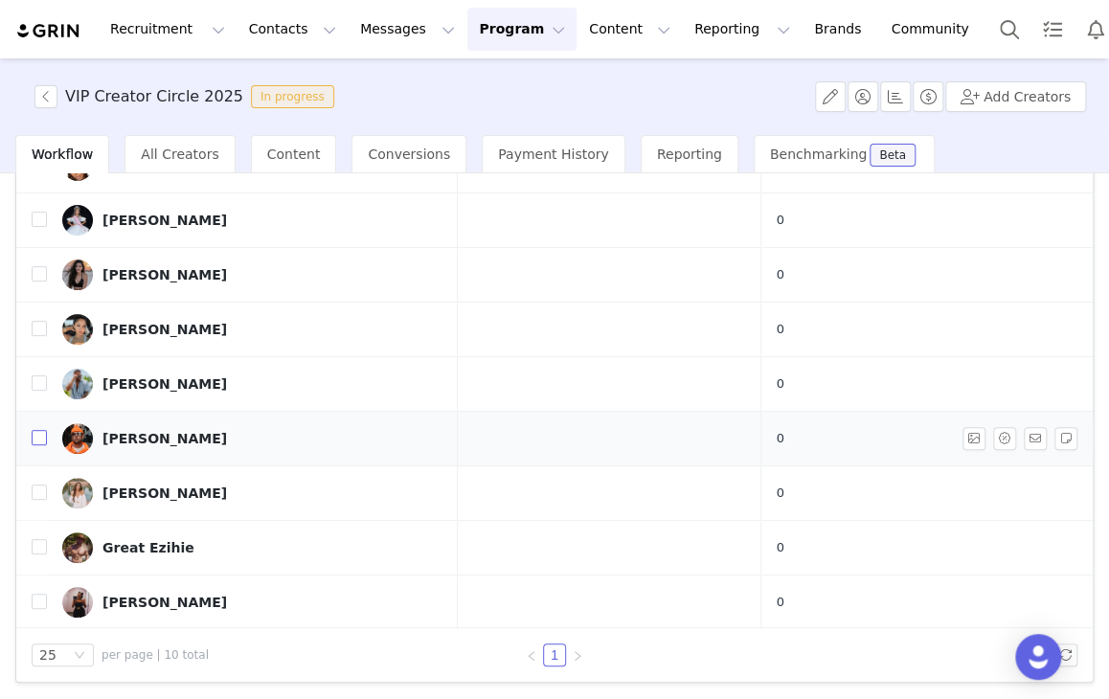
click at [35, 429] on label at bounding box center [39, 439] width 15 height 20
click at [35, 430] on input "checkbox" at bounding box center [39, 437] width 15 height 15
checkbox input "true"
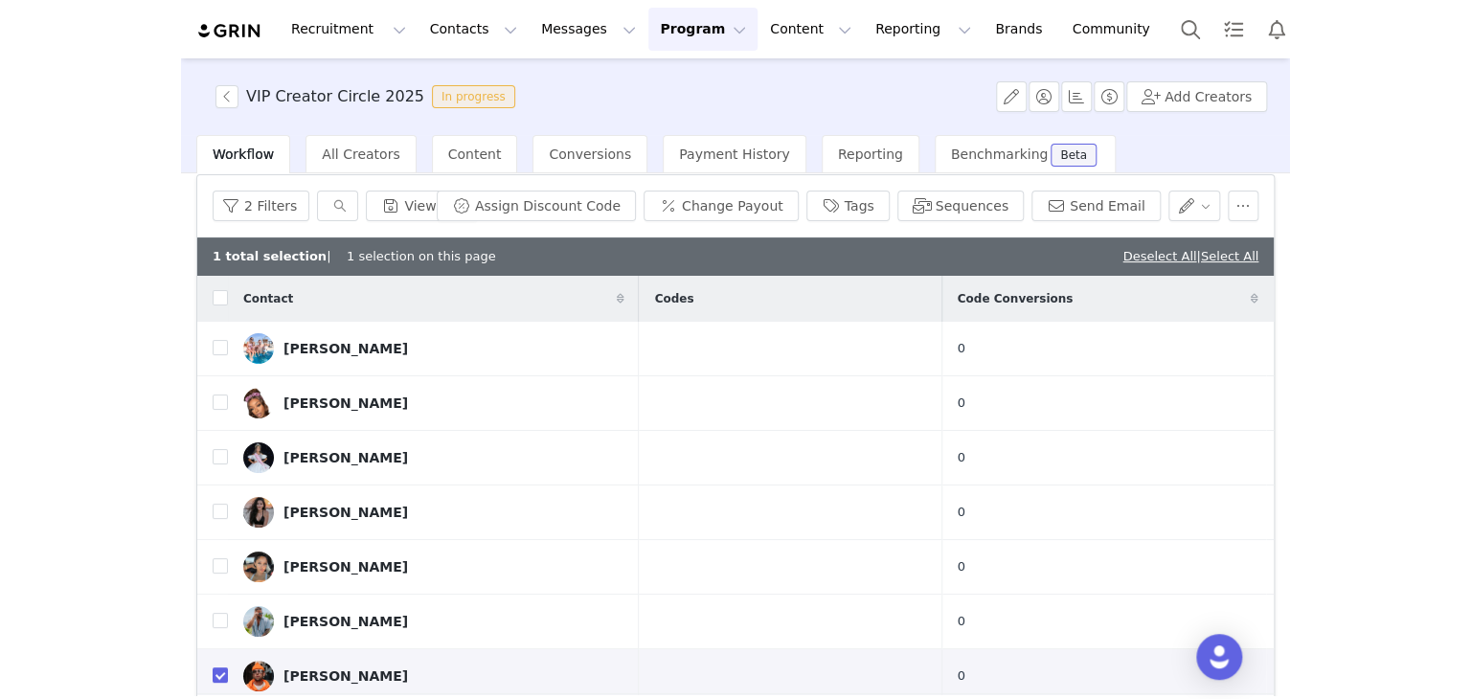
scroll to position [38, 0]
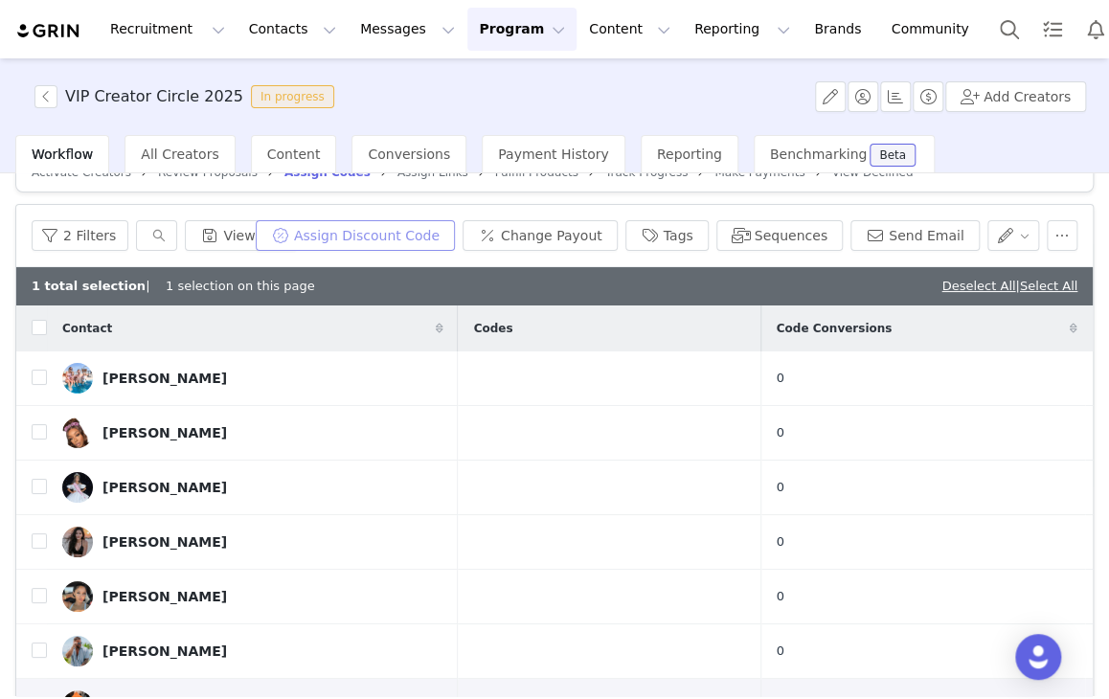
click at [406, 227] on button "Assign Discount Code" at bounding box center [355, 235] width 199 height 31
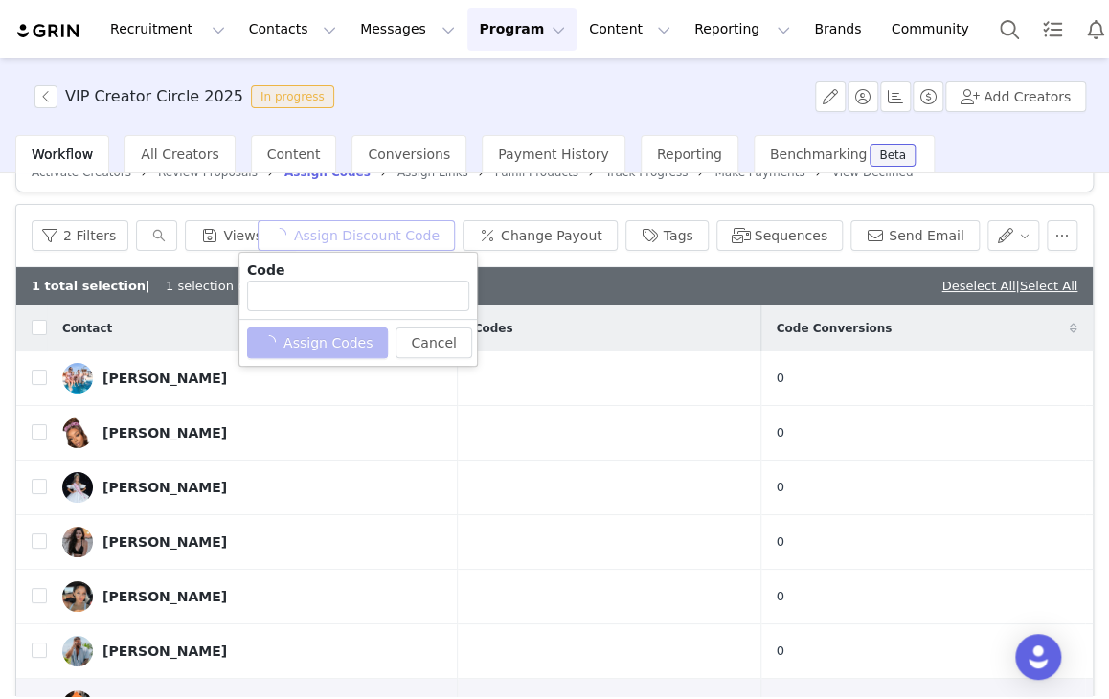
type input "CHRISTOPHER20OFF"
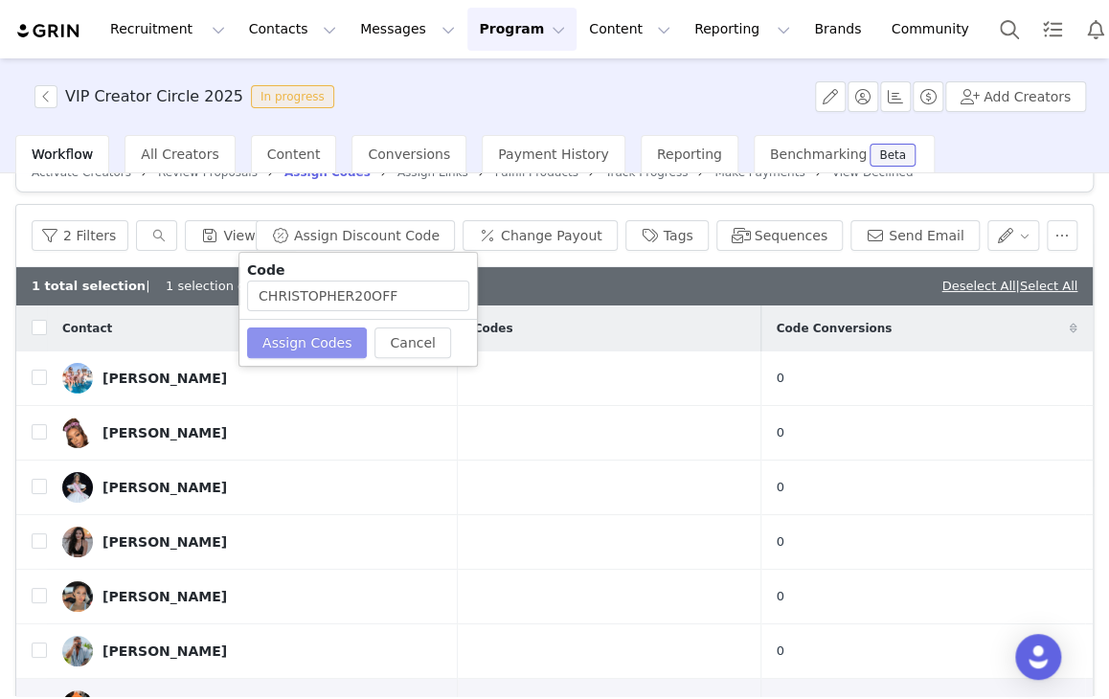
click at [349, 338] on button "Assign Codes" at bounding box center [307, 343] width 120 height 31
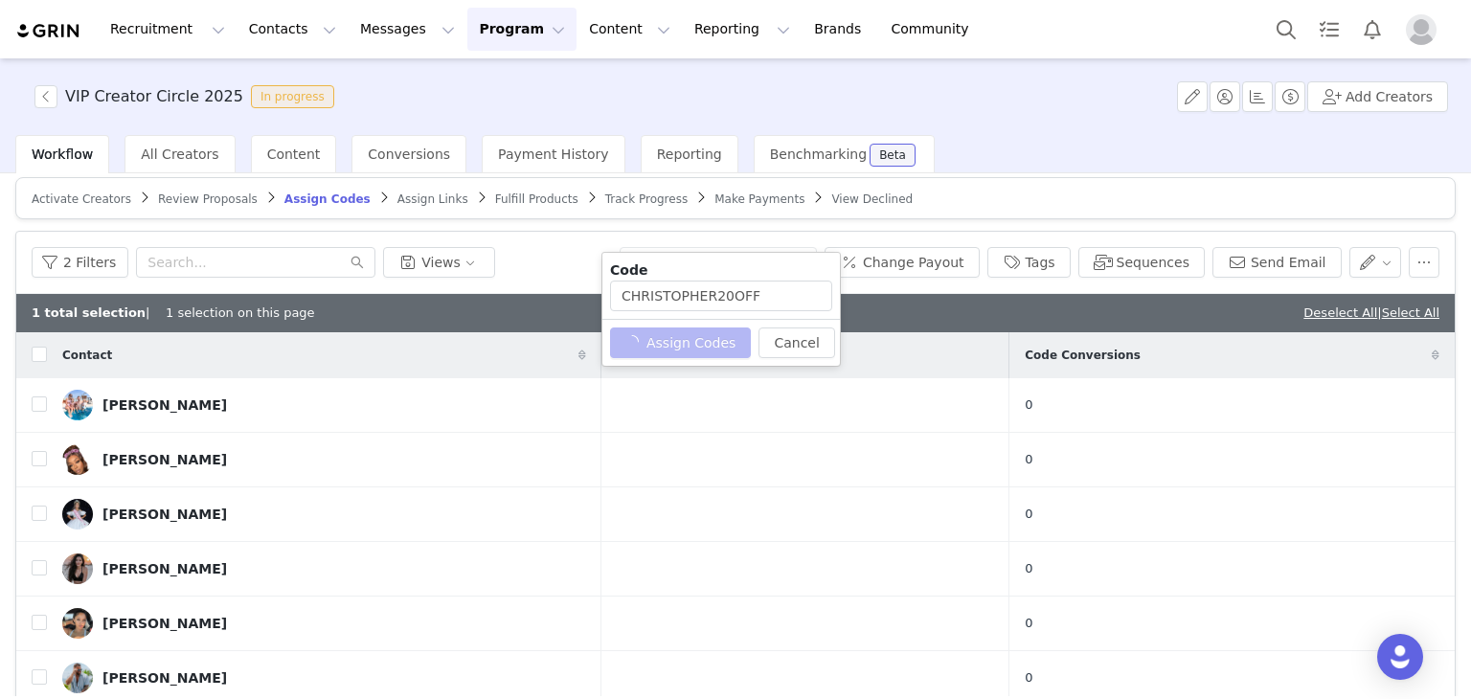
scroll to position [0, 0]
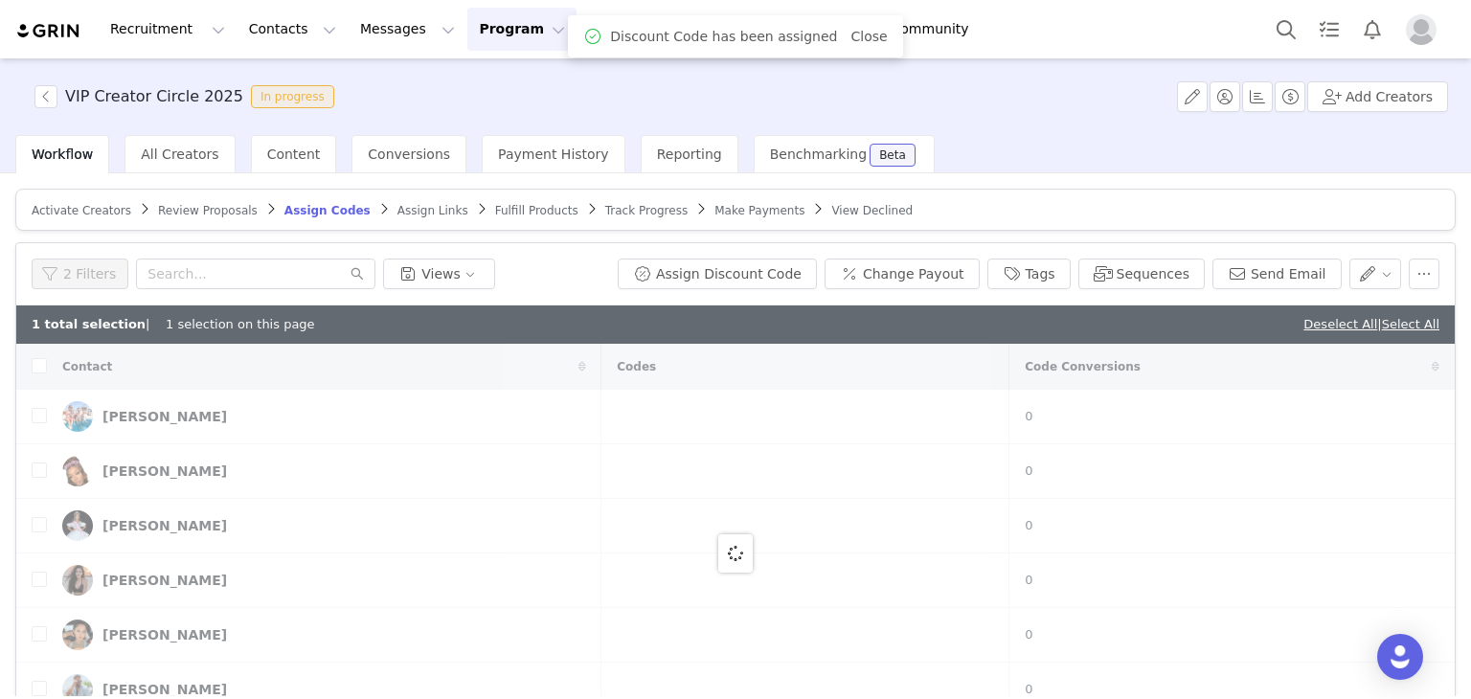
checkbox input "false"
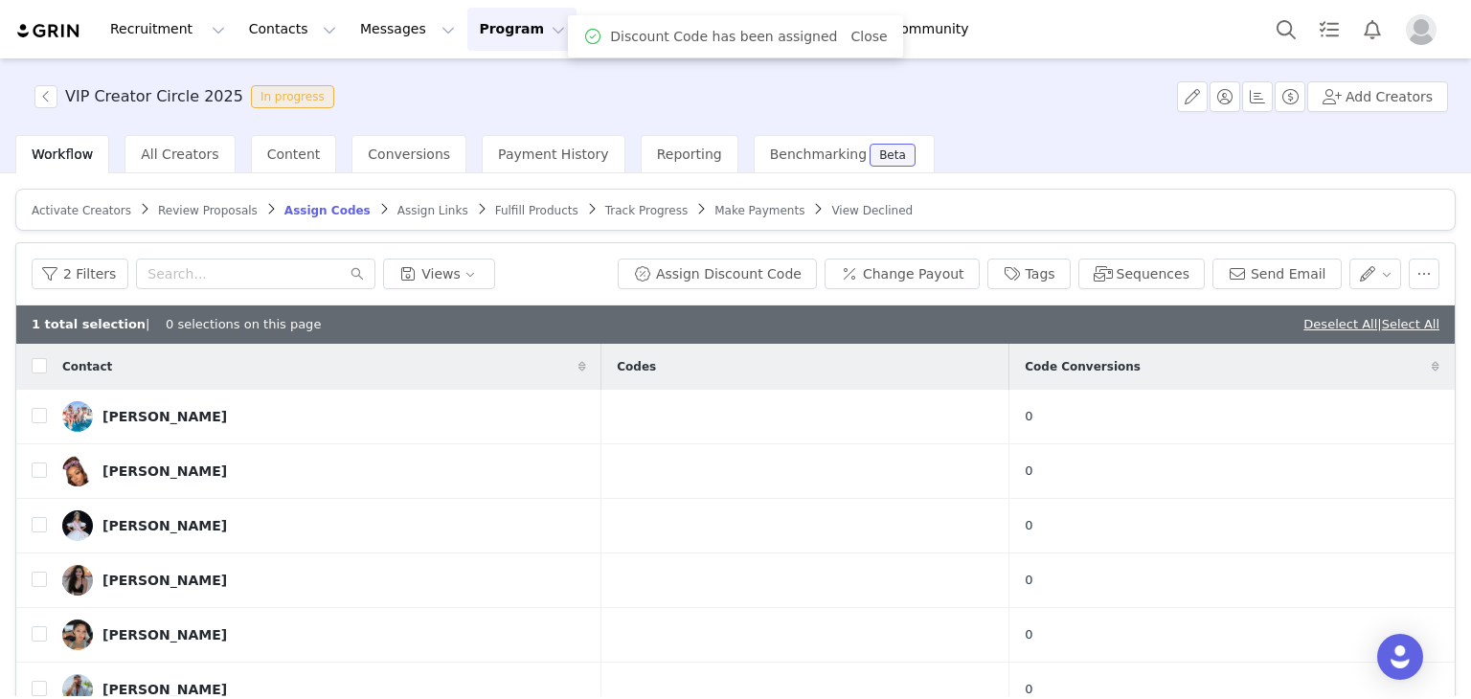
click at [397, 207] on span "Assign Links" at bounding box center [432, 210] width 71 height 13
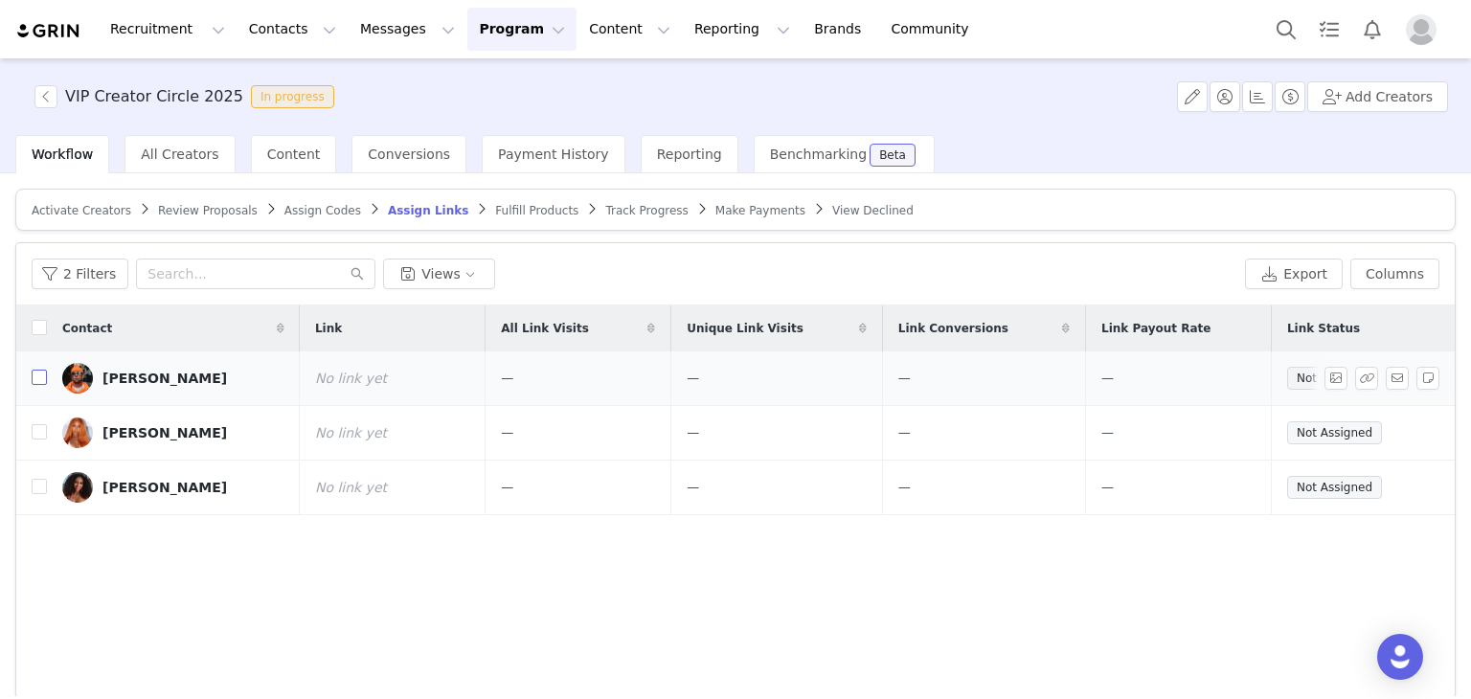
click at [38, 374] on input "checkbox" at bounding box center [39, 377] width 15 height 15
checkbox input "true"
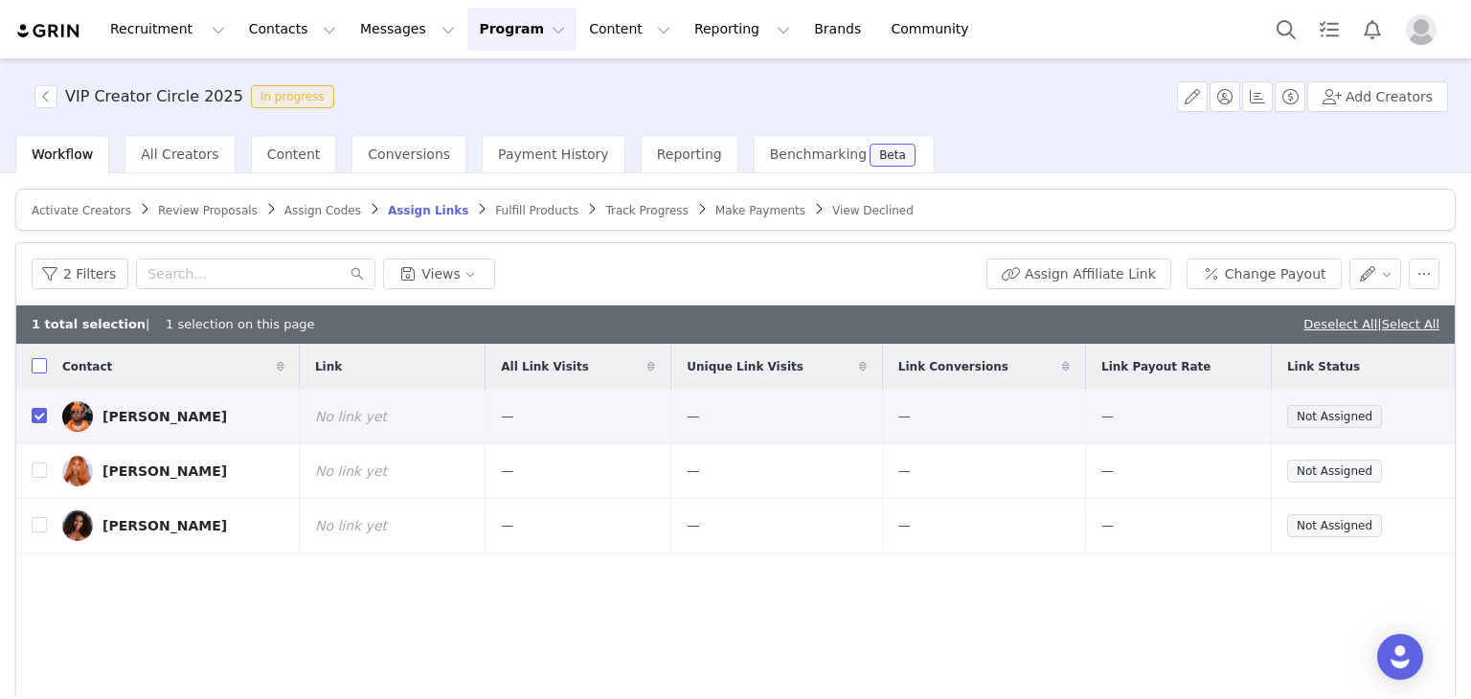
click at [35, 368] on input "checkbox" at bounding box center [39, 365] width 15 height 15
checkbox input "true"
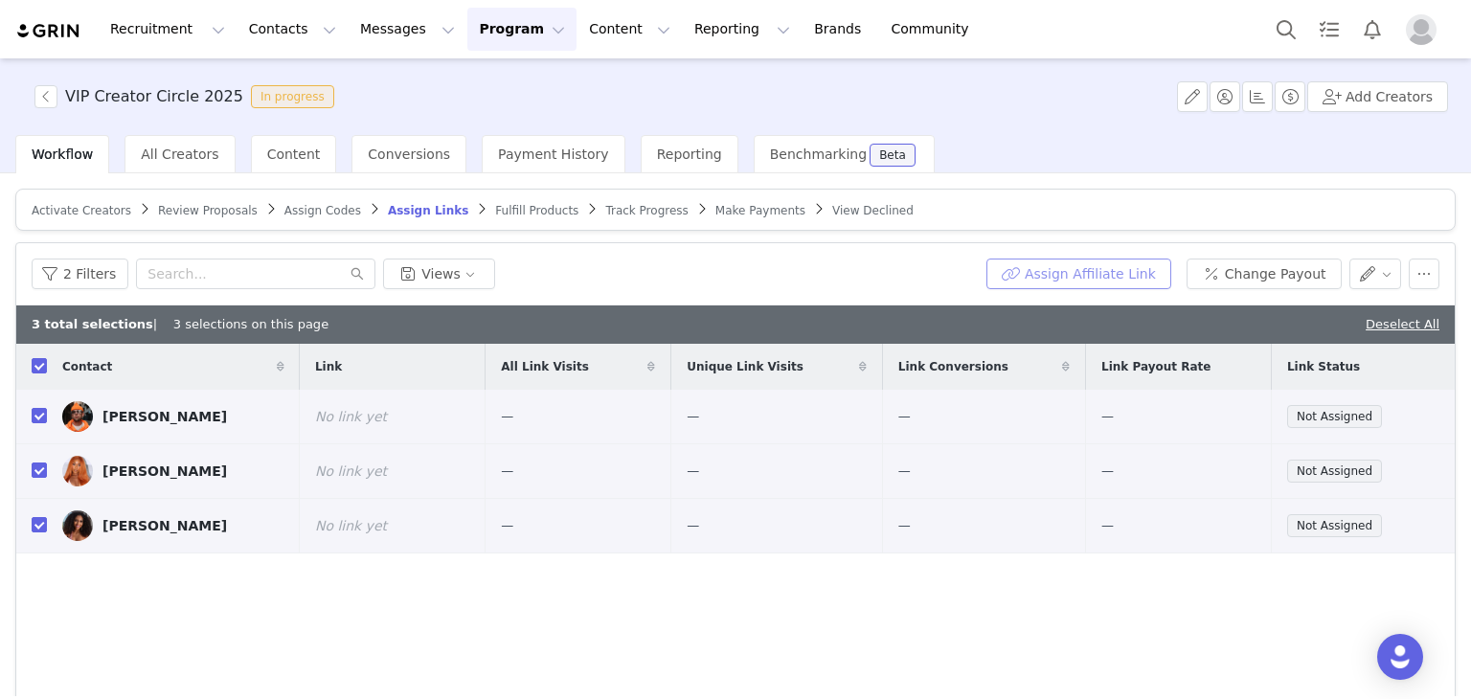
click at [1075, 280] on button "Assign Affiliate Link" at bounding box center [1078, 274] width 185 height 31
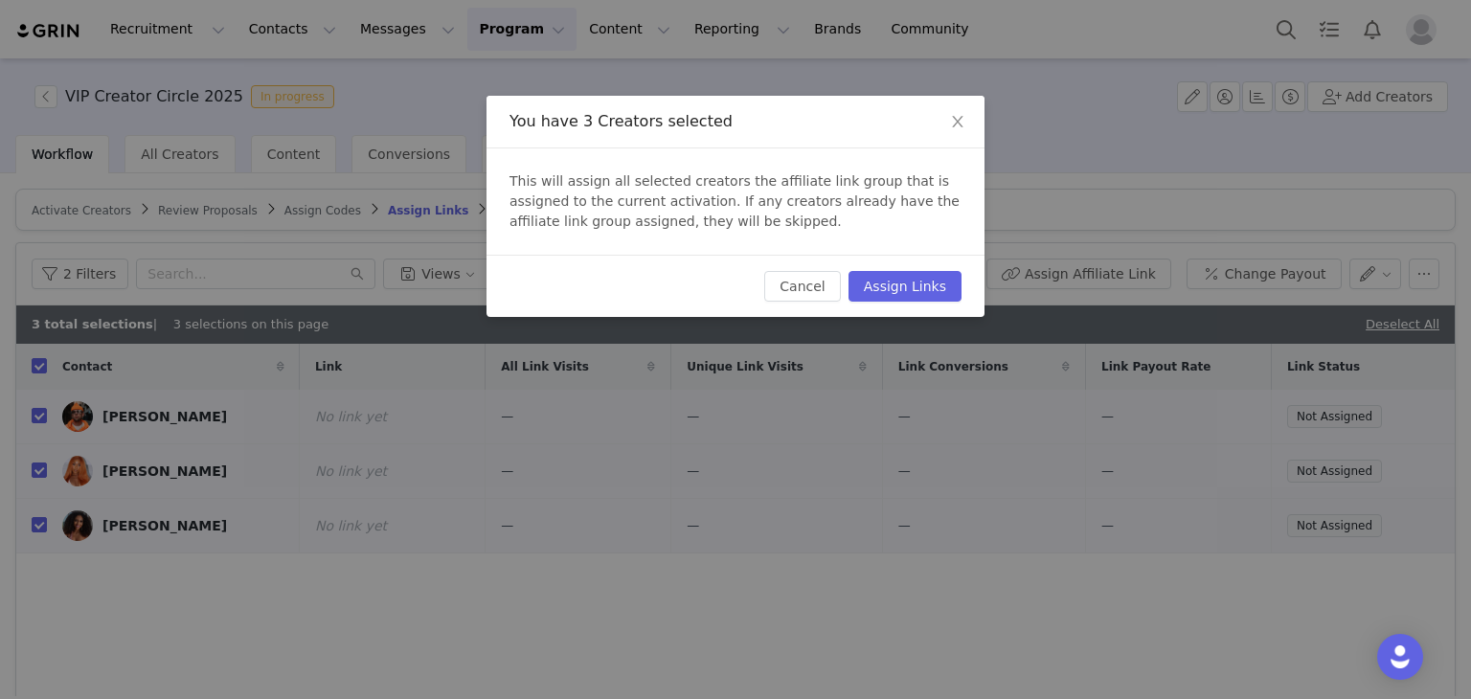
click at [911, 307] on div "Cancel Assign Links" at bounding box center [736, 286] width 498 height 62
click at [893, 294] on button "Assign Links" at bounding box center [905, 286] width 113 height 31
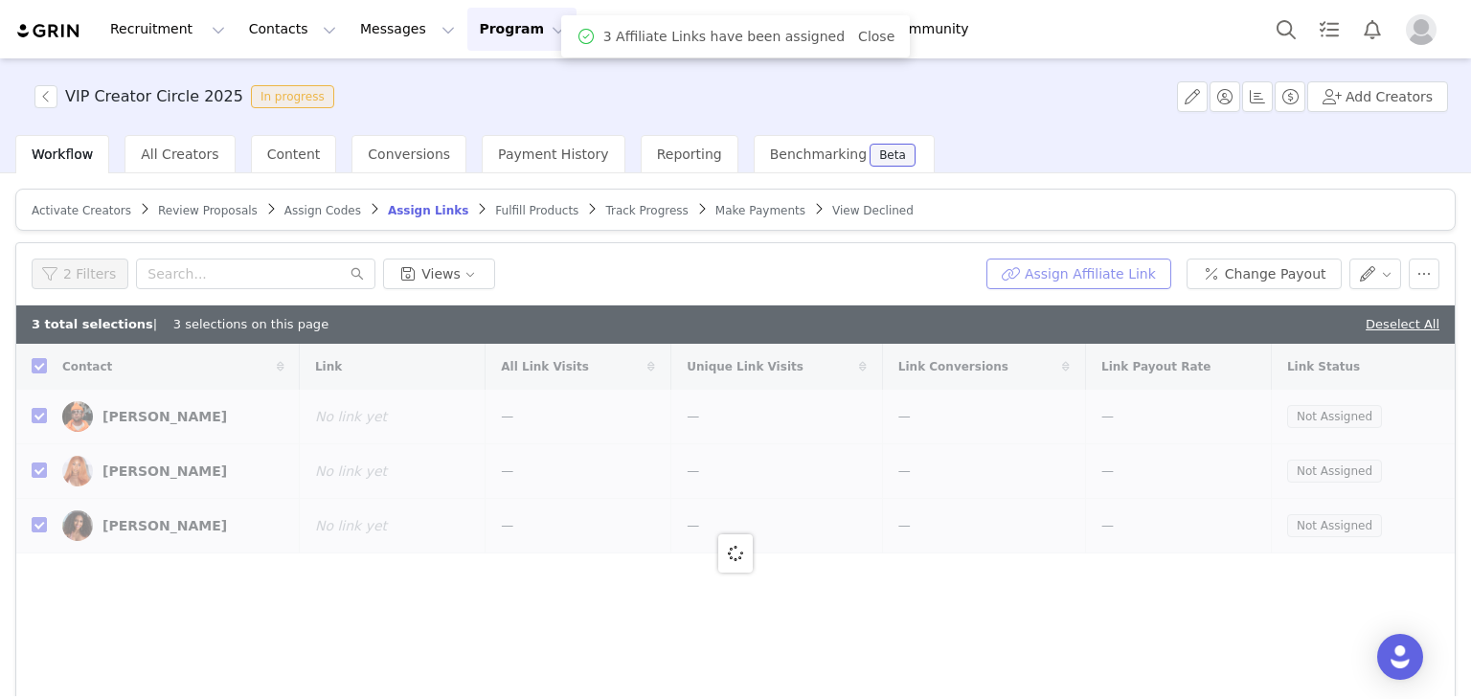
checkbox input "false"
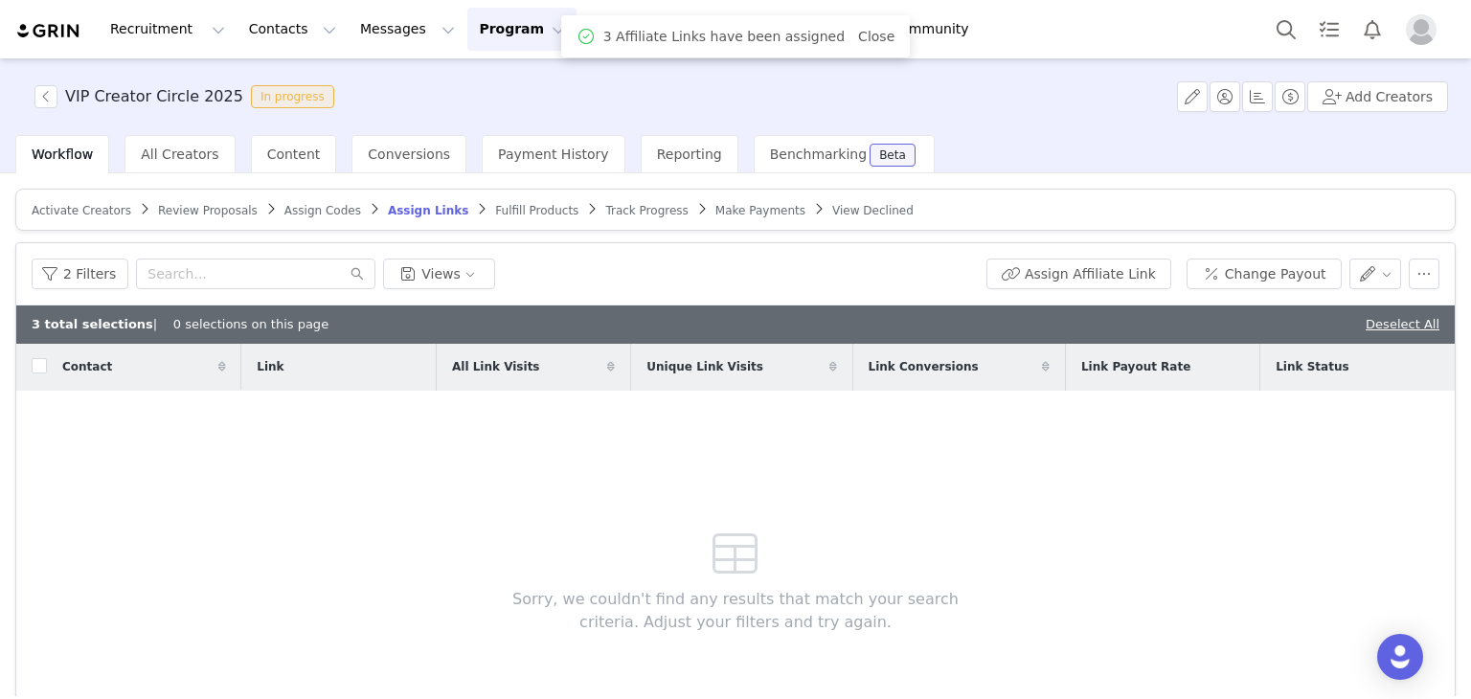
click at [495, 204] on span "Fulfill Products" at bounding box center [536, 210] width 83 height 13
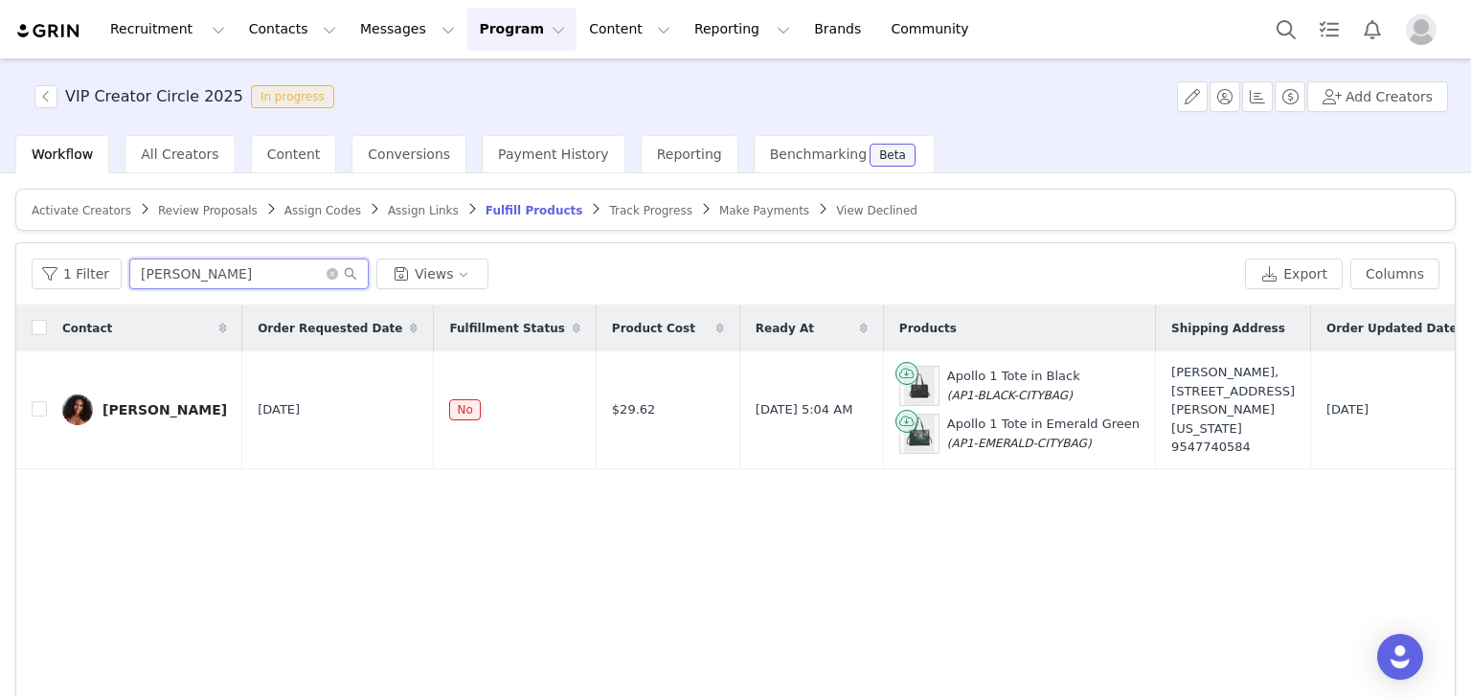
click at [230, 272] on input "[PERSON_NAME]" at bounding box center [248, 274] width 239 height 31
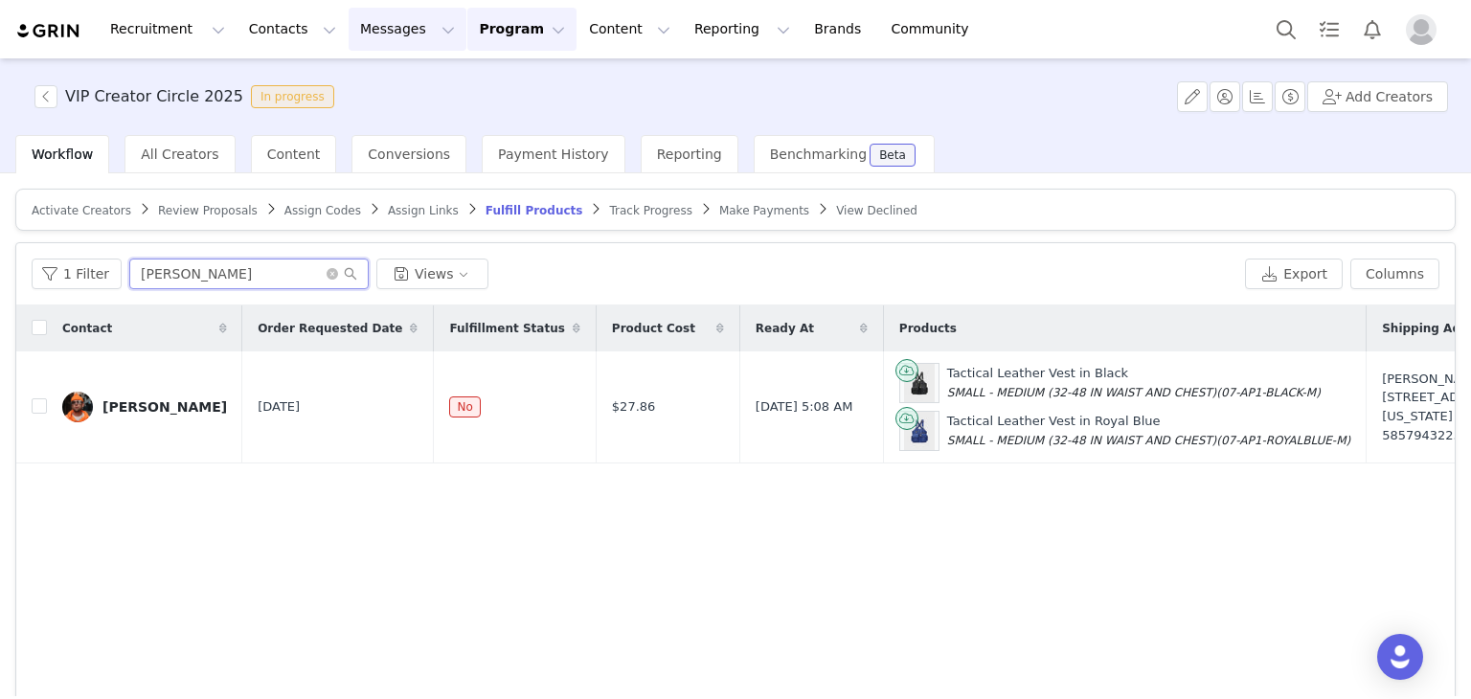
type input "[PERSON_NAME]"
click at [35, 406] on input "checkbox" at bounding box center [39, 405] width 15 height 15
checkbox input "true"
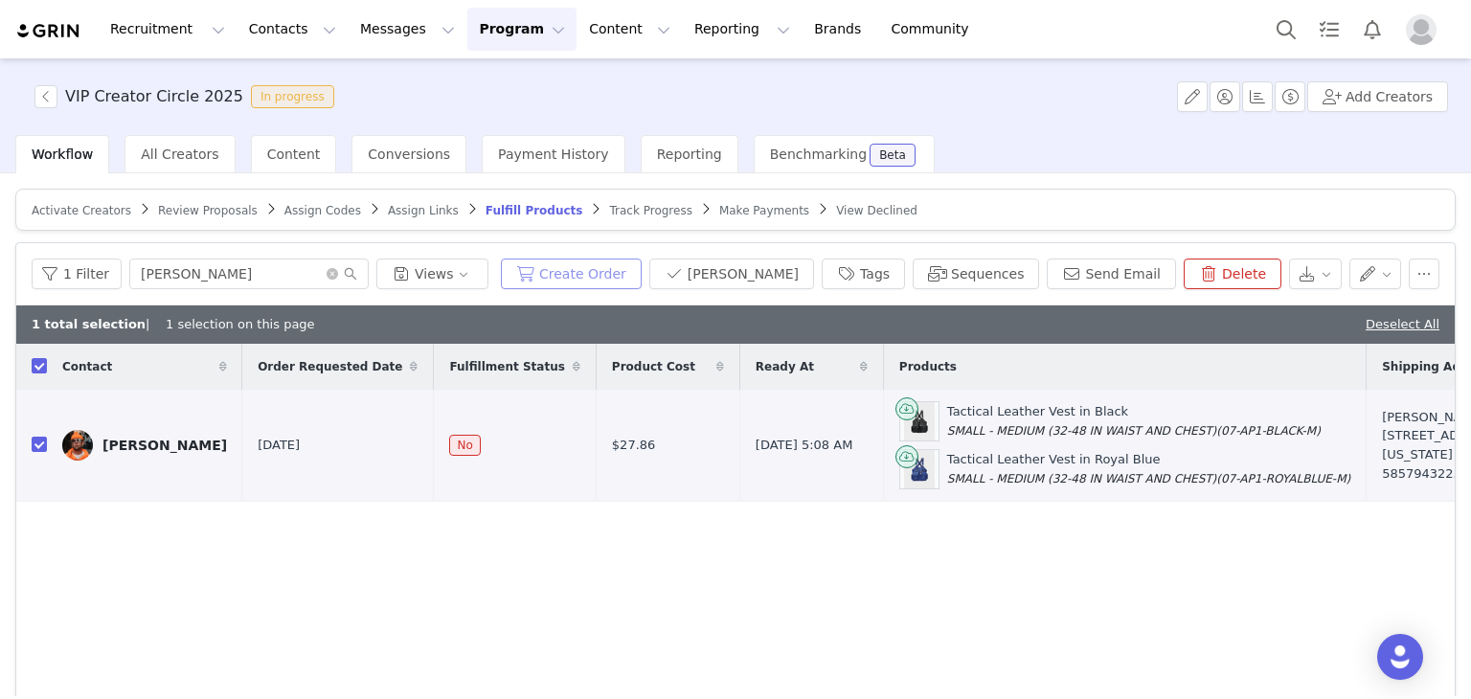
click at [642, 277] on button "Create Order" at bounding box center [571, 274] width 141 height 31
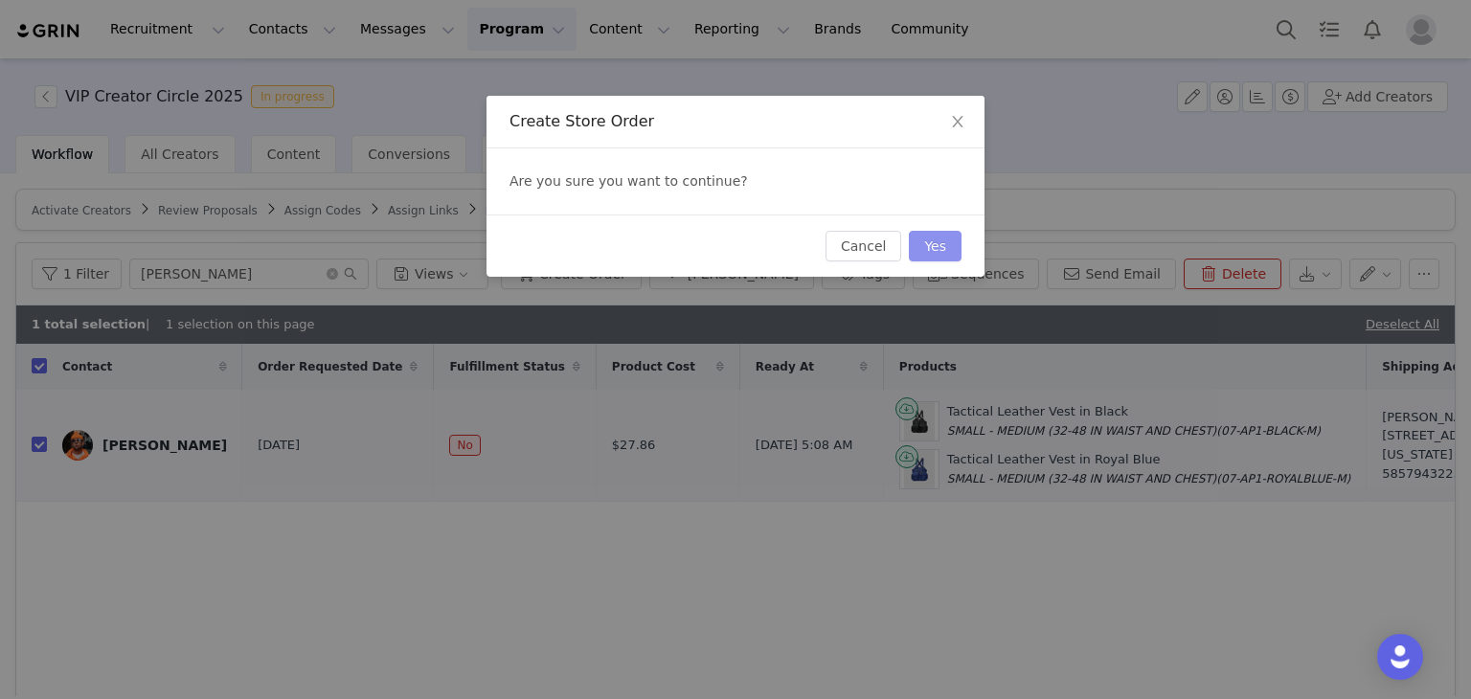
click at [918, 247] on button "Yes" at bounding box center [935, 246] width 53 height 31
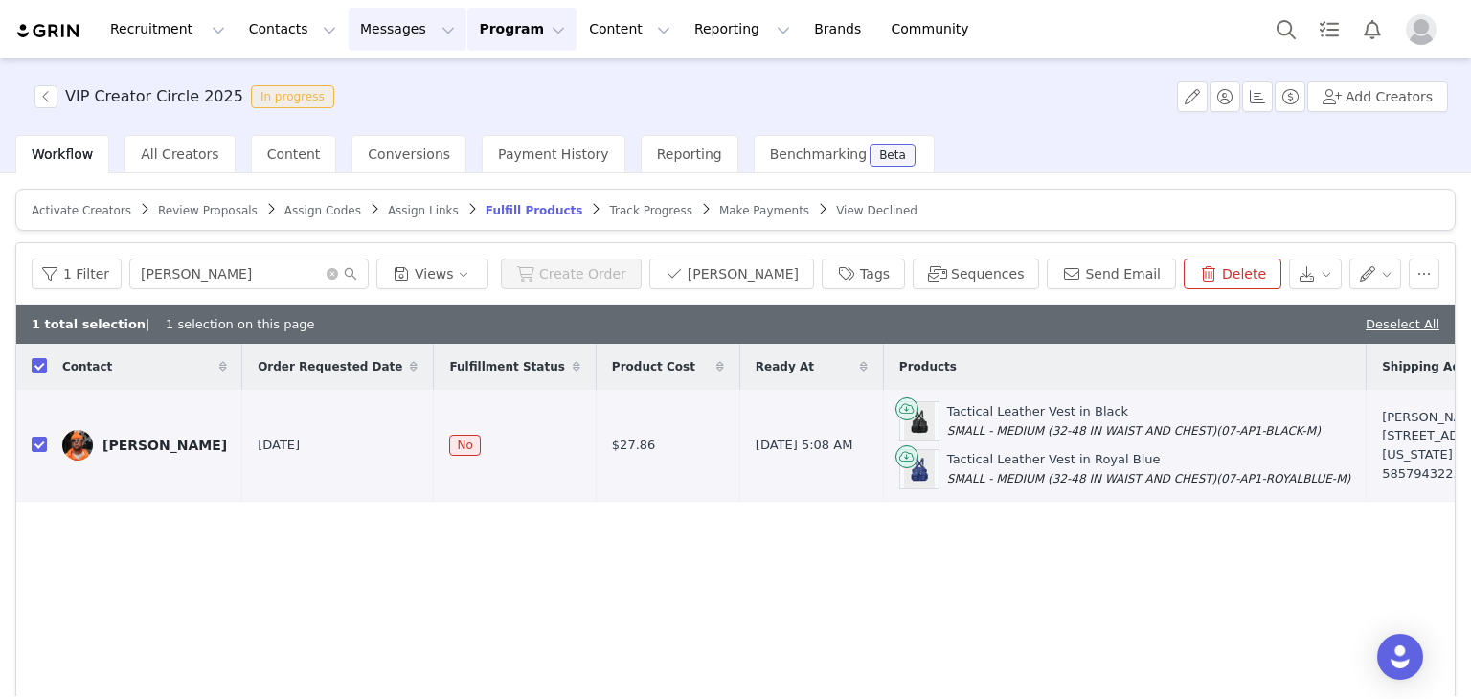
click at [364, 12] on button "Messages Messages" at bounding box center [408, 29] width 118 height 43
click at [346, 108] on link "Inbox" at bounding box center [392, 119] width 151 height 35
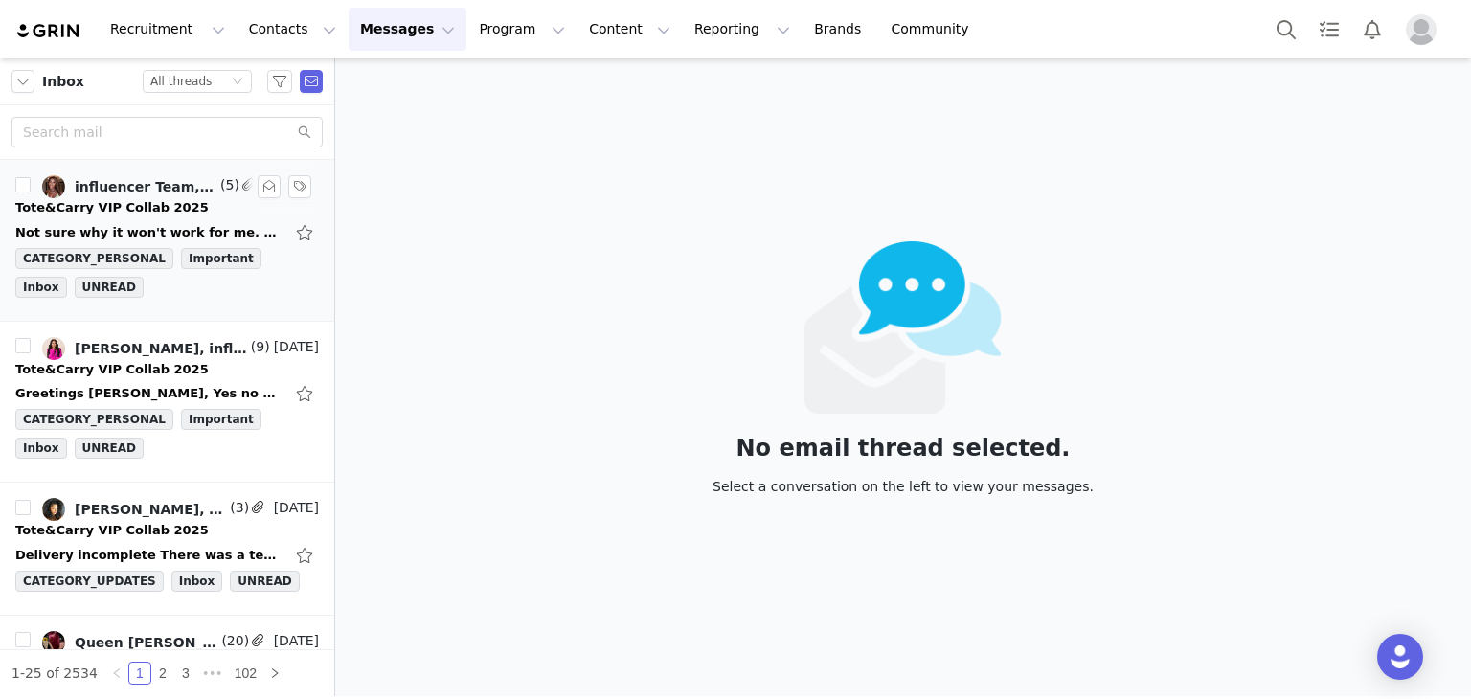
click at [168, 217] on div "Not sure why it won't work for me. Do you have anything that's like a chocolate…" at bounding box center [167, 232] width 304 height 31
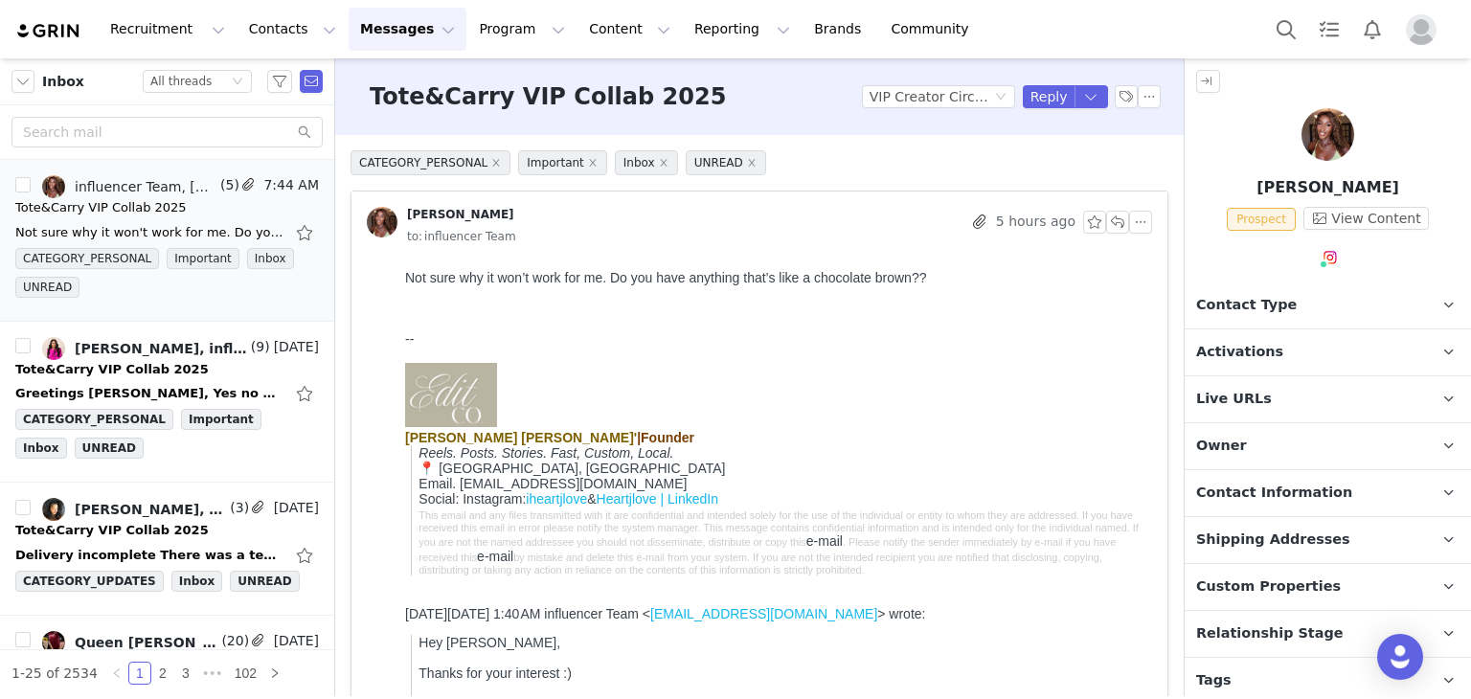
scroll to position [192, 0]
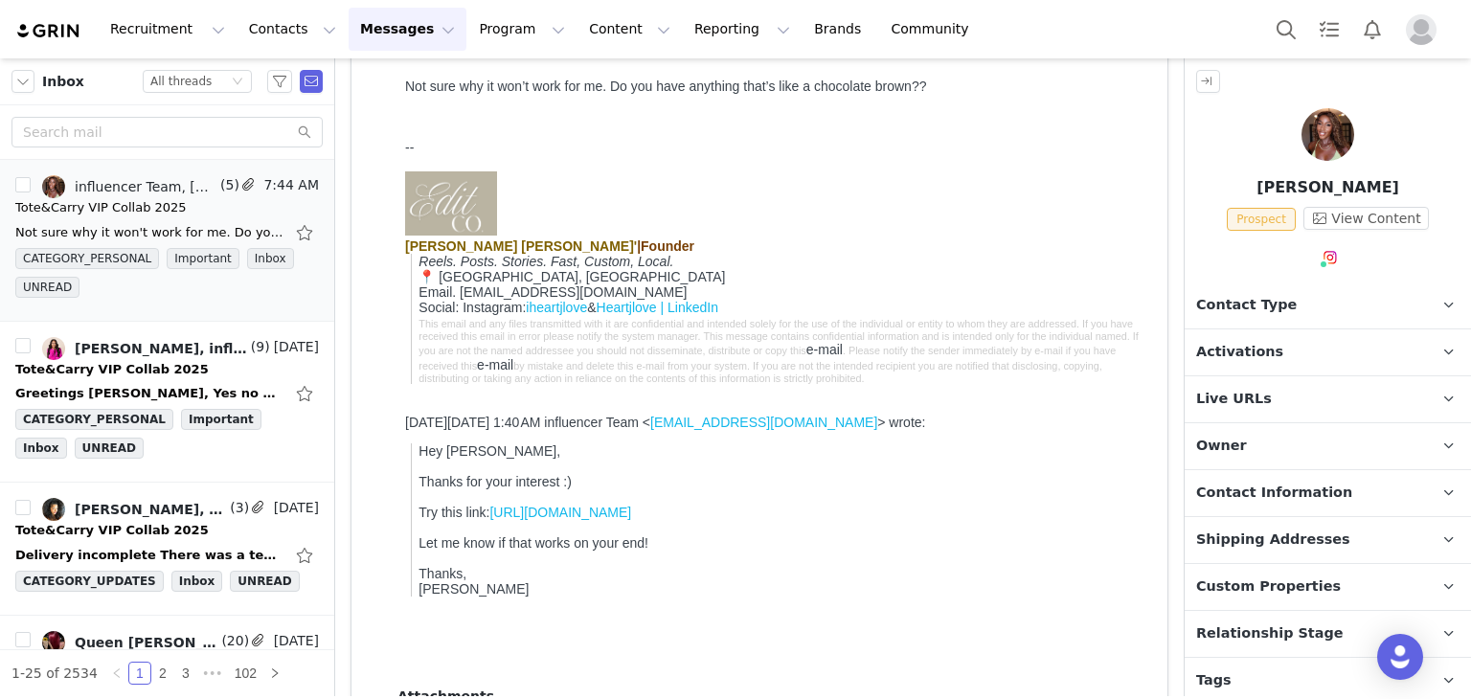
click at [631, 520] on link "[URL][DOMAIN_NAME]" at bounding box center [560, 512] width 142 height 15
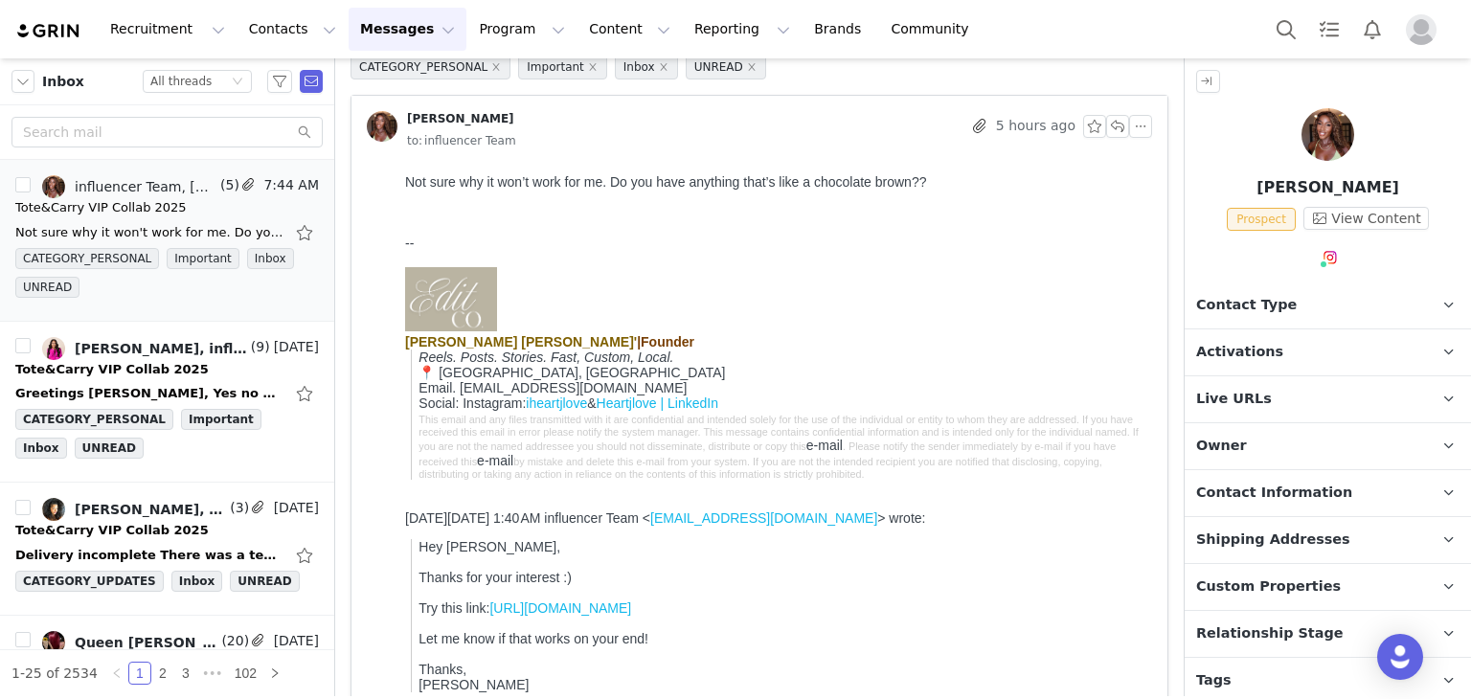
click at [601, 616] on link "[URL][DOMAIN_NAME]" at bounding box center [560, 608] width 142 height 15
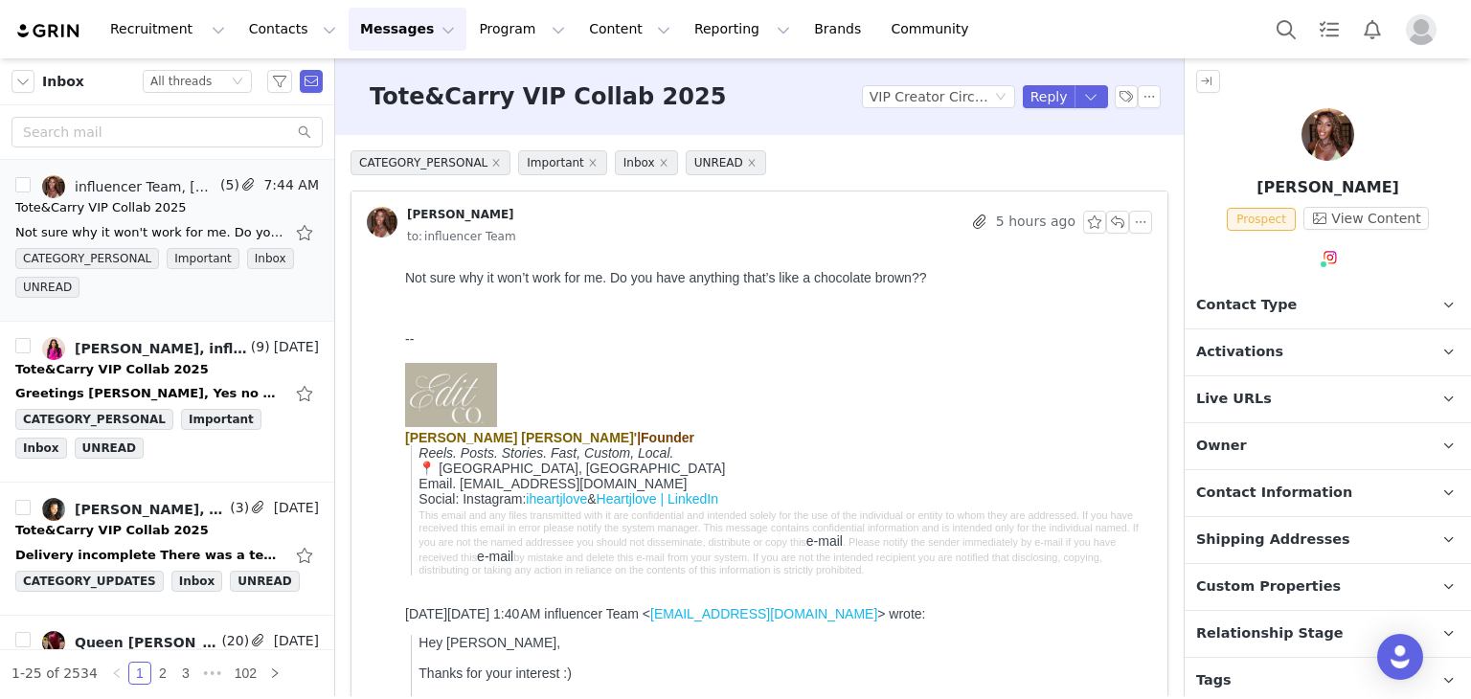
scroll to position [0, 0]
click at [1106, 219] on button "button" at bounding box center [1117, 222] width 23 height 23
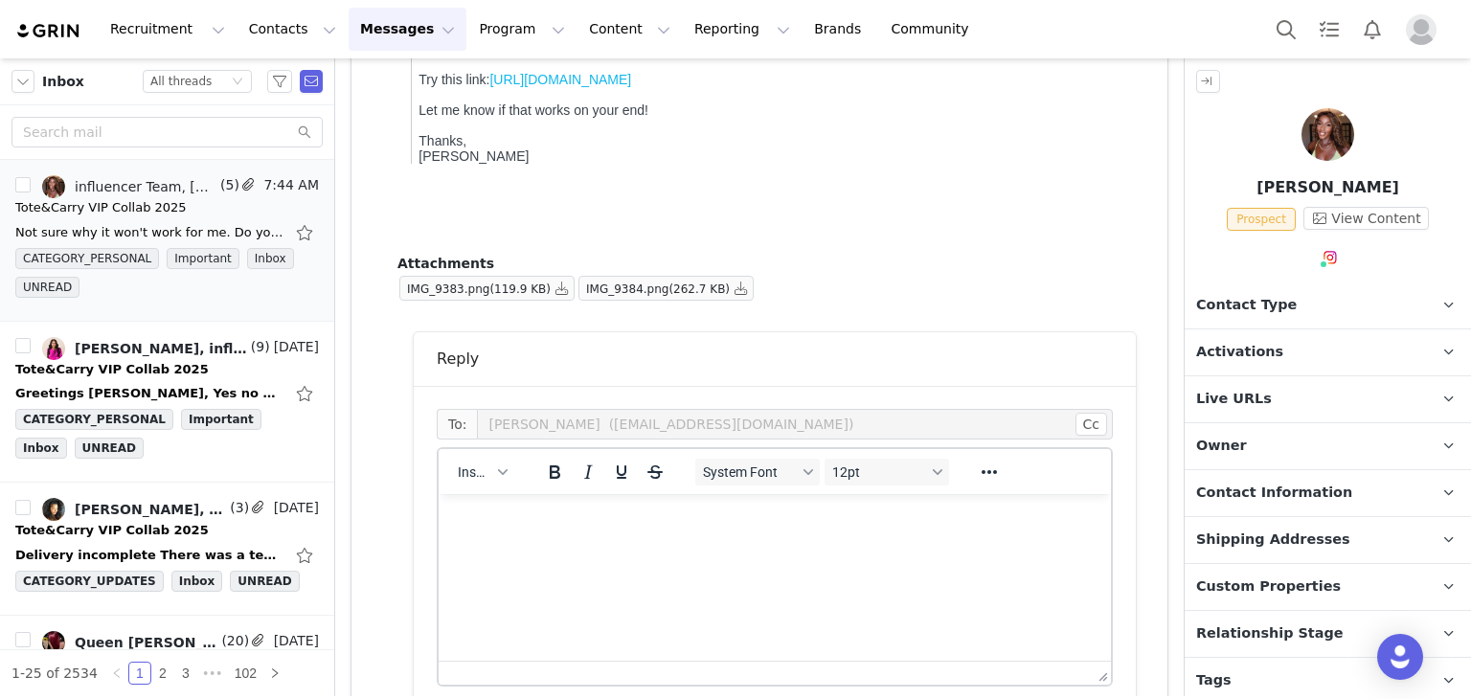
scroll to position [706, 0]
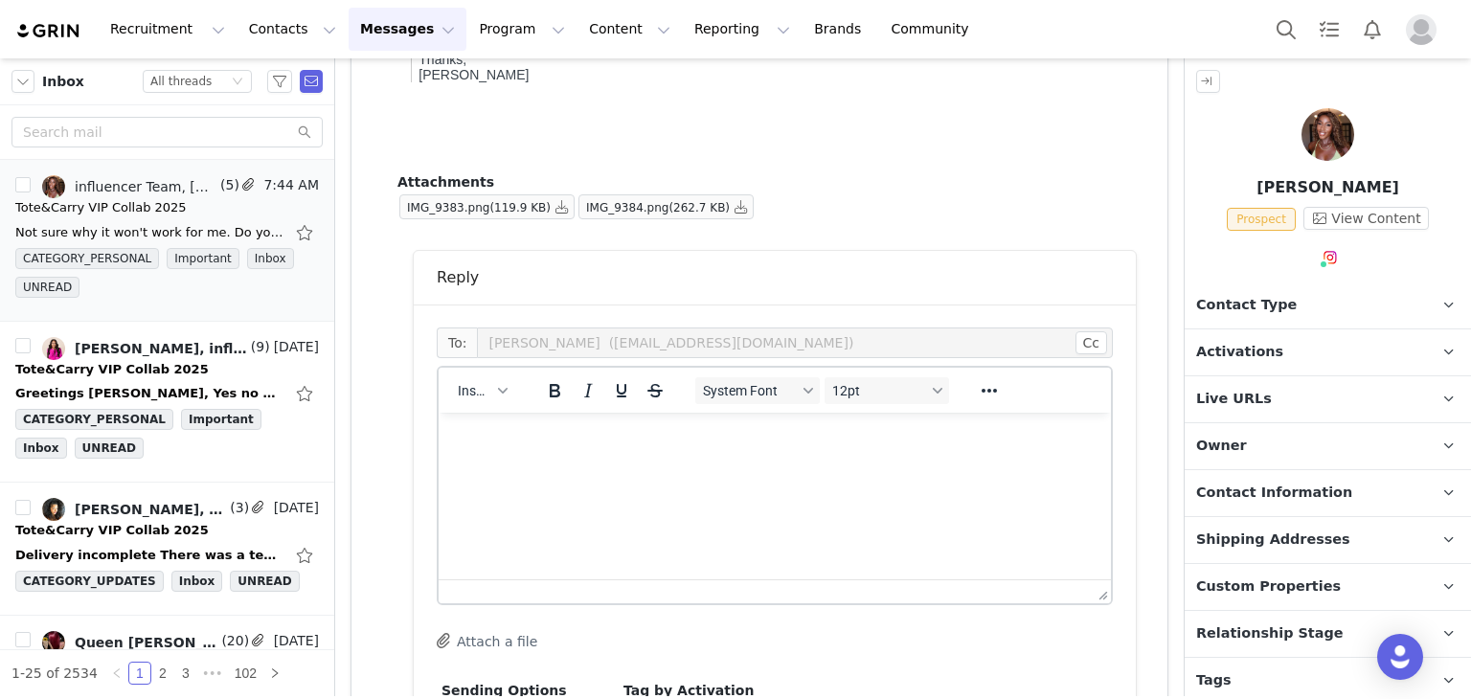
click at [562, 430] on p "Rich Text Area. Press ALT-0 for help." at bounding box center [775, 438] width 642 height 21
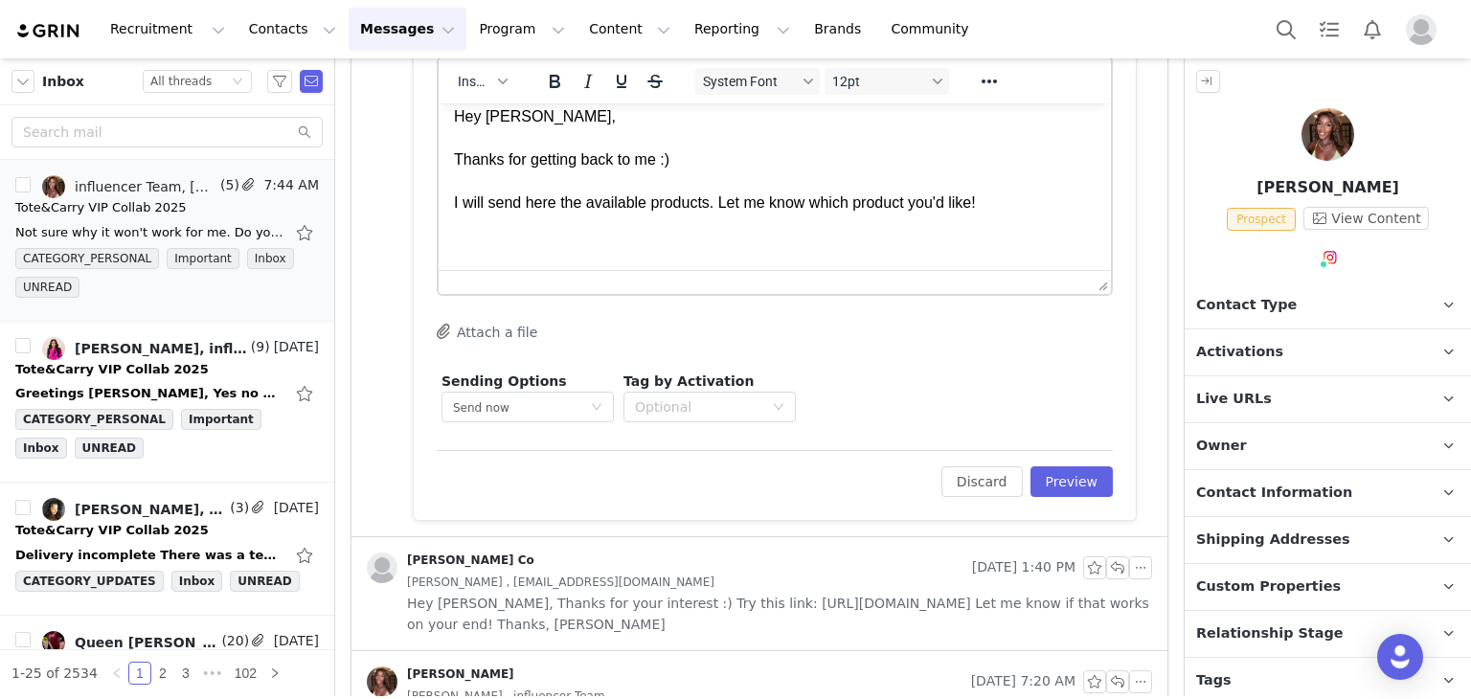
scroll to position [993, 0]
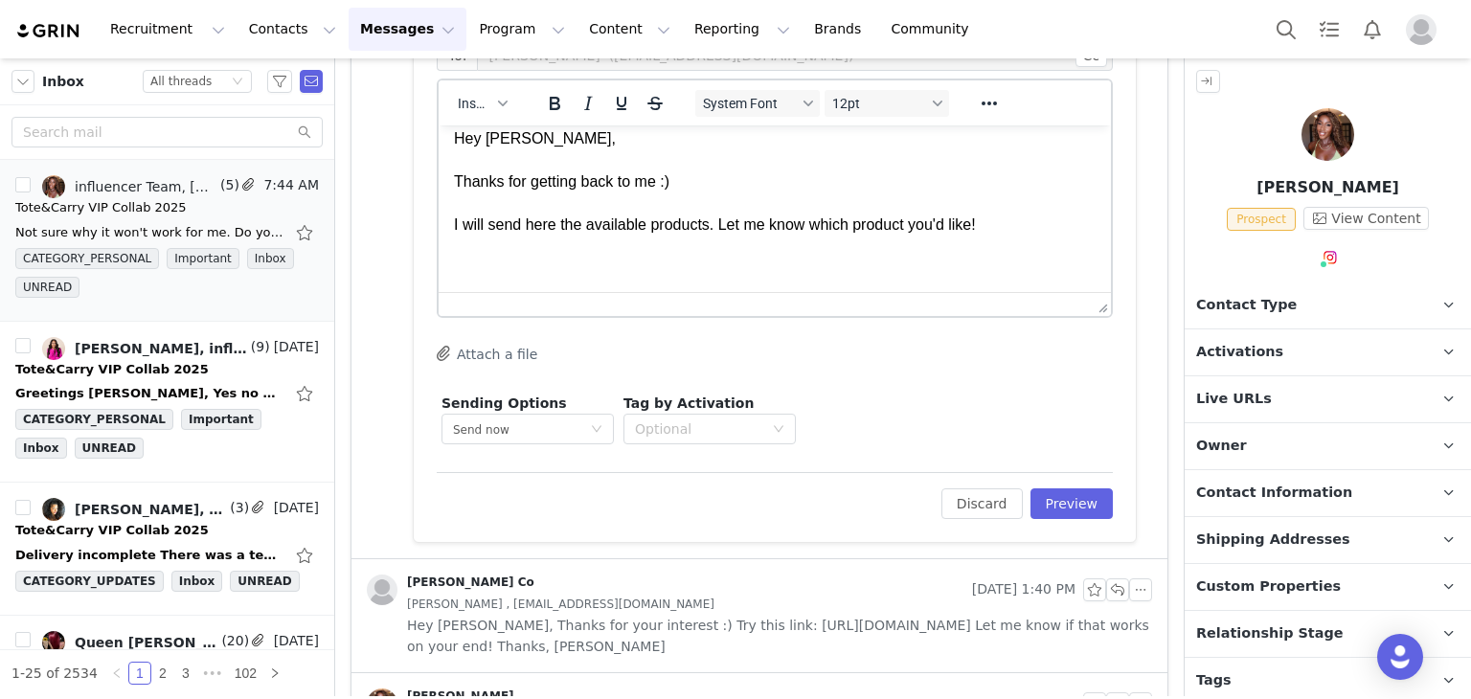
click at [521, 343] on button "Attach a file" at bounding box center [487, 353] width 101 height 23
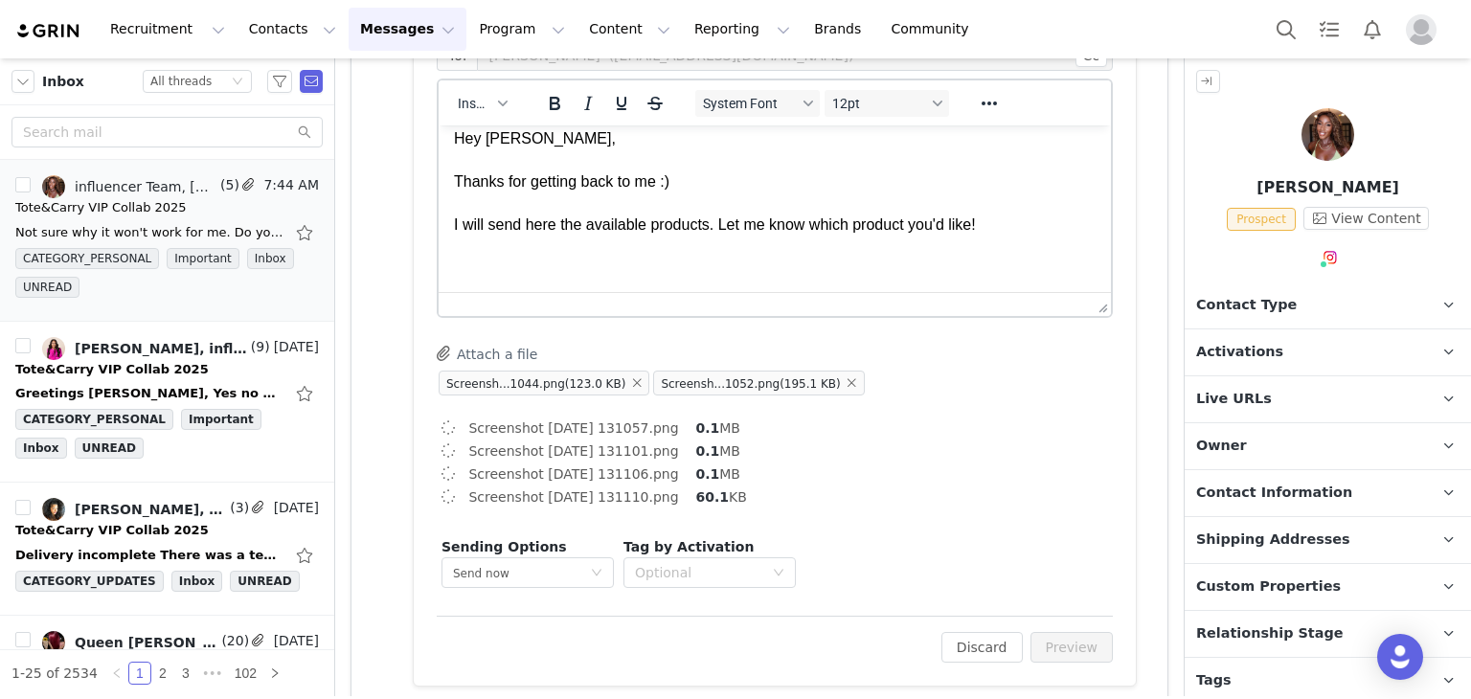
click at [757, 278] on html "Hey [PERSON_NAME], Thanks for getting back to me :) I will send here the availa…" at bounding box center [775, 203] width 672 height 181
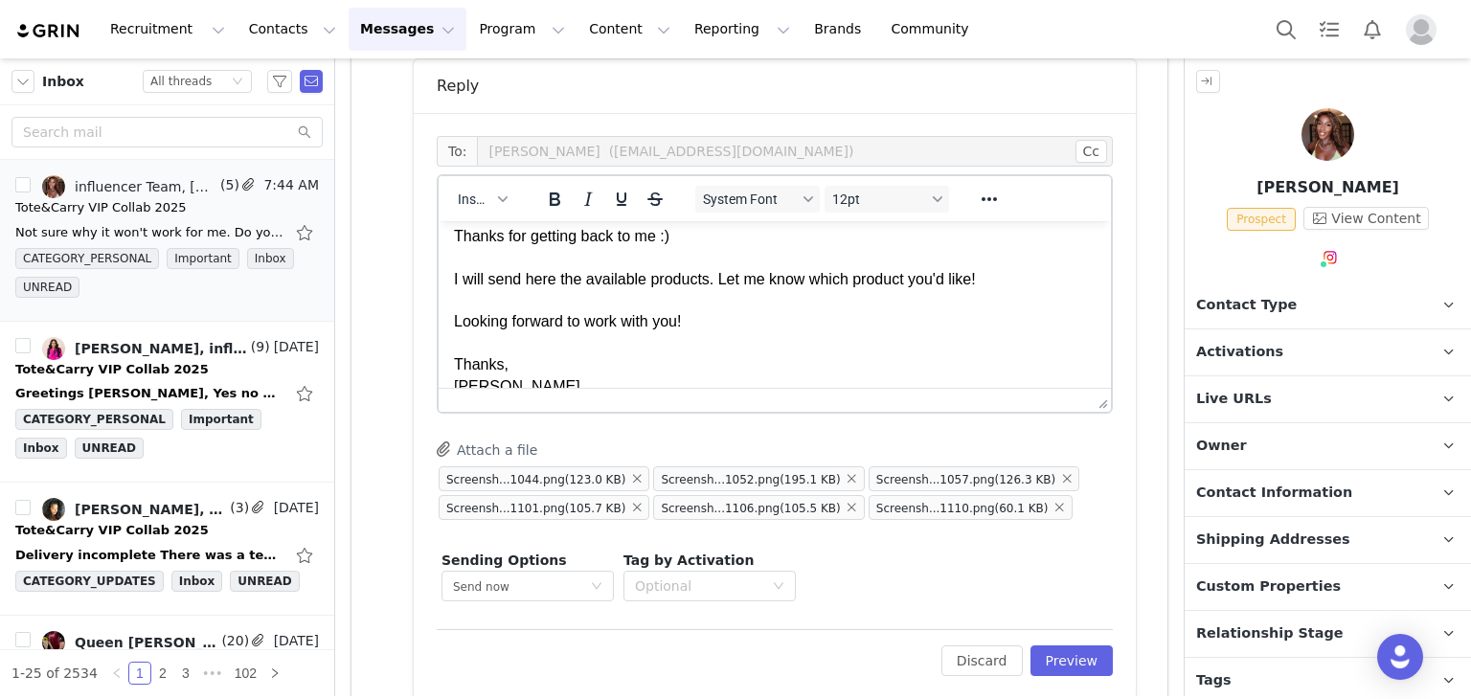
scroll to position [77, 0]
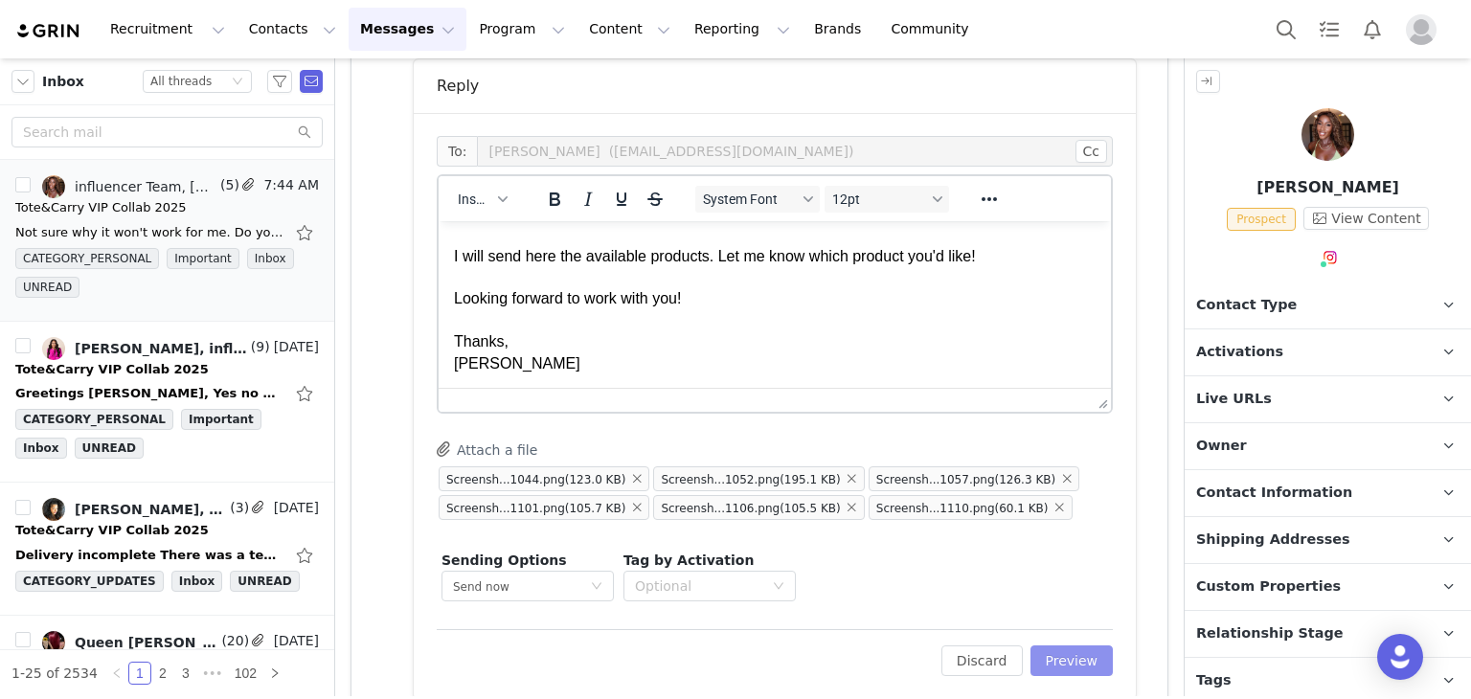
click at [1058, 654] on button "Preview" at bounding box center [1072, 661] width 83 height 31
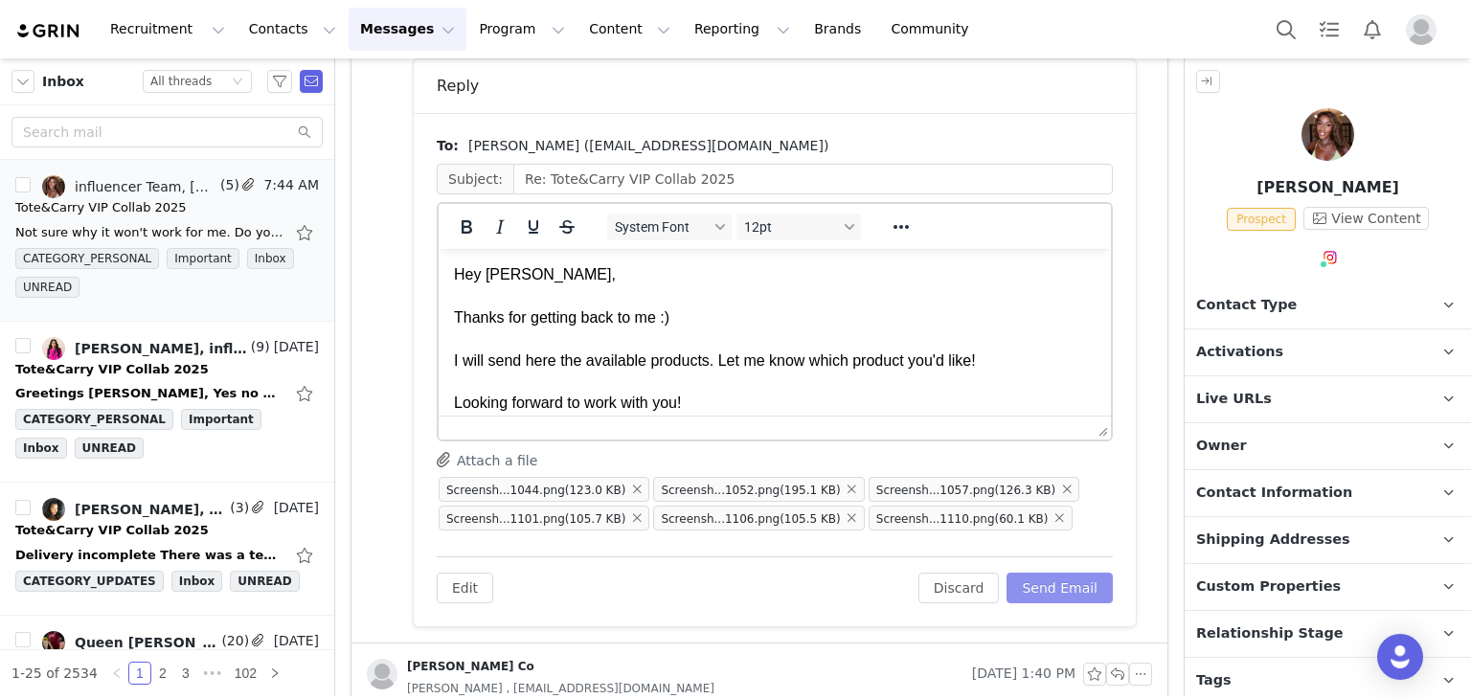
scroll to position [0, 0]
click at [1050, 594] on button "Send Email" at bounding box center [1060, 588] width 106 height 31
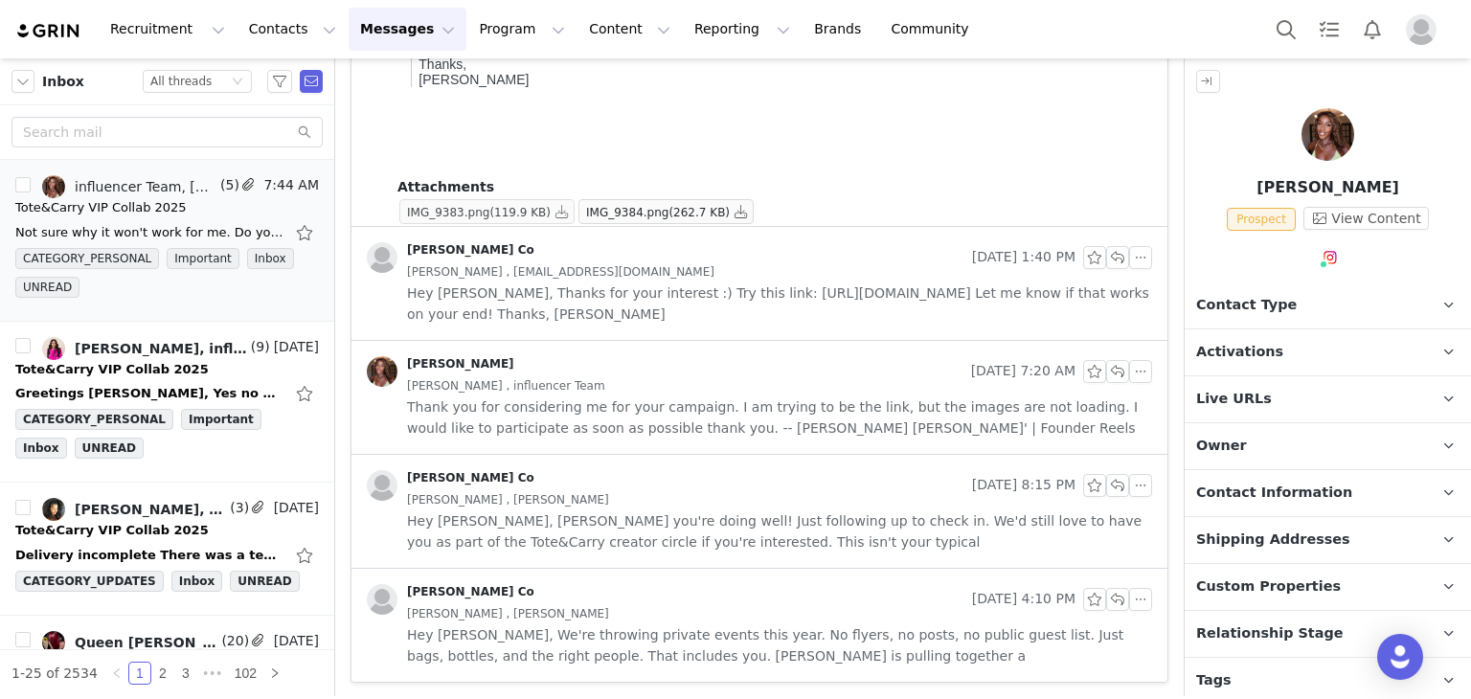
click at [414, 206] on span "IMG_9383.png" at bounding box center [448, 212] width 82 height 13
click at [418, 206] on span "IMG_9383.png" at bounding box center [448, 212] width 82 height 13
click at [420, 207] on span "IMG_9383.png" at bounding box center [448, 212] width 82 height 13
click at [139, 374] on div "Tote&Carry VIP Collab 2025" at bounding box center [111, 369] width 193 height 19
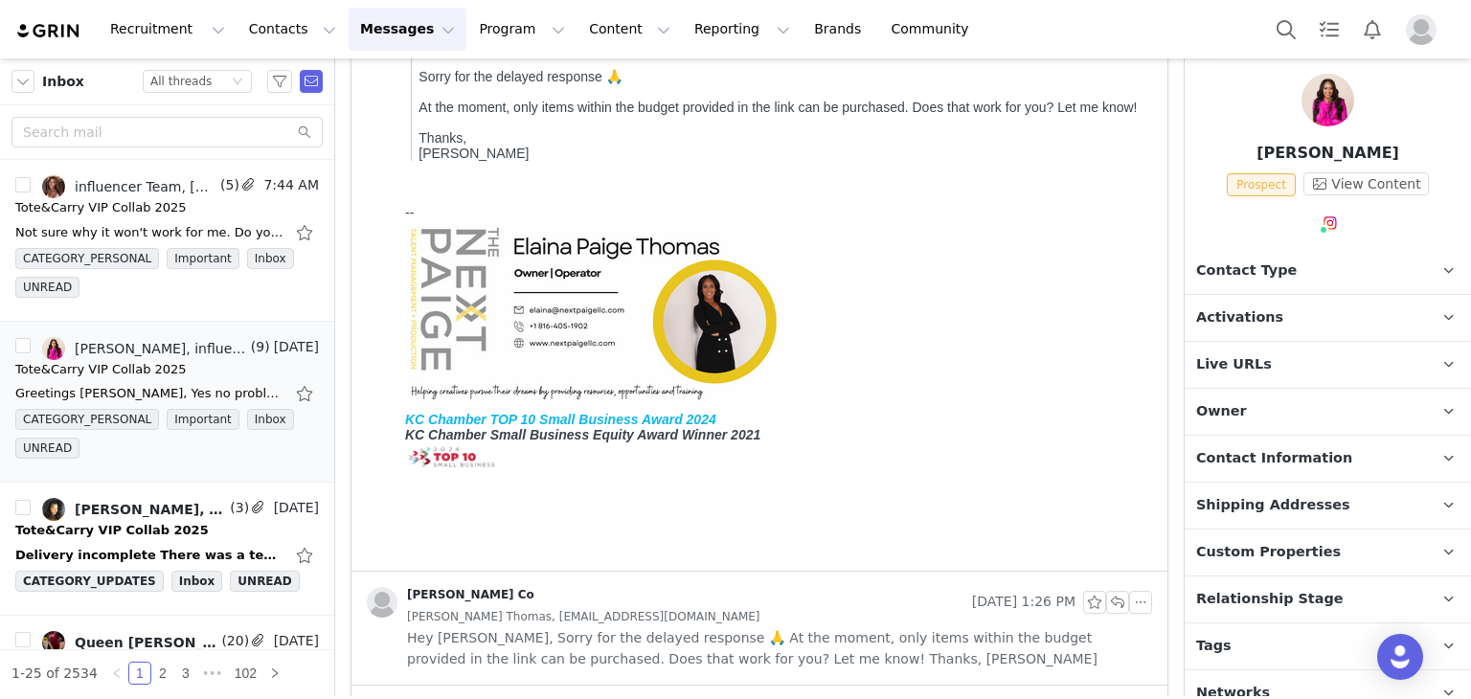
scroll to position [52, 0]
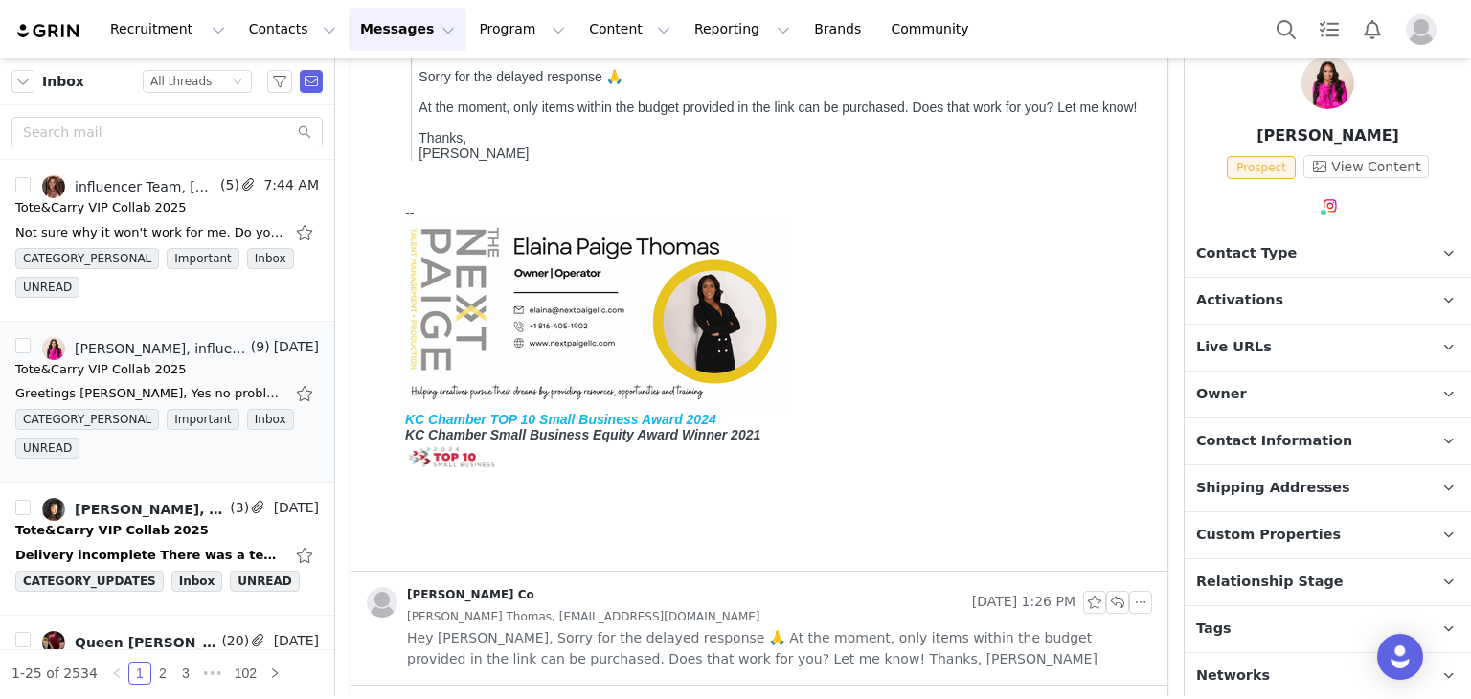
click at [1263, 350] on p "Live URLs" at bounding box center [1305, 348] width 240 height 46
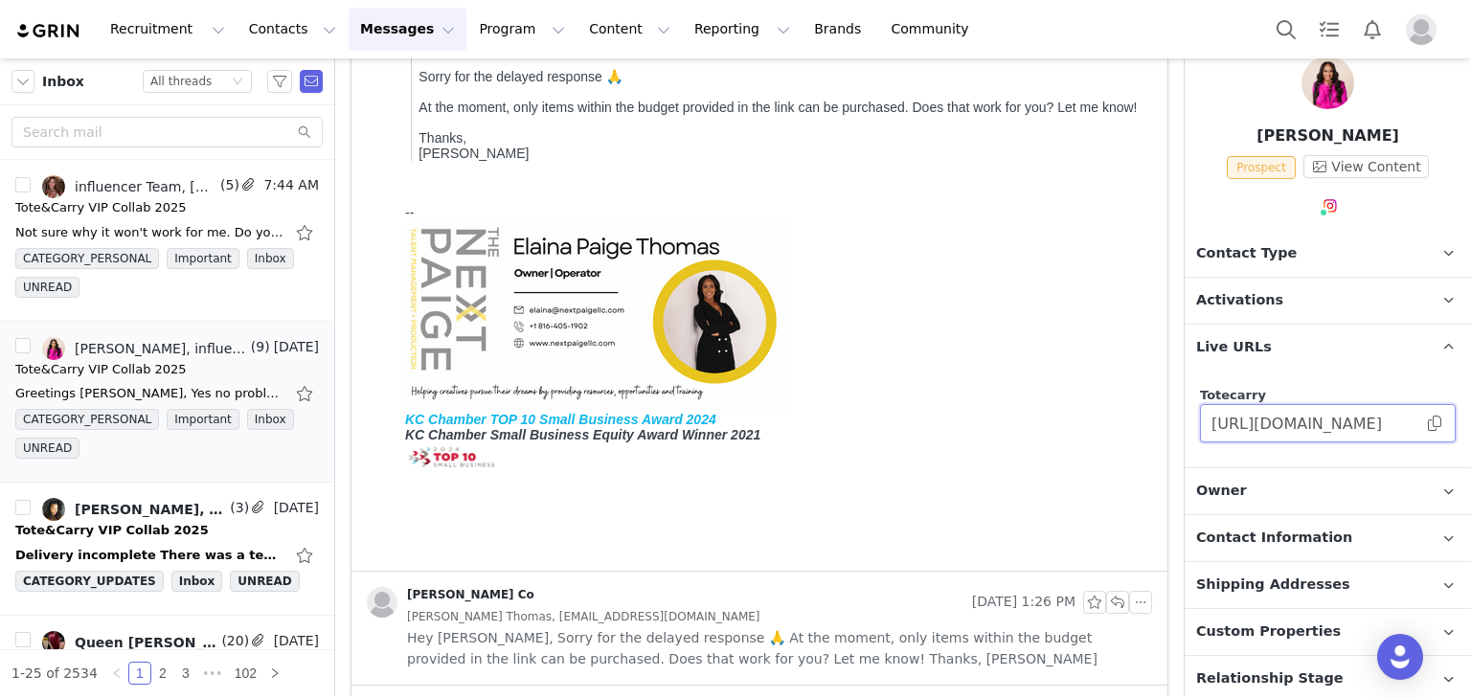
click at [1412, 419] on input "[URL][DOMAIN_NAME]" at bounding box center [1328, 423] width 256 height 38
click at [1425, 423] on span at bounding box center [1434, 423] width 19 height 0
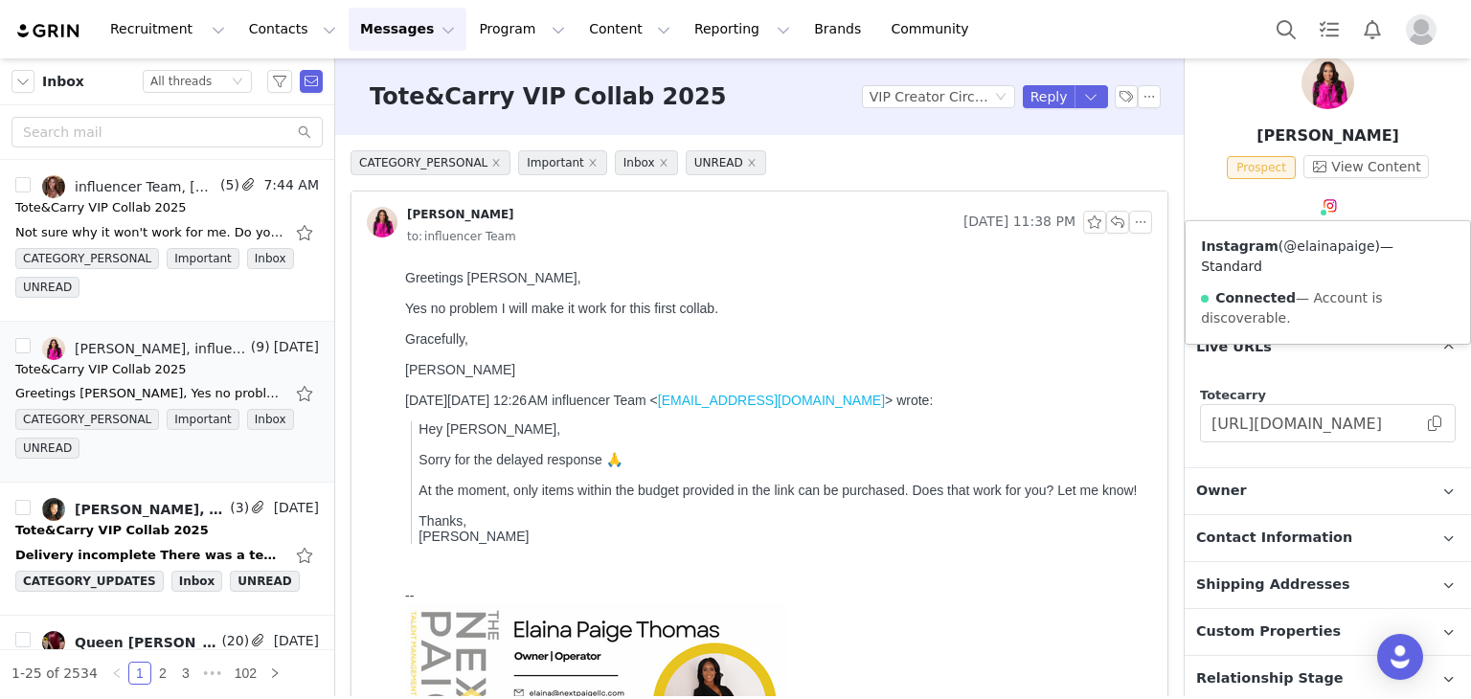
click at [1325, 246] on link "@elainapaige" at bounding box center [1328, 245] width 91 height 15
click at [1106, 216] on button "button" at bounding box center [1117, 222] width 23 height 23
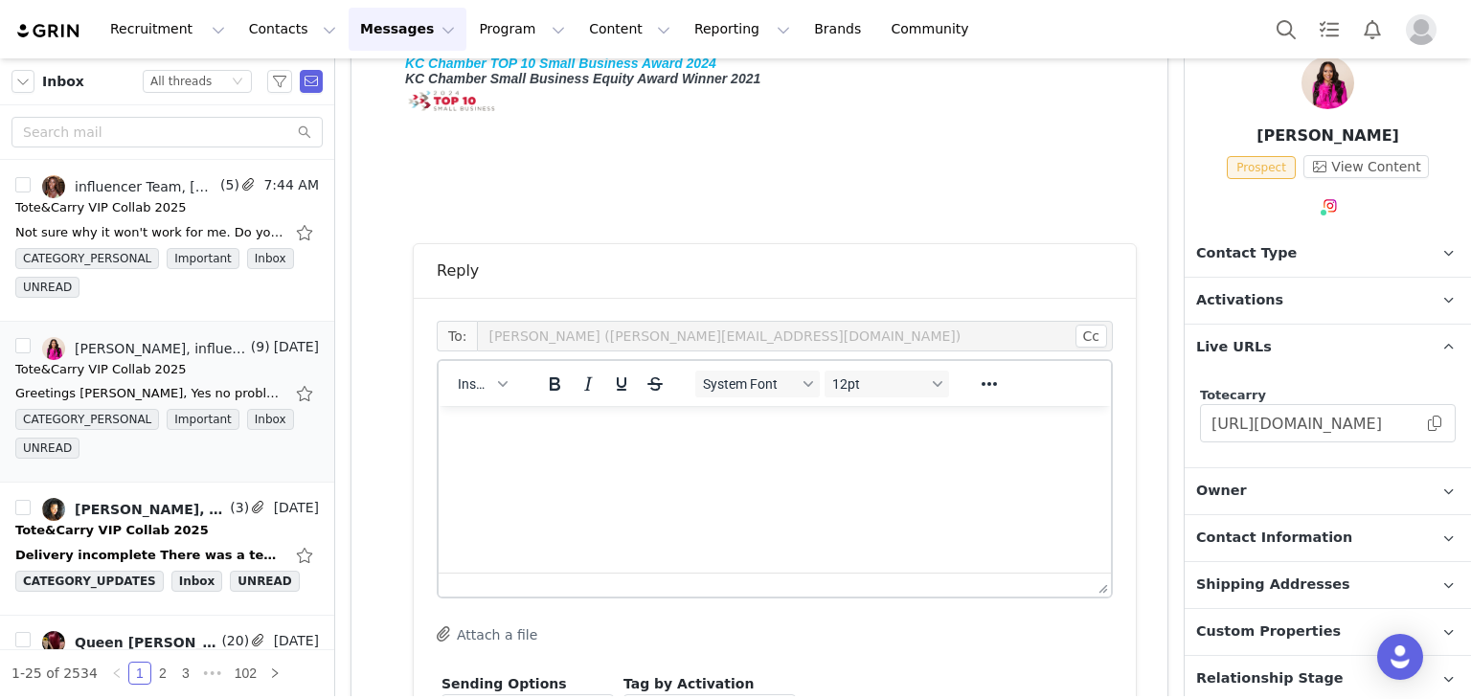
scroll to position [734, 0]
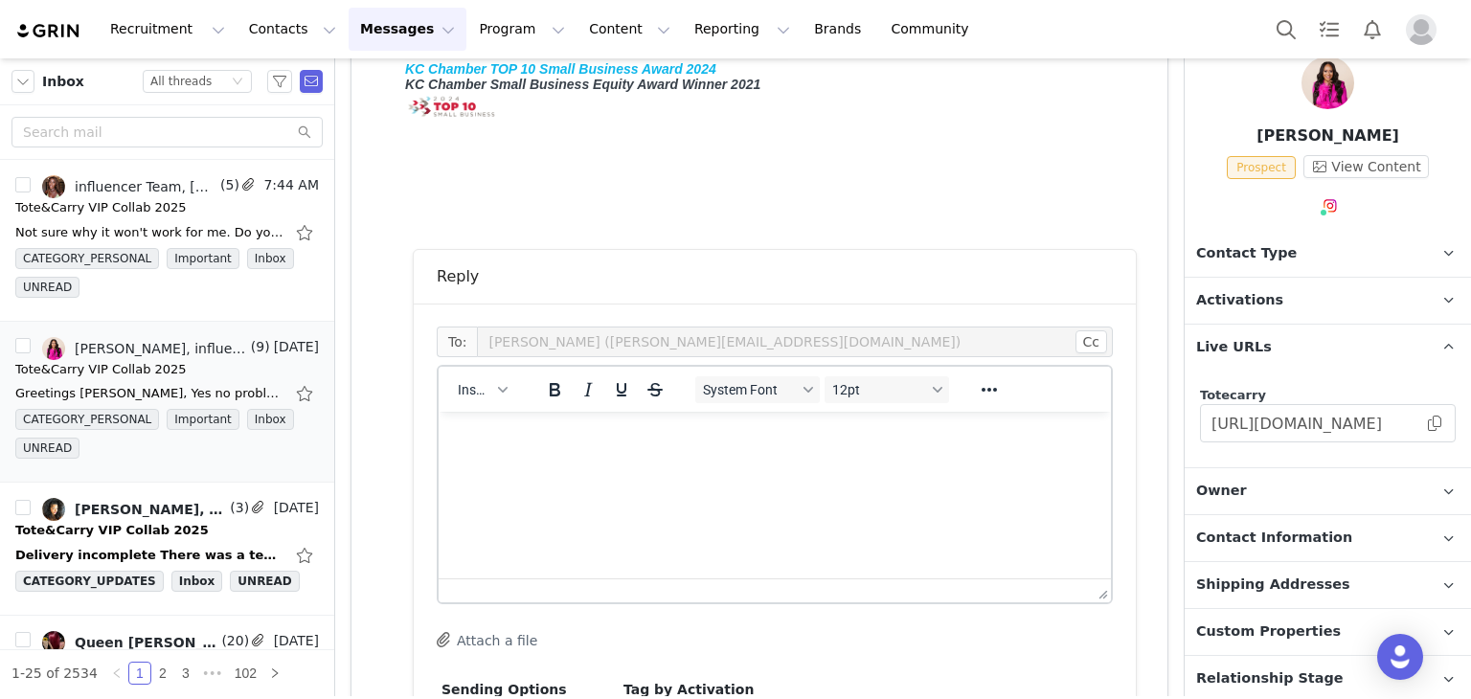
click at [539, 436] on p "Rich Text Area. Press ALT-0 for help." at bounding box center [775, 437] width 642 height 21
click at [1296, 307] on p "Activations" at bounding box center [1305, 301] width 240 height 46
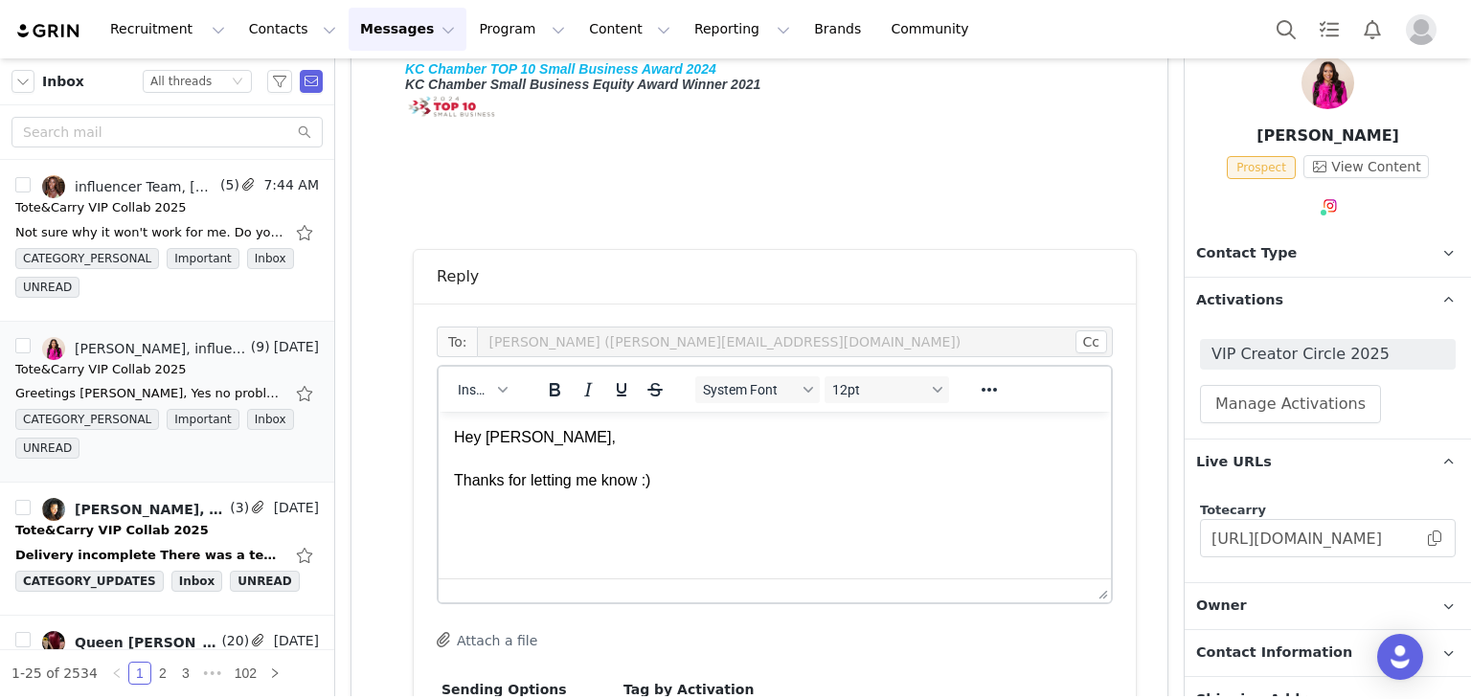
click at [752, 504] on html "Hey [PERSON_NAME], Thanks for letting me know :)" at bounding box center [775, 459] width 672 height 95
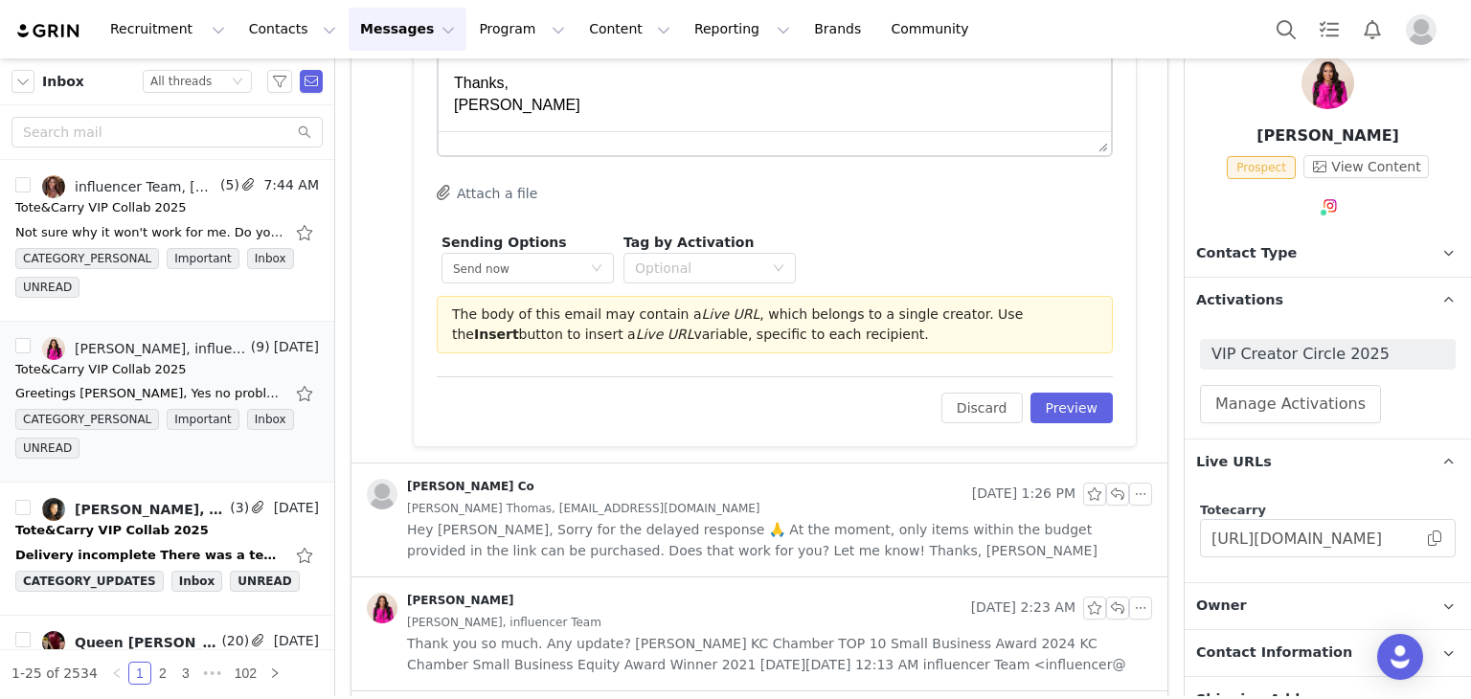
scroll to position [1213, 0]
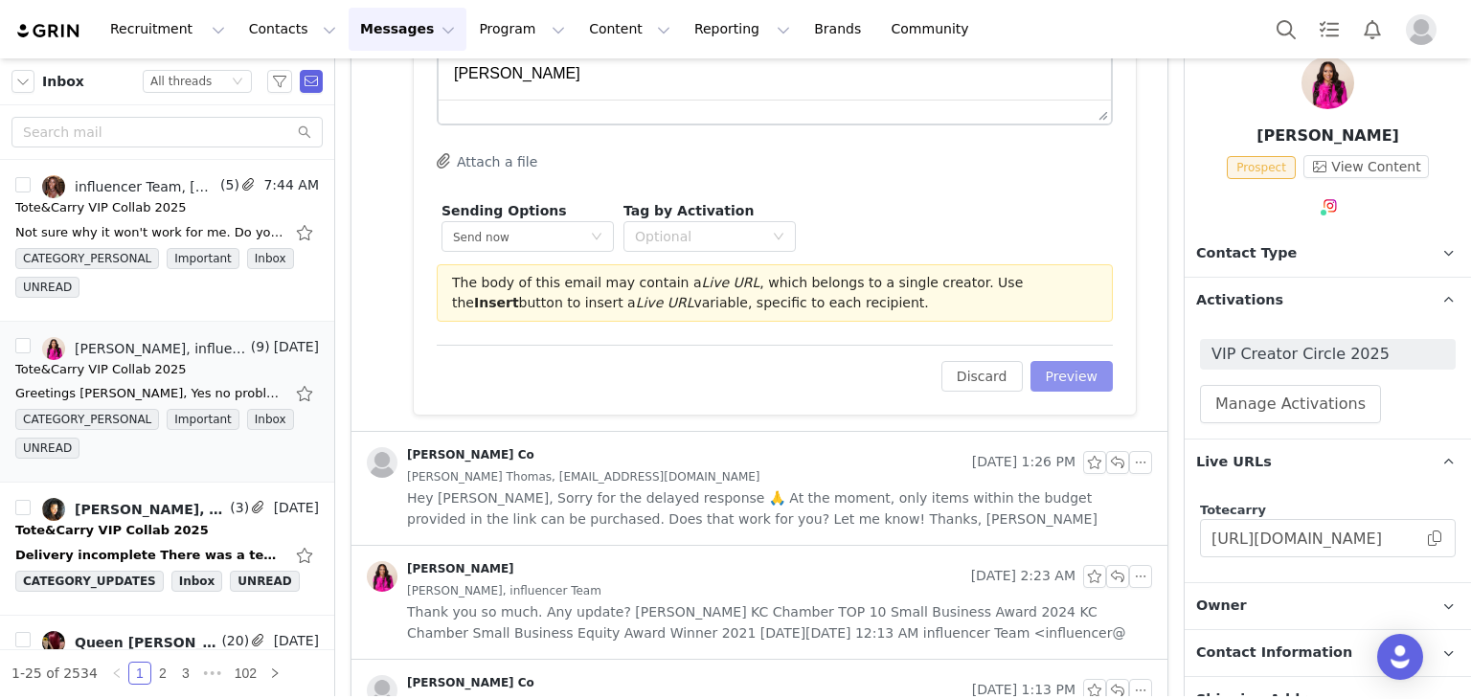
click at [1049, 369] on button "Preview" at bounding box center [1072, 376] width 83 height 31
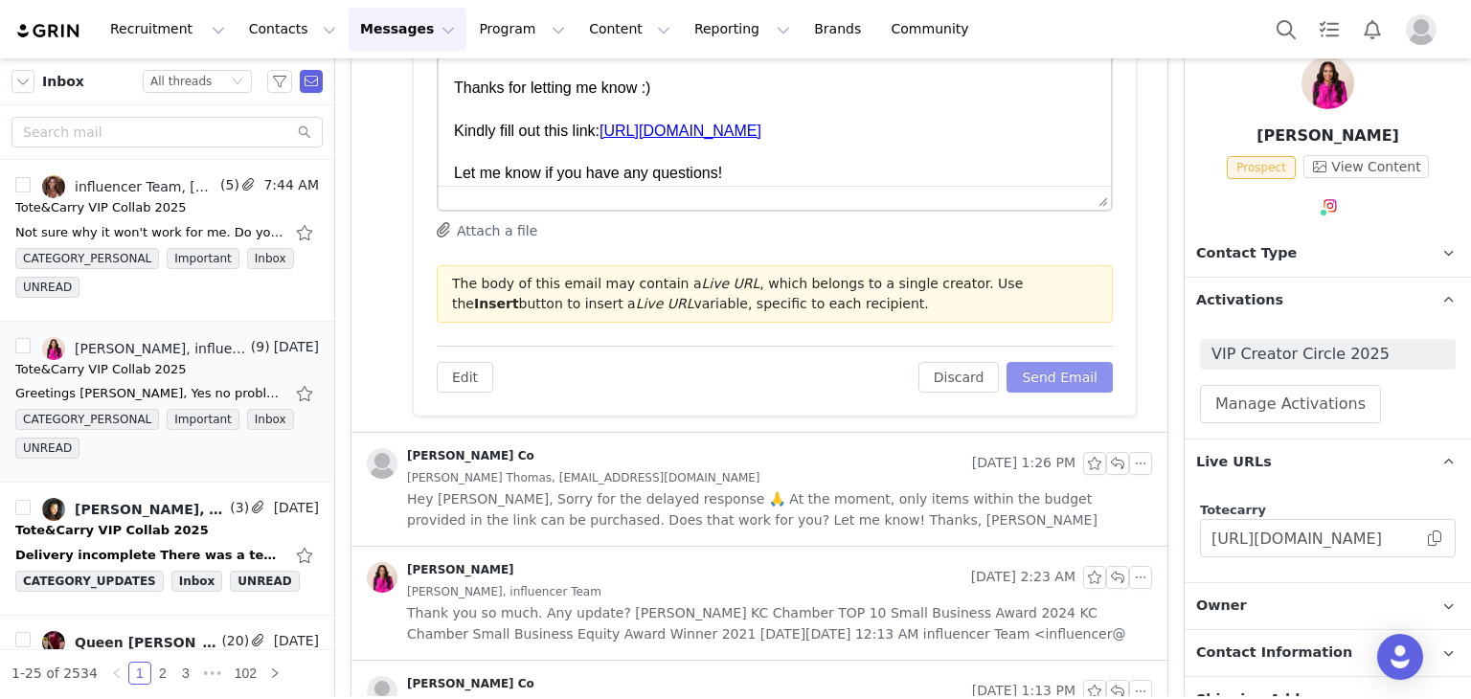
scroll to position [0, 0]
drag, startPoint x: 1052, startPoint y: 376, endPoint x: 762, endPoint y: 435, distance: 295.1
click at [1052, 375] on button "Send Email" at bounding box center [1060, 377] width 106 height 31
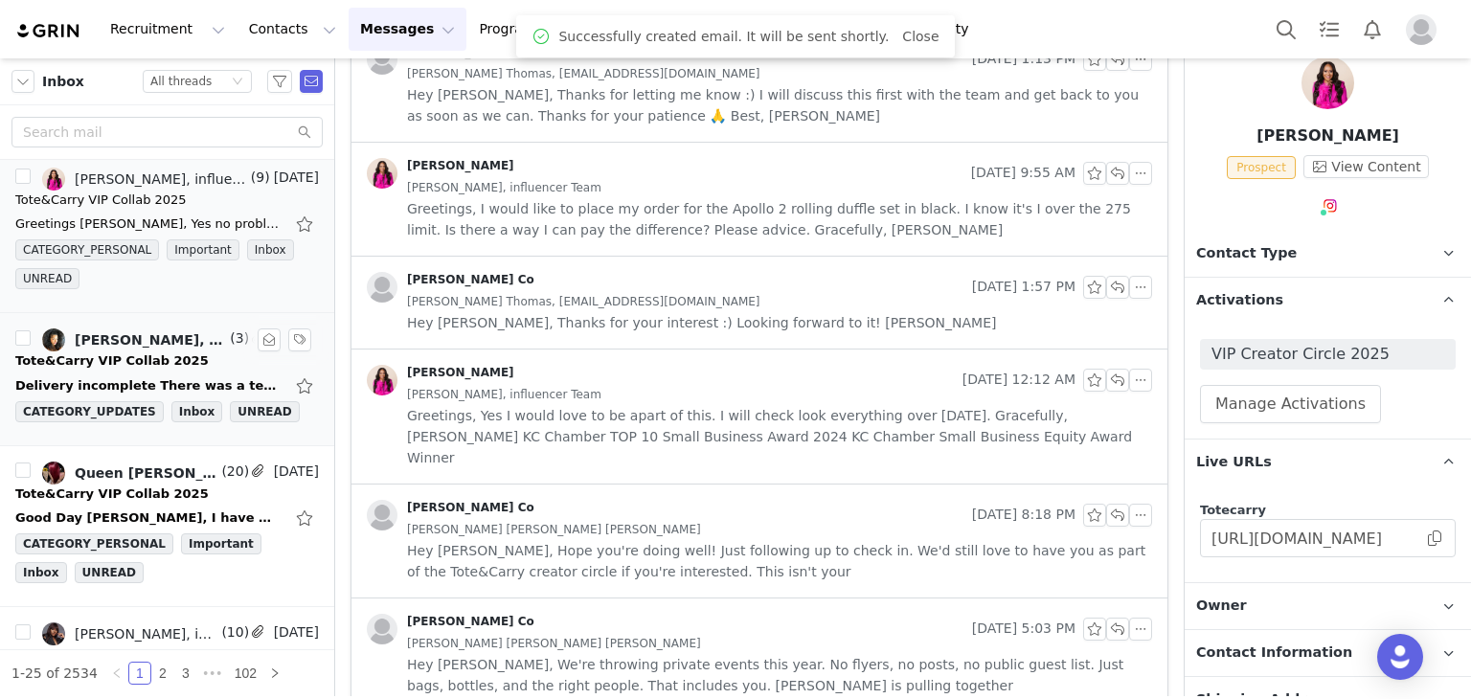
scroll to position [192, 0]
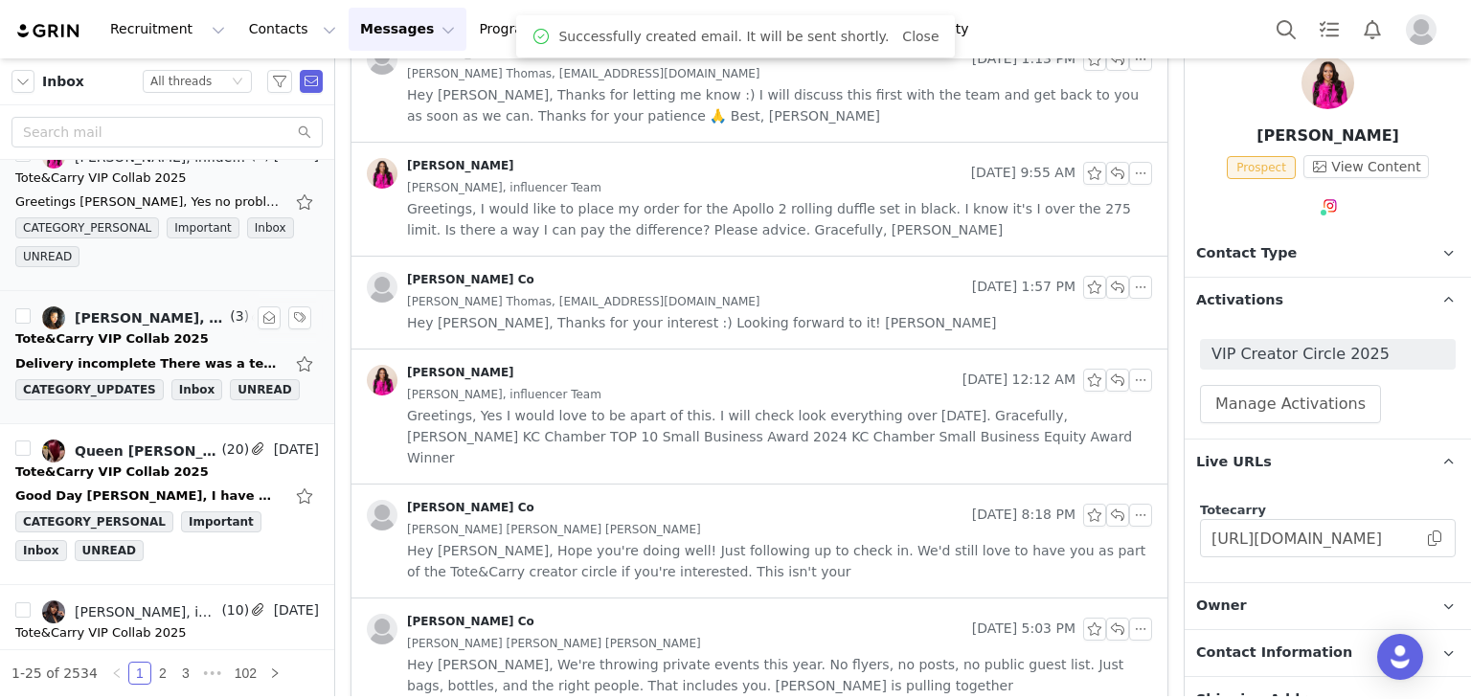
click at [170, 338] on div "Tote&Carry VIP Collab 2025" at bounding box center [111, 338] width 193 height 19
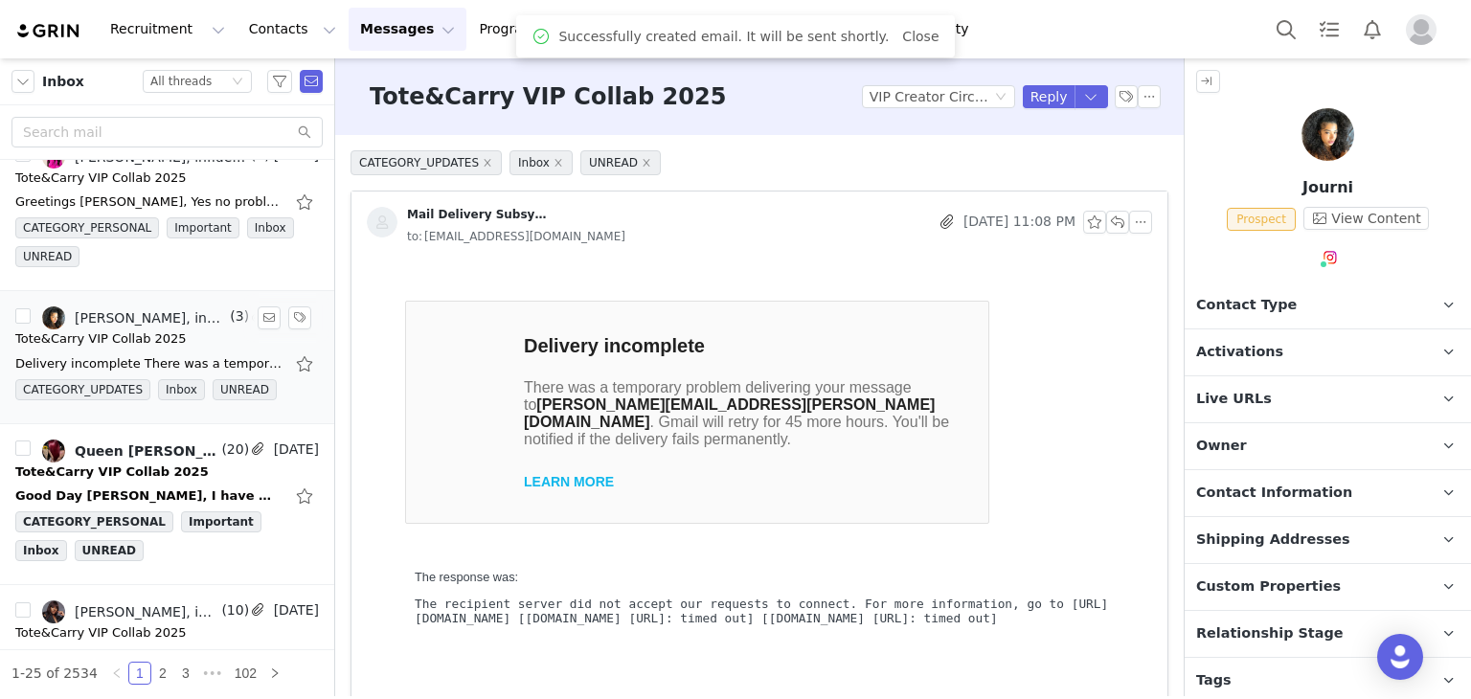
scroll to position [0, 0]
click at [111, 465] on div "Tote&Carry VIP Collab 2025" at bounding box center [111, 472] width 193 height 19
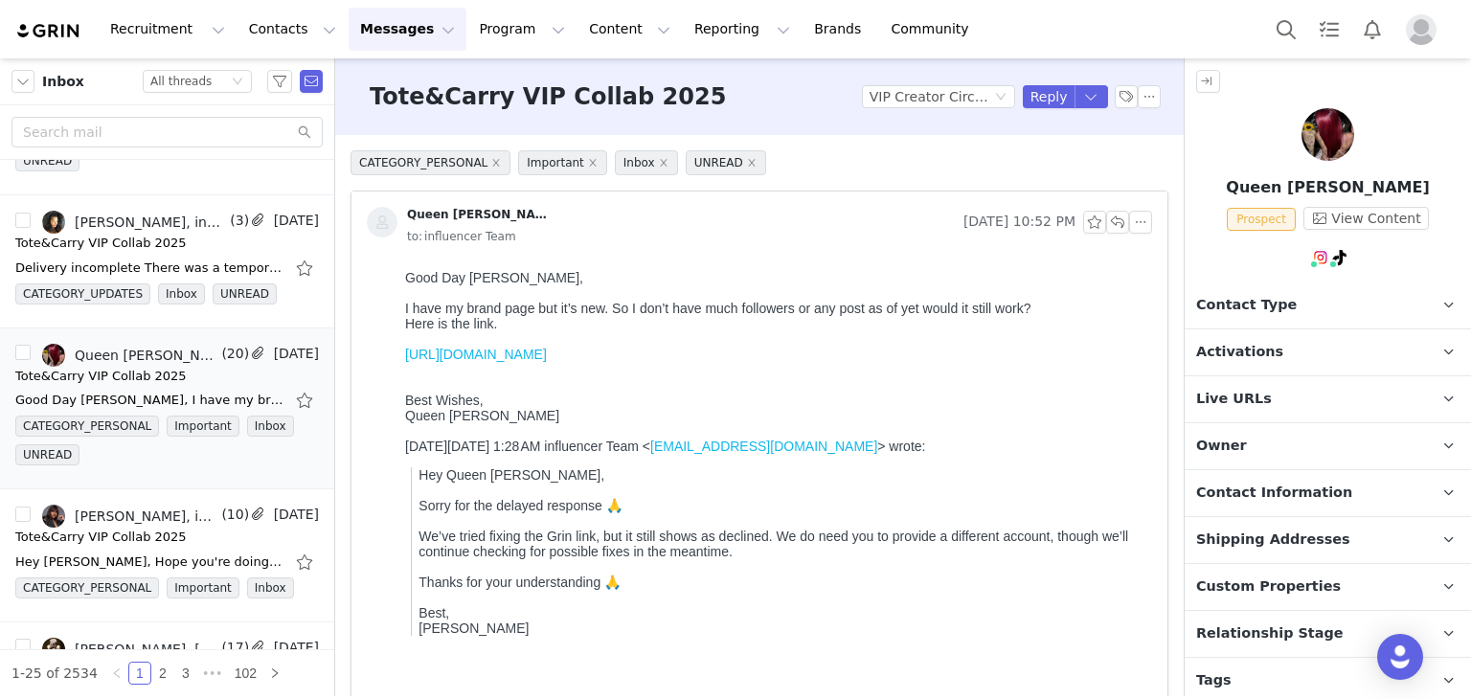
click at [547, 362] on link "[URL][DOMAIN_NAME]" at bounding box center [476, 354] width 142 height 15
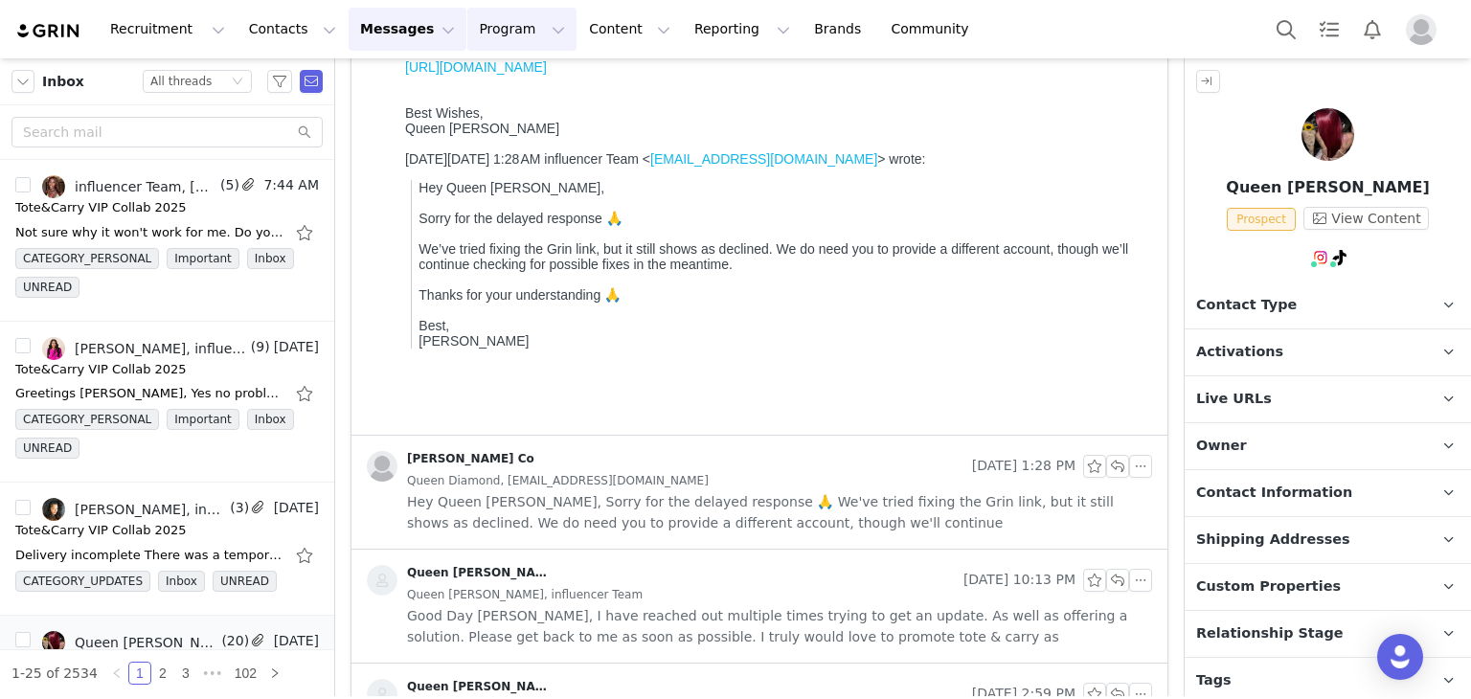
click at [483, 29] on button "Program Program" at bounding box center [521, 29] width 109 height 43
